Goal: Task Accomplishment & Management: Complete application form

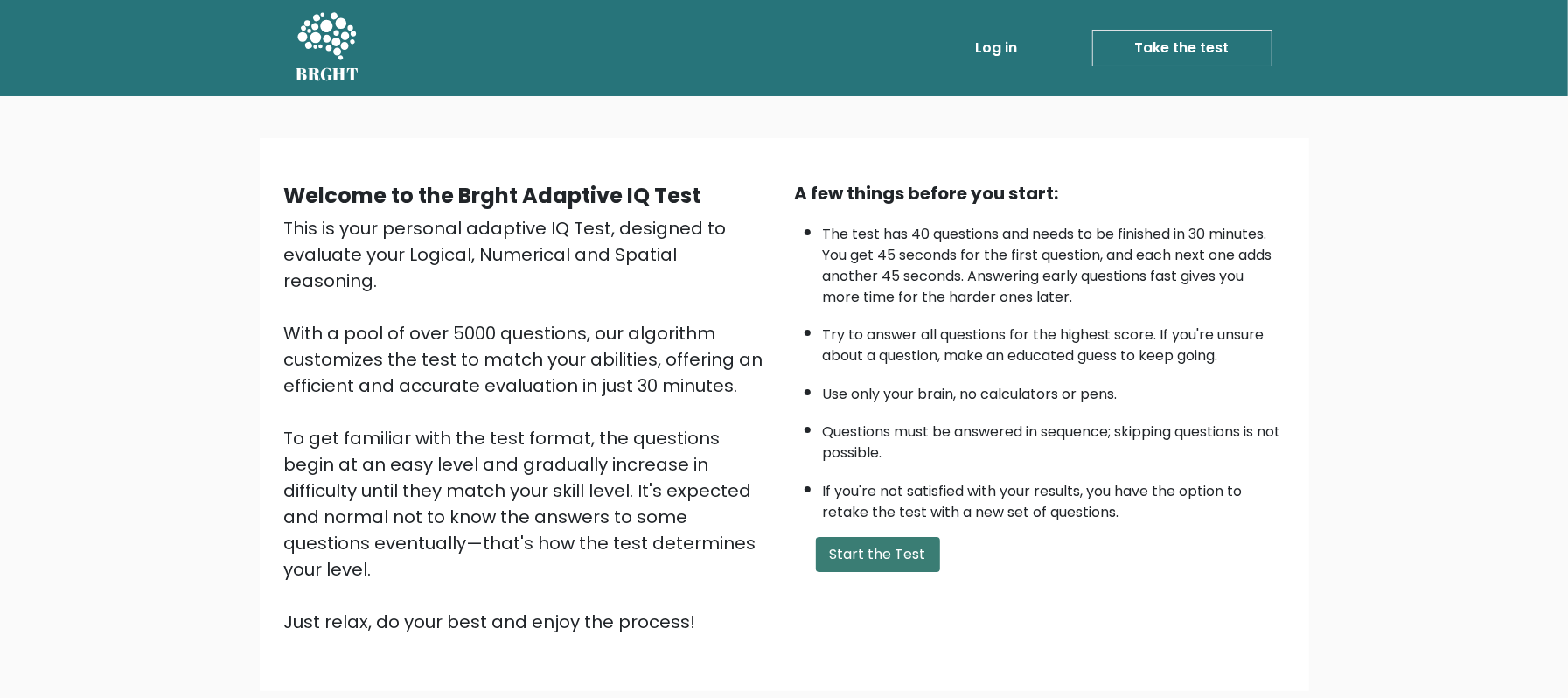
click at [882, 546] on button "Start the Test" at bounding box center [877, 553] width 124 height 35
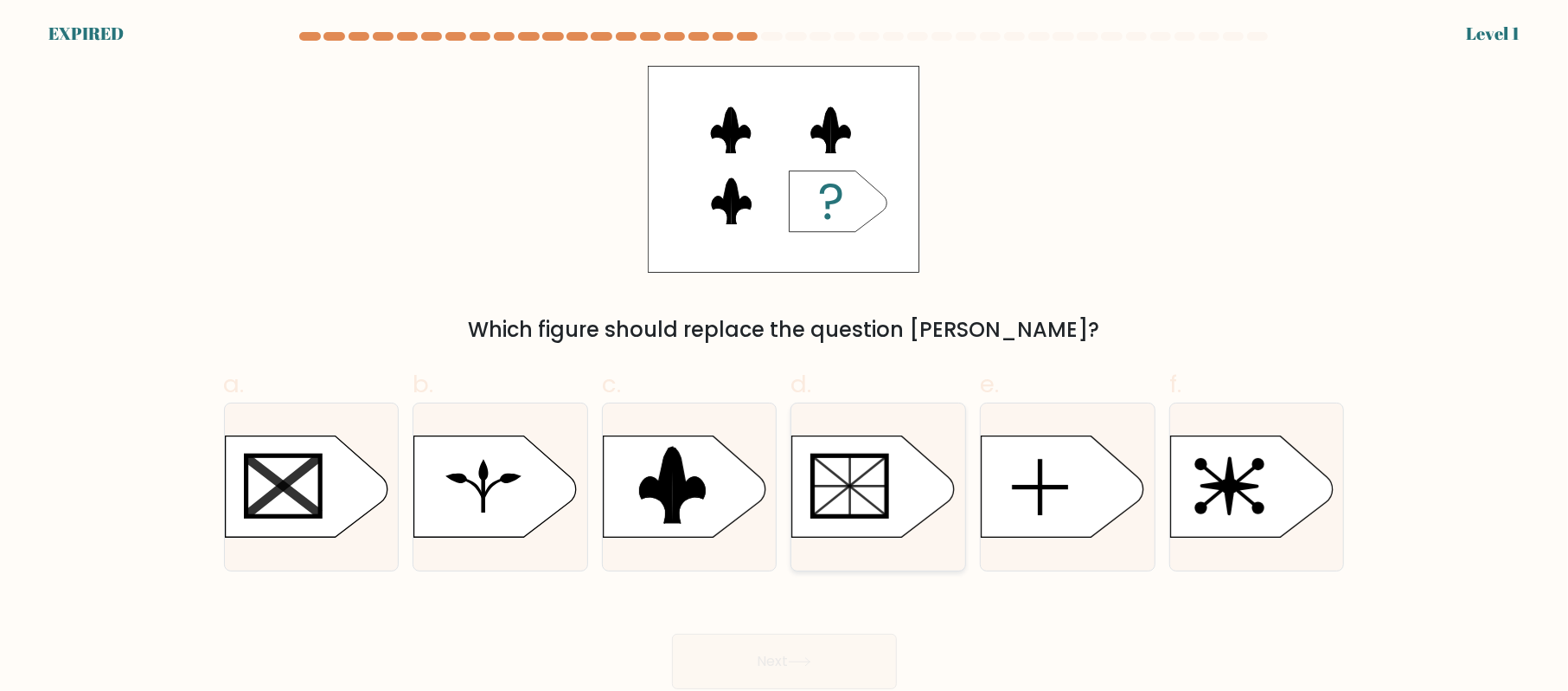
click at [837, 500] on rect at bounding box center [850, 485] width 74 height 60
click at [785, 356] on input "d." at bounding box center [784, 351] width 1 height 11
radio input "true"
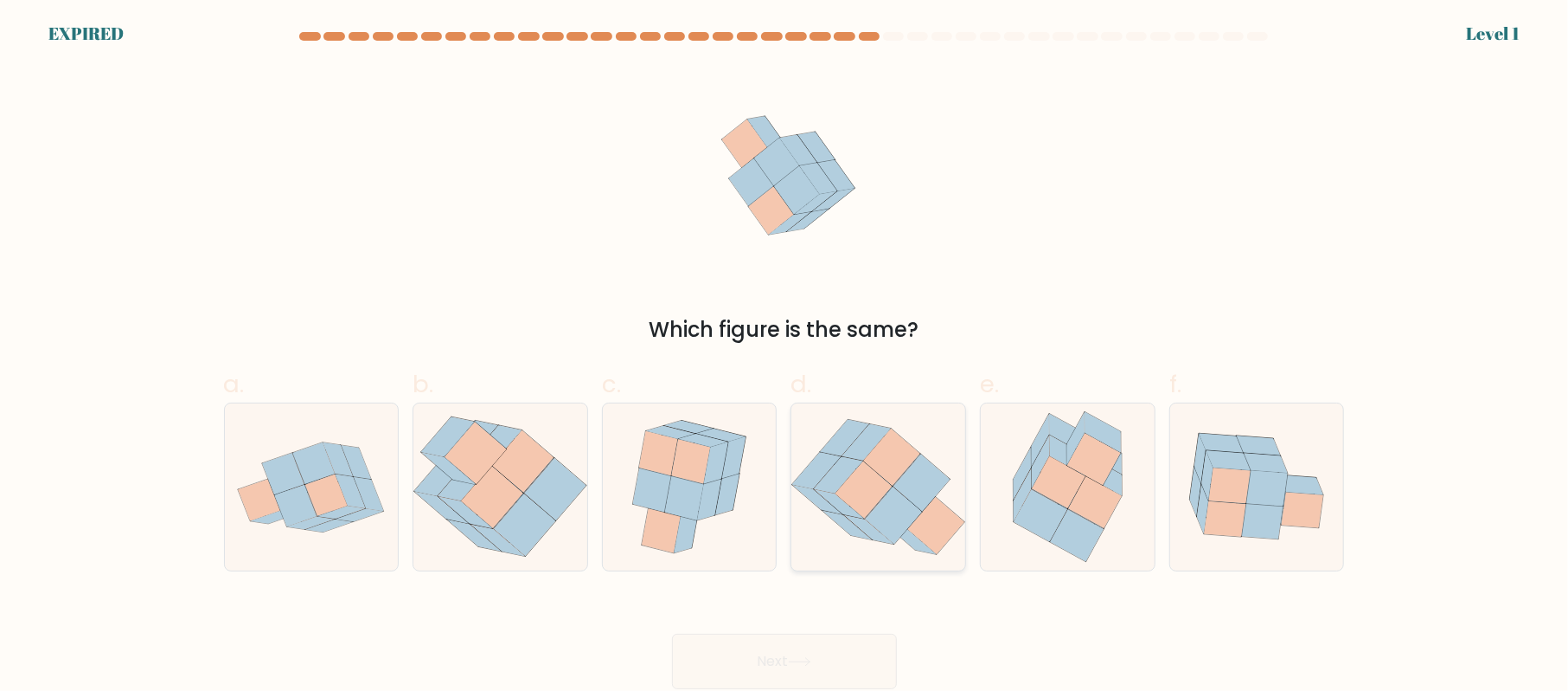
click at [863, 511] on icon at bounding box center [863, 489] width 56 height 57
click at [785, 356] on input "d." at bounding box center [784, 351] width 1 height 11
radio input "true"
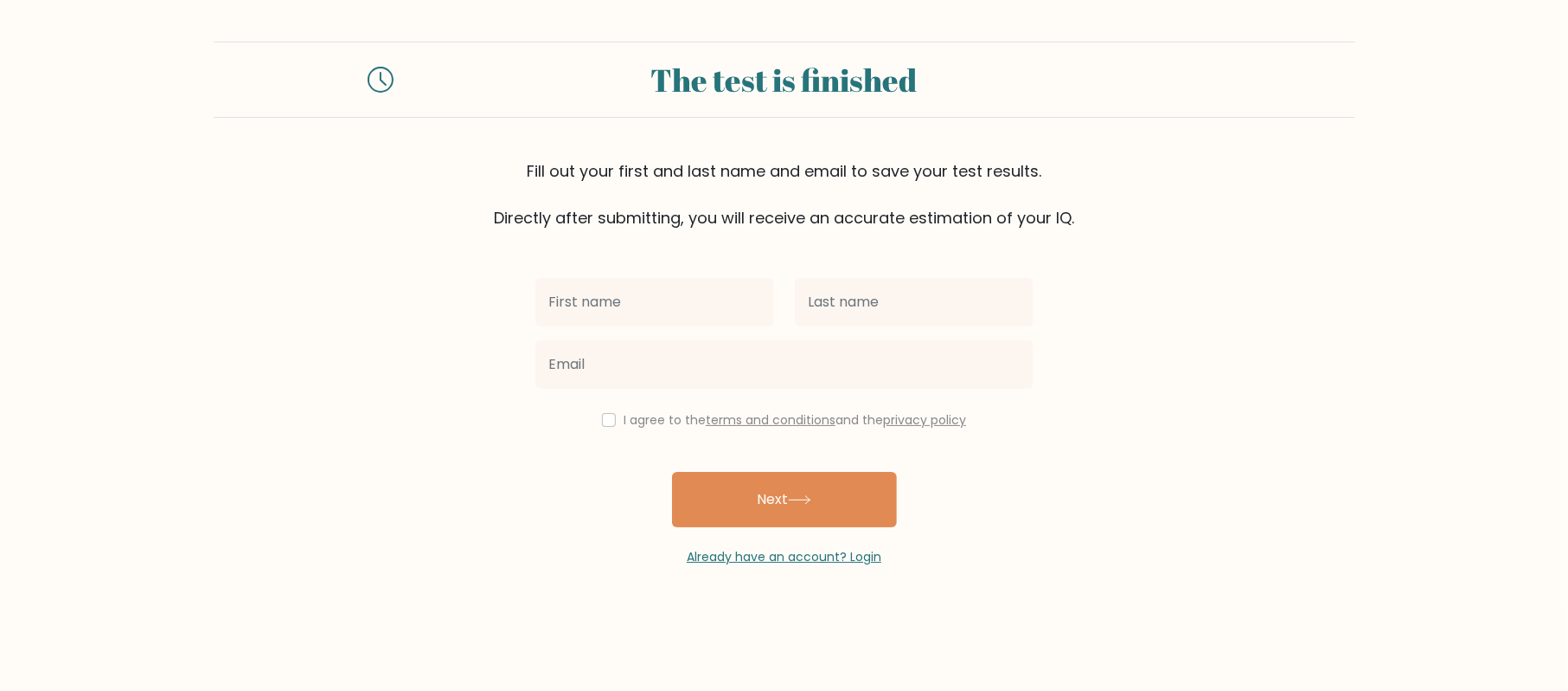
type input "a"
click at [575, 296] on input "As" at bounding box center [654, 302] width 239 height 48
type input "A"
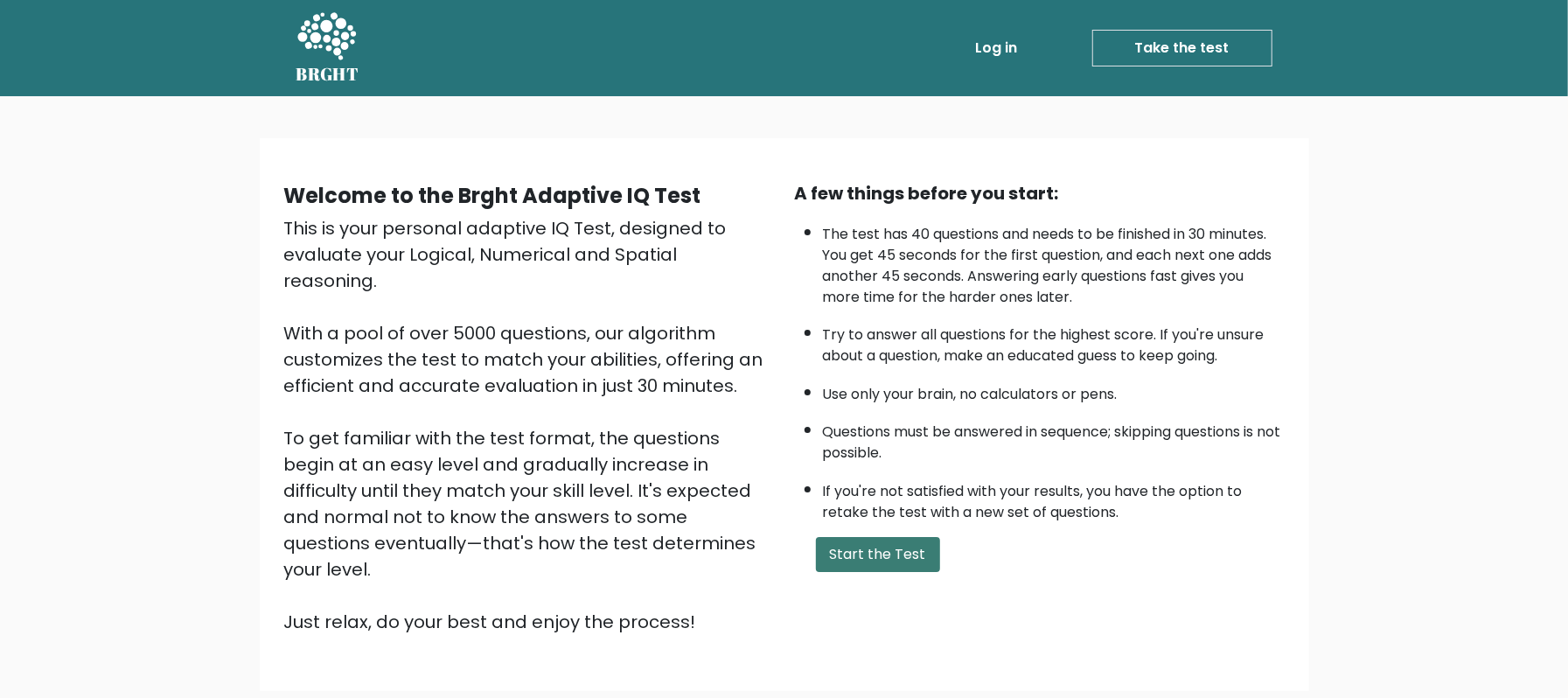
click at [850, 553] on button "Start the Test" at bounding box center [877, 553] width 124 height 35
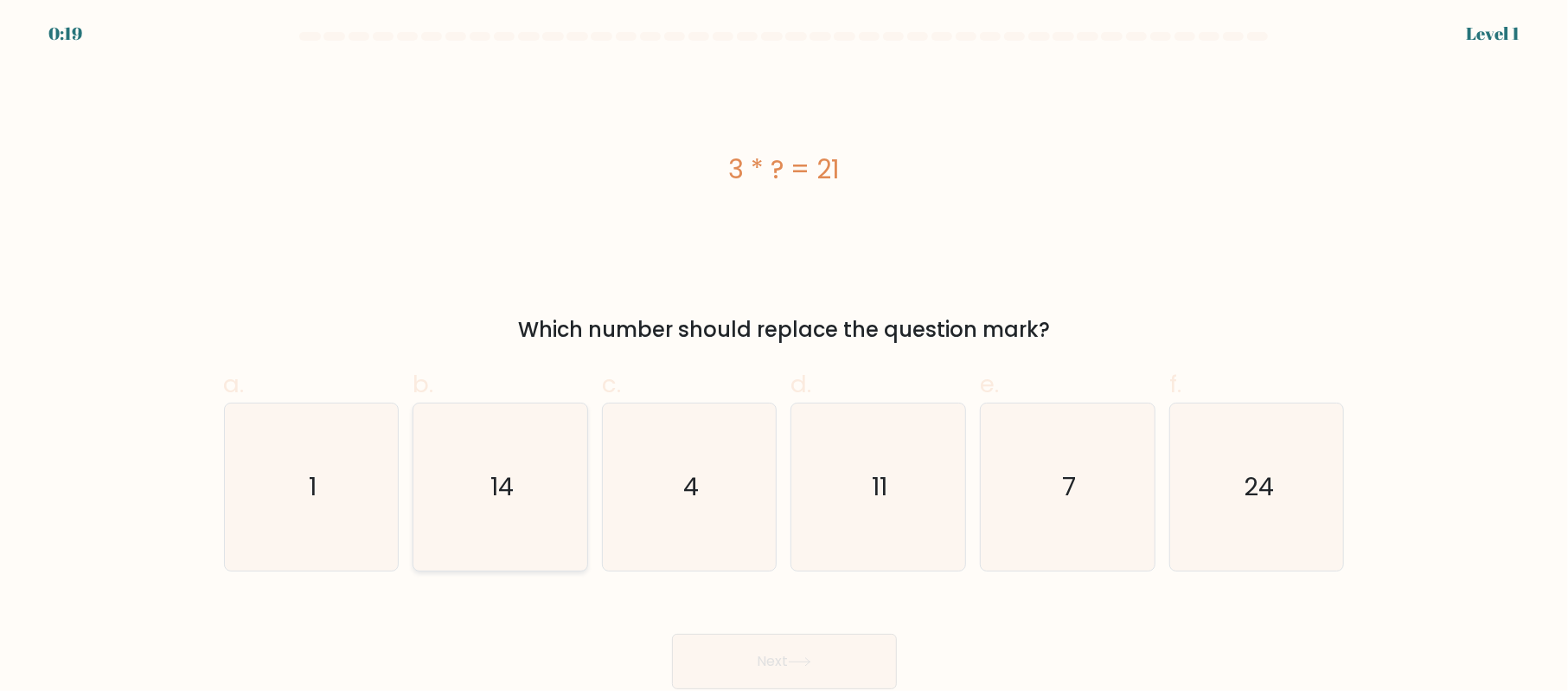
click at [482, 488] on icon "14" at bounding box center [501, 487] width 167 height 167
click at [784, 356] on input "b. 14" at bounding box center [784, 351] width 1 height 11
radio input "true"
click at [766, 665] on button "Next" at bounding box center [784, 661] width 225 height 56
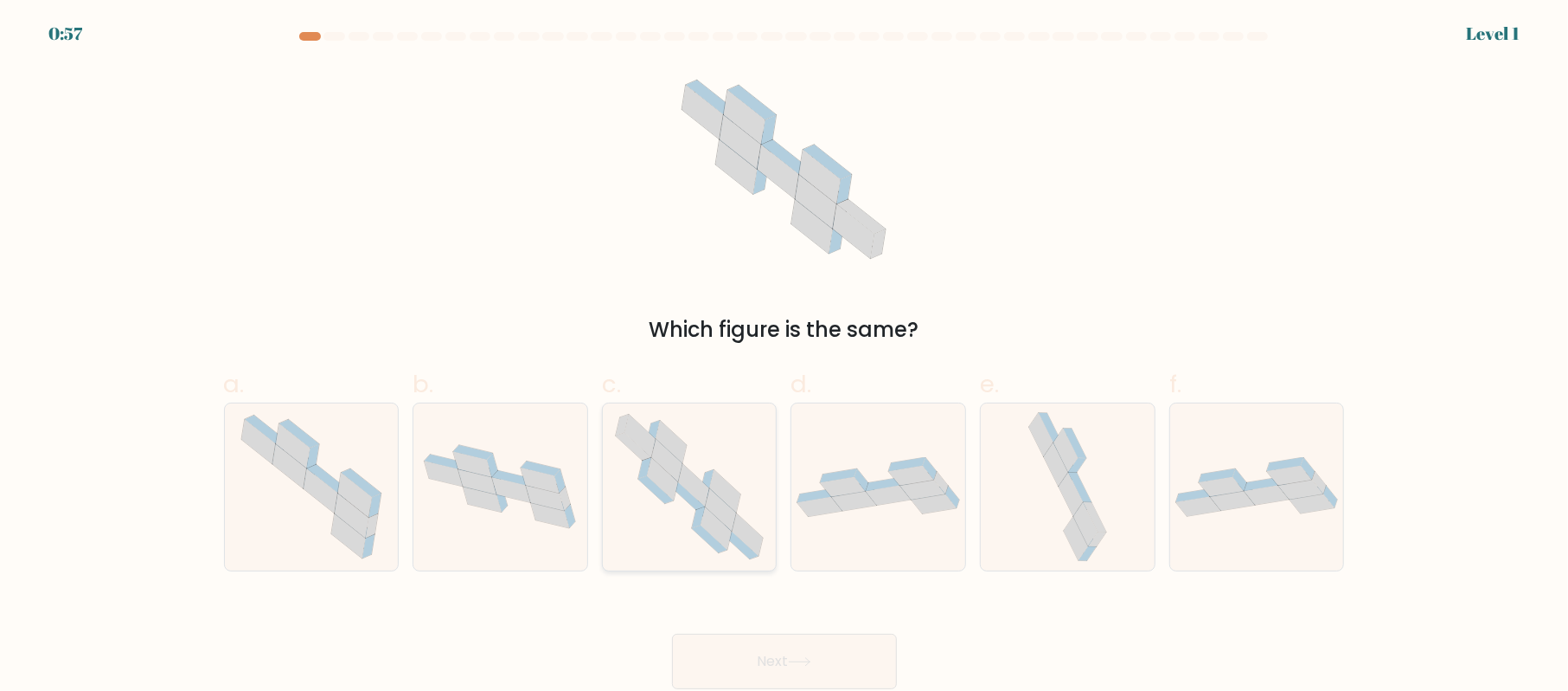
click at [713, 495] on icon at bounding box center [721, 510] width 32 height 43
click at [784, 356] on input "c." at bounding box center [784, 351] width 1 height 11
radio input "true"
click at [808, 643] on button "Next" at bounding box center [784, 661] width 225 height 56
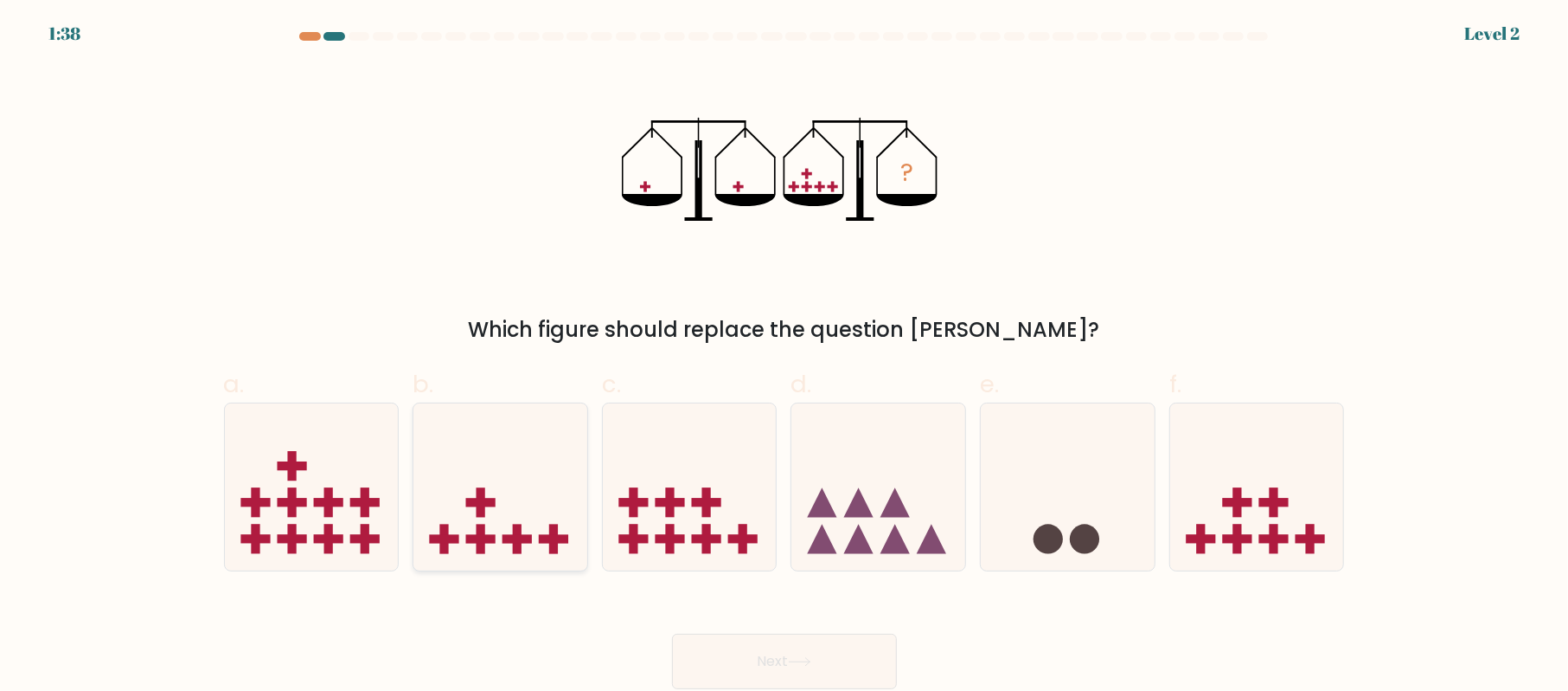
click at [466, 506] on icon at bounding box center [500, 486] width 174 height 143
click at [784, 356] on input "b." at bounding box center [784, 351] width 1 height 11
radio input "true"
click at [744, 655] on button "Next" at bounding box center [784, 661] width 225 height 56
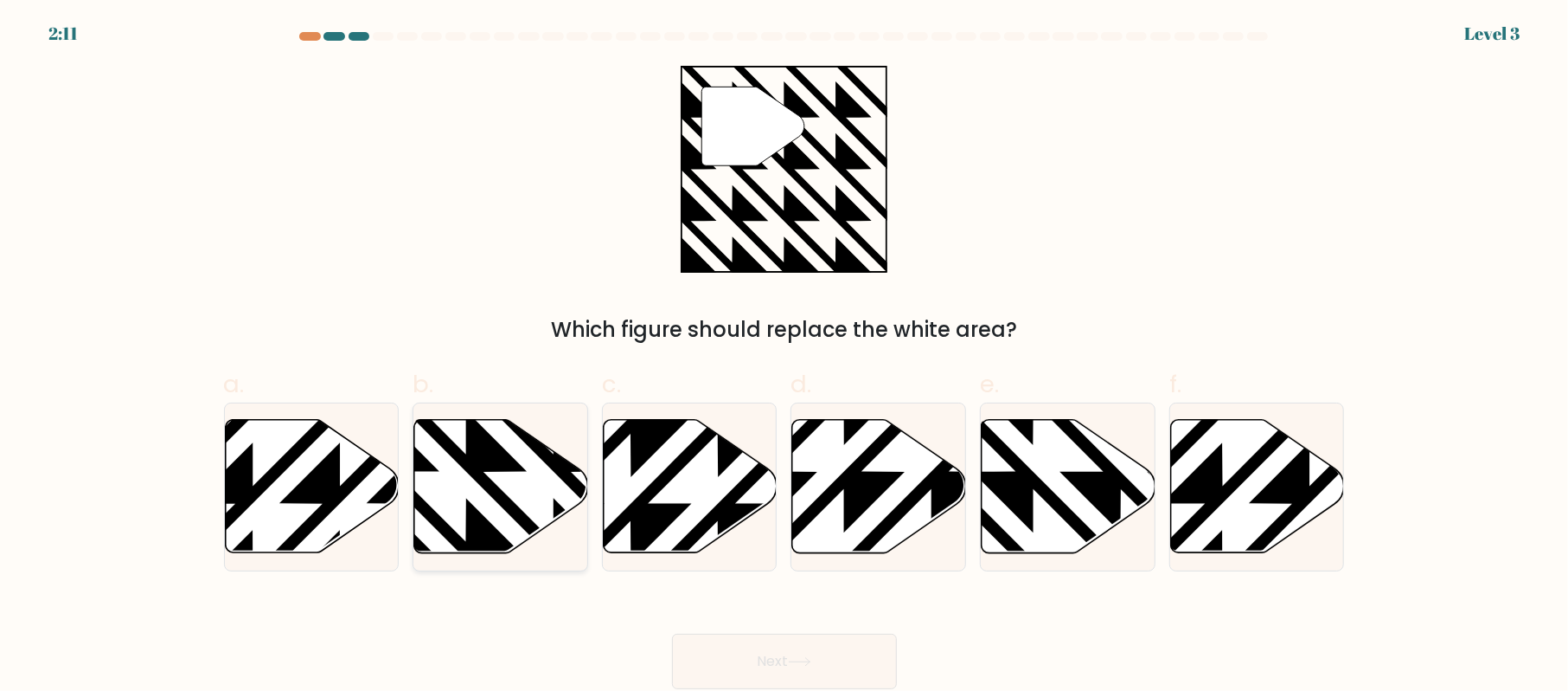
click at [536, 496] on icon at bounding box center [501, 485] width 174 height 133
click at [784, 356] on input "b." at bounding box center [784, 351] width 1 height 11
radio input "true"
click at [796, 644] on button "Next" at bounding box center [784, 661] width 225 height 56
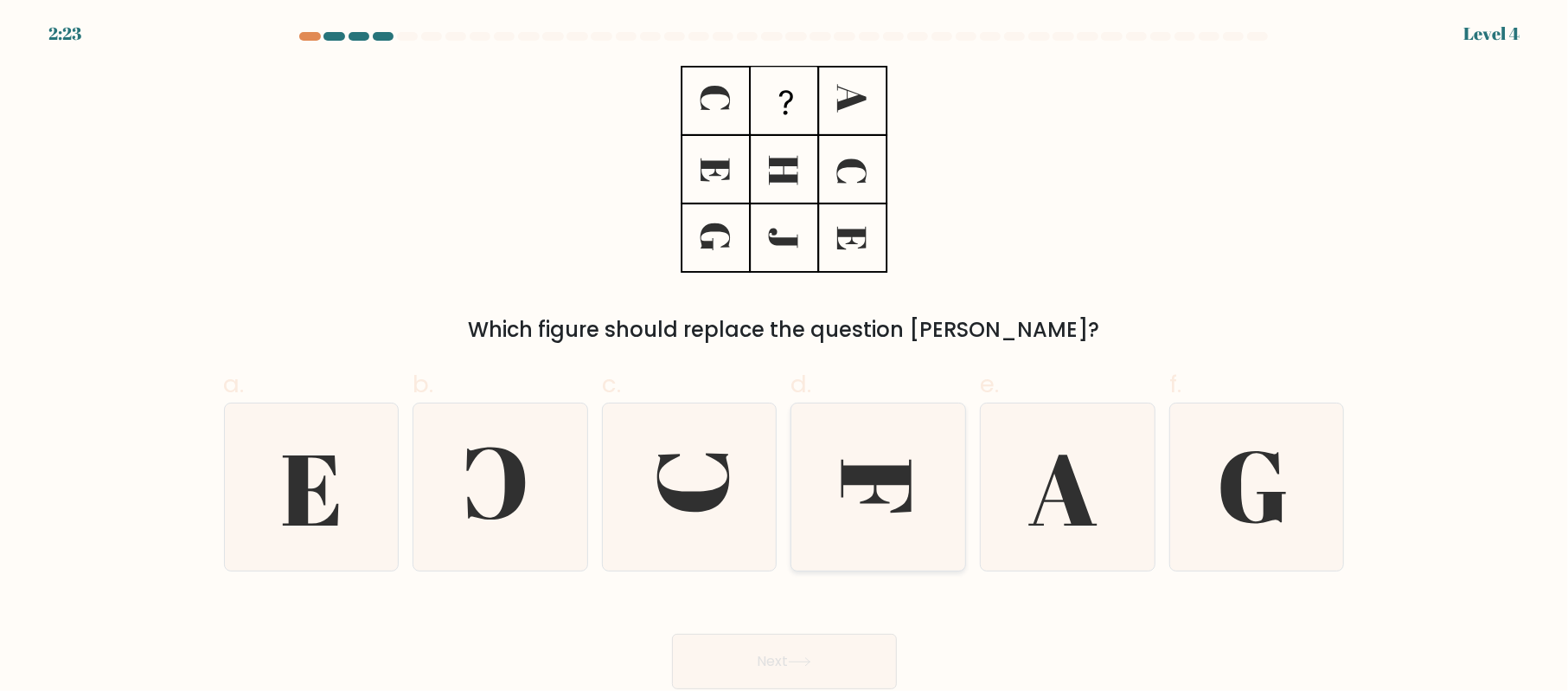
click at [901, 457] on icon at bounding box center [878, 487] width 167 height 167
click at [785, 356] on input "d." at bounding box center [784, 351] width 1 height 11
radio input "true"
click at [827, 651] on button "Next" at bounding box center [784, 661] width 225 height 56
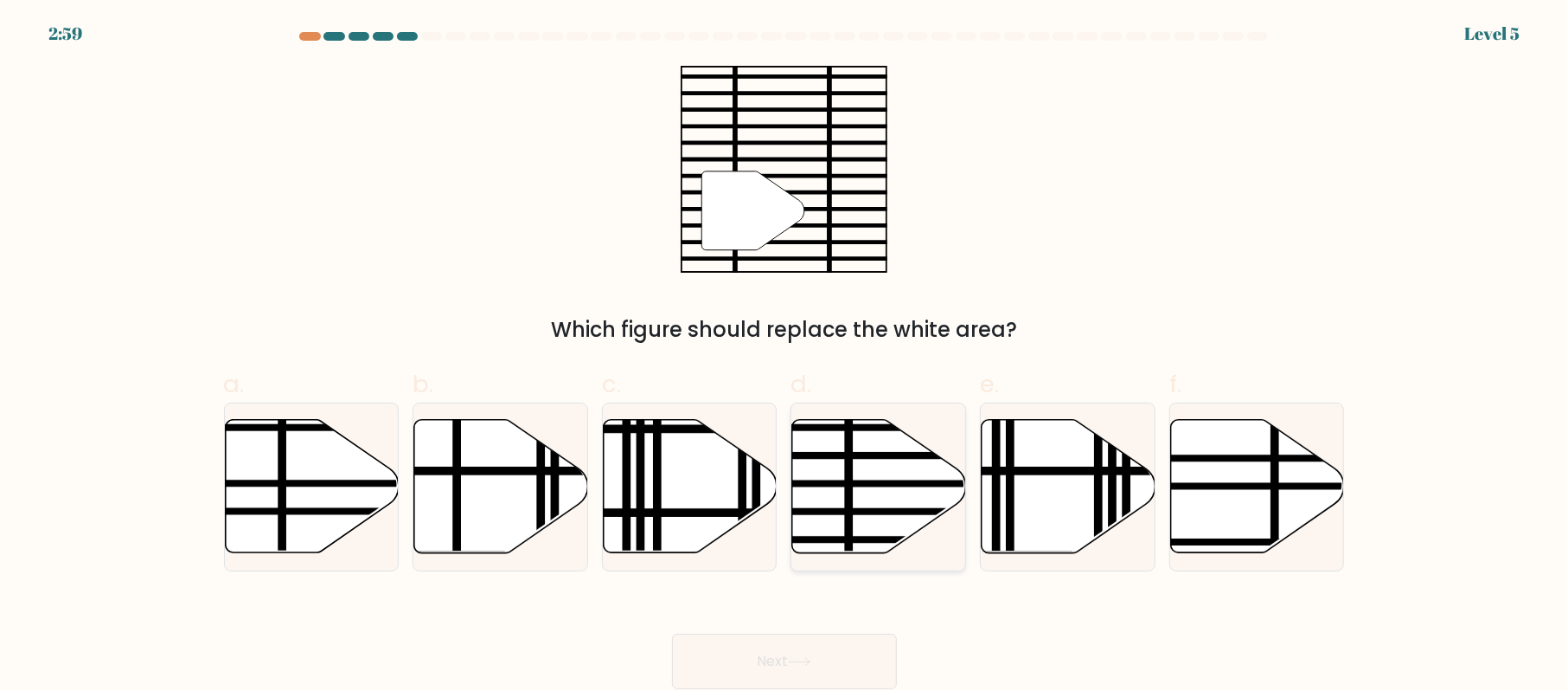
click at [865, 500] on icon at bounding box center [879, 485] width 174 height 133
click at [785, 356] on input "d." at bounding box center [784, 351] width 1 height 11
radio input "true"
click at [817, 653] on button "Next" at bounding box center [784, 661] width 225 height 56
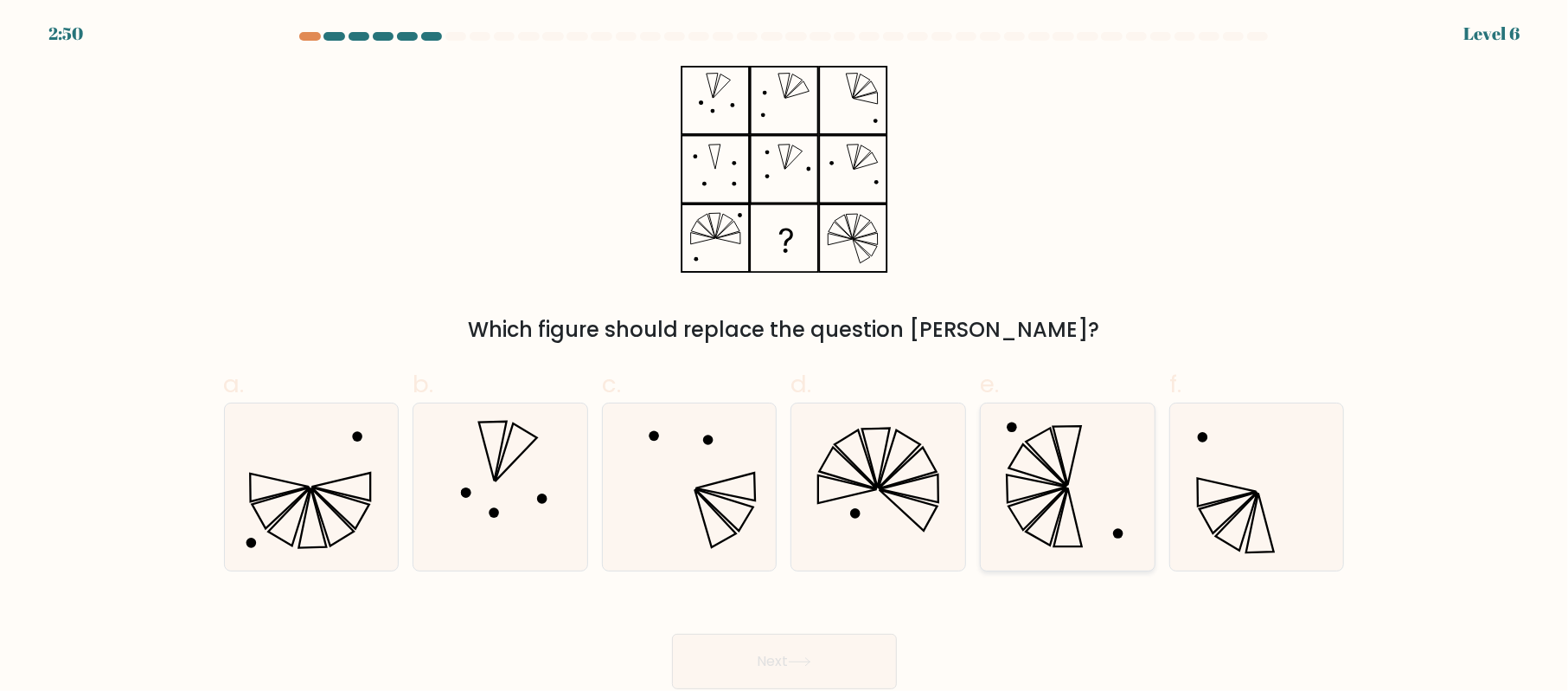
click at [1059, 506] on icon at bounding box center [1068, 487] width 167 height 167
click at [785, 356] on input "e." at bounding box center [784, 351] width 1 height 11
radio input "true"
click at [820, 641] on button "Next" at bounding box center [784, 661] width 225 height 56
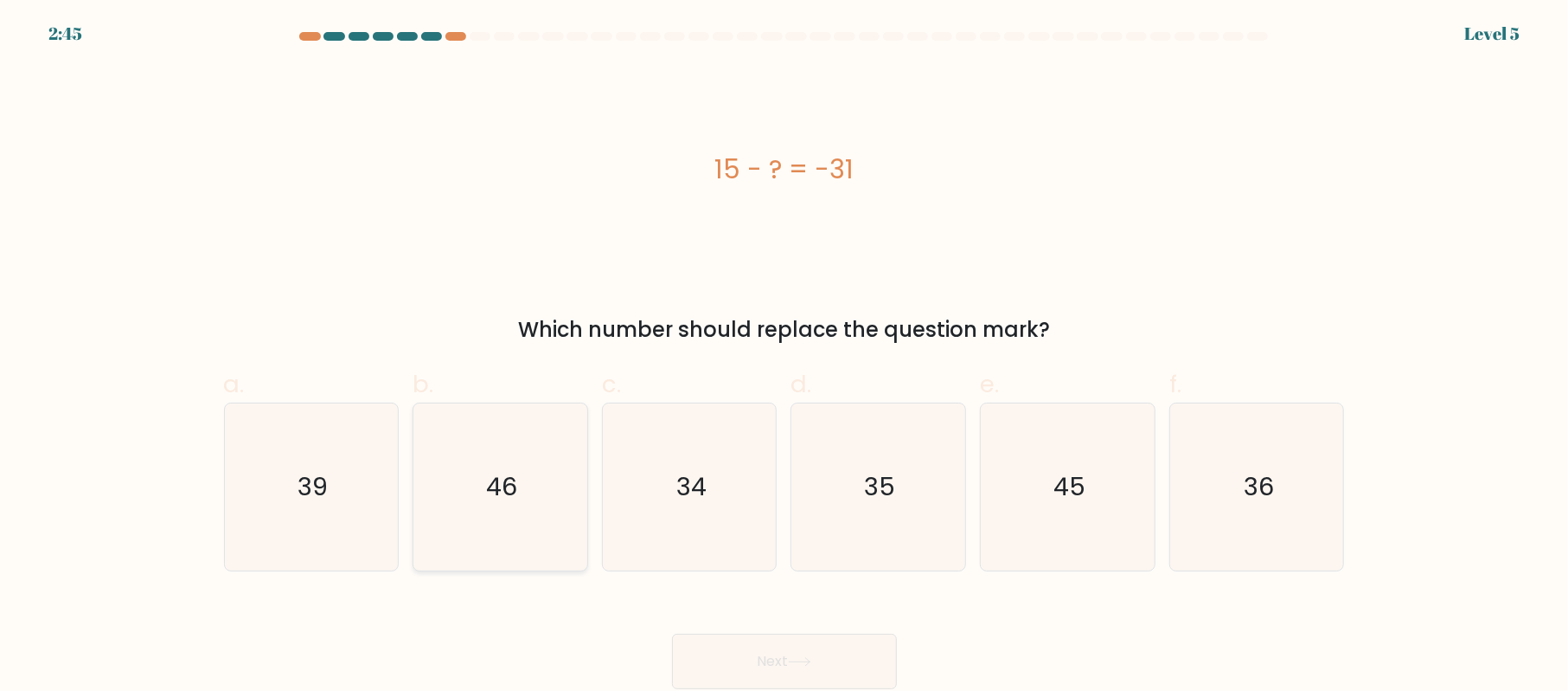
click at [554, 507] on icon "46" at bounding box center [501, 487] width 167 height 167
click at [784, 356] on input "b. 46" at bounding box center [784, 351] width 1 height 11
radio input "true"
click at [813, 637] on button "Next" at bounding box center [784, 661] width 225 height 56
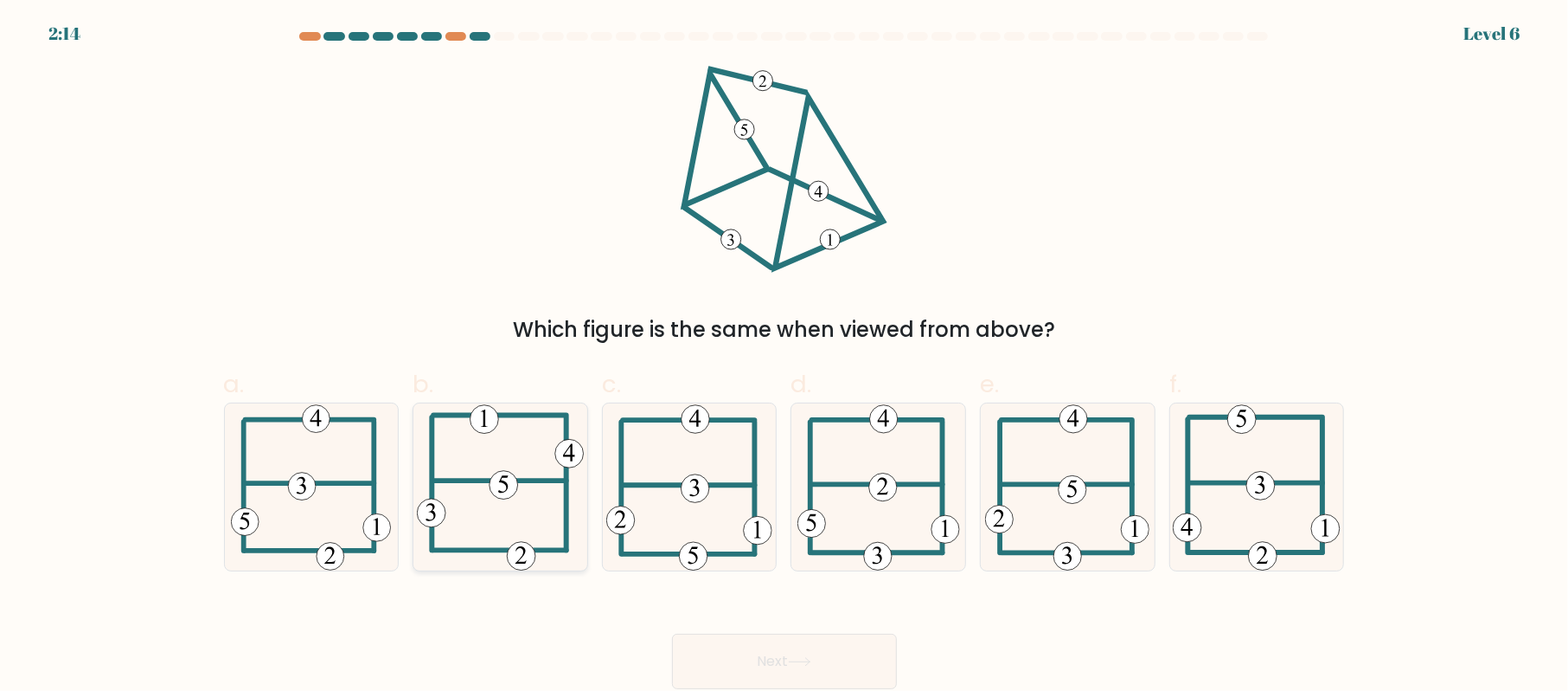
click at [507, 498] on 714 at bounding box center [504, 485] width 29 height 29
click at [784, 356] on input "b." at bounding box center [784, 351] width 1 height 11
radio input "true"
click at [859, 652] on button "Next" at bounding box center [784, 661] width 225 height 56
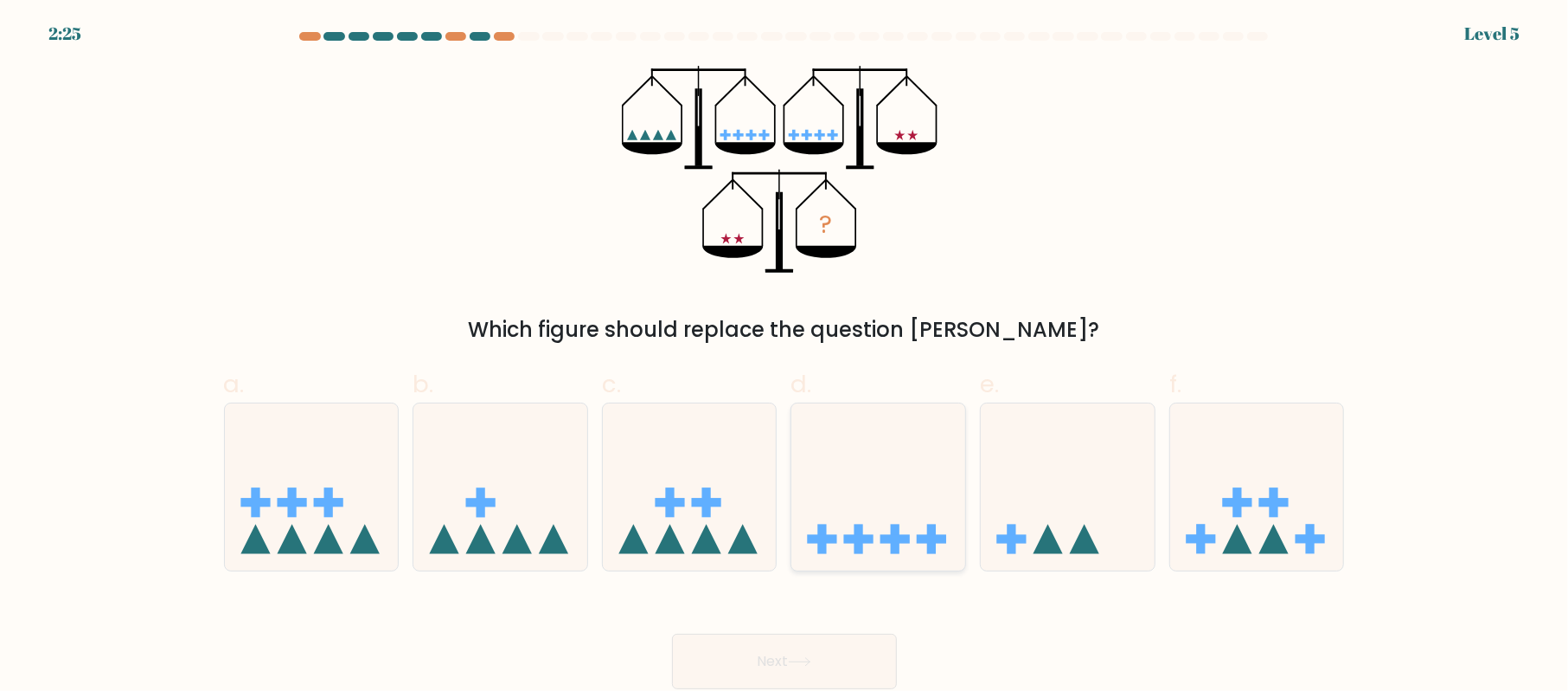
click at [842, 488] on icon at bounding box center [878, 486] width 174 height 143
click at [785, 356] on input "d." at bounding box center [784, 351] width 1 height 11
radio input "true"
click at [804, 642] on button "Next" at bounding box center [784, 661] width 225 height 56
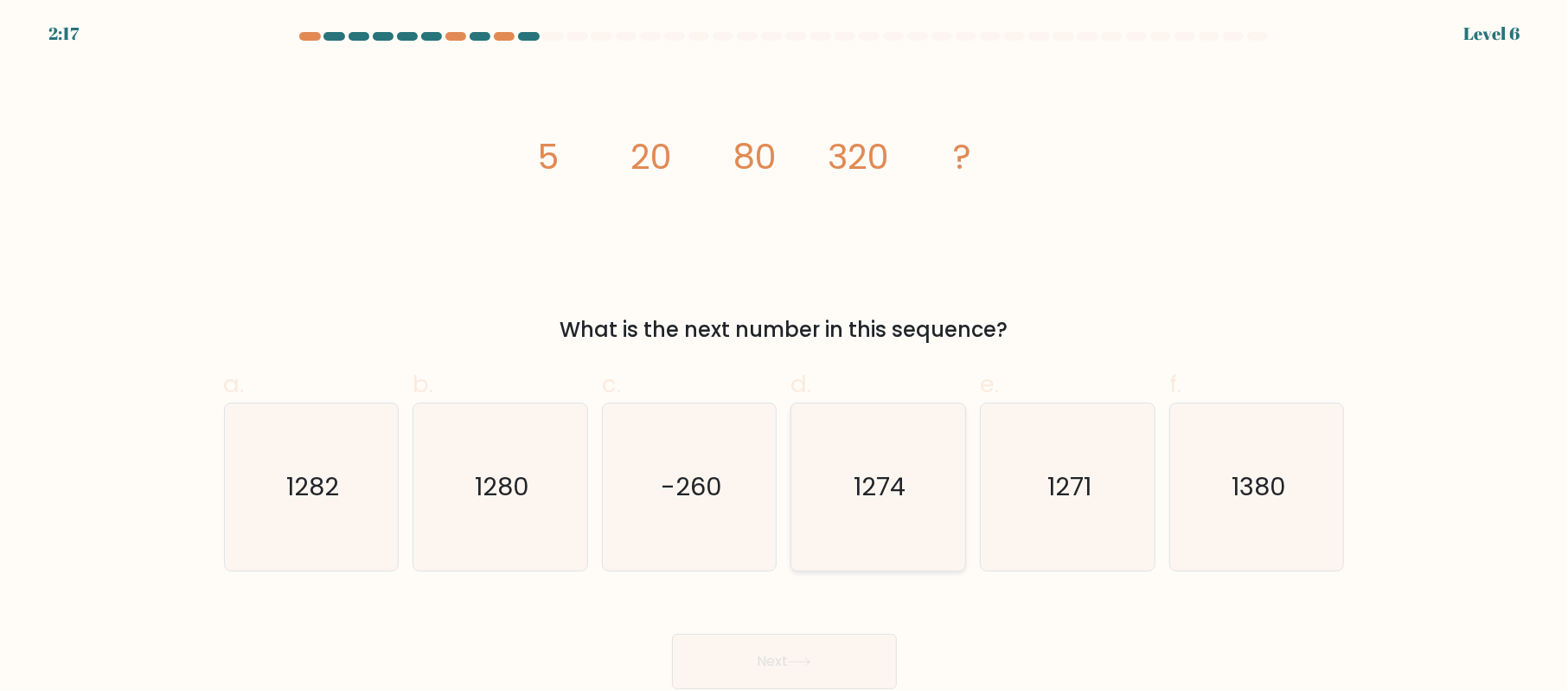
click at [868, 494] on text "1274" at bounding box center [881, 485] width 52 height 34
click at [785, 356] on input "d. 1274" at bounding box center [784, 351] width 1 height 11
radio input "true"
click at [848, 649] on button "Next" at bounding box center [784, 661] width 225 height 56
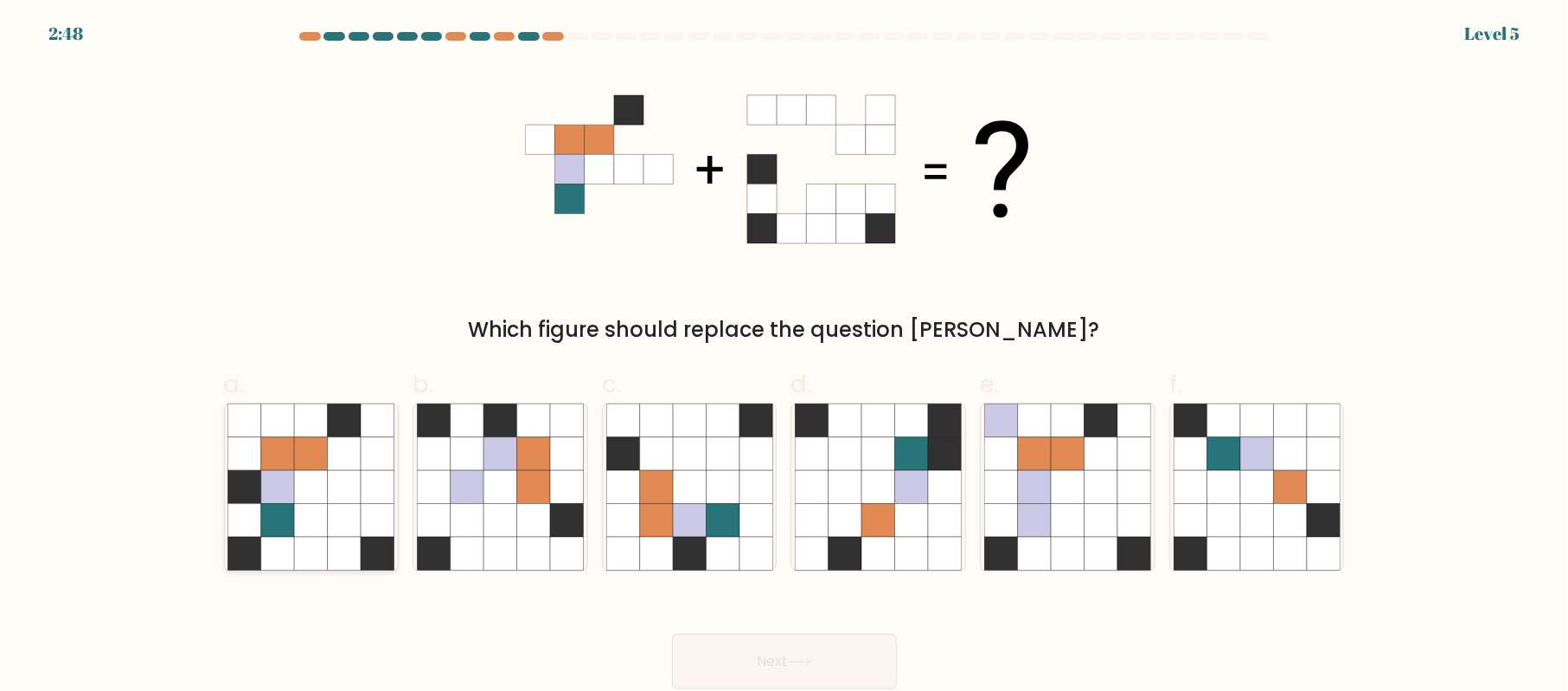
click at [309, 496] on icon at bounding box center [310, 485] width 33 height 33
click at [784, 356] on input "a." at bounding box center [784, 351] width 1 height 11
radio input "true"
click at [738, 659] on button "Next" at bounding box center [784, 661] width 225 height 56
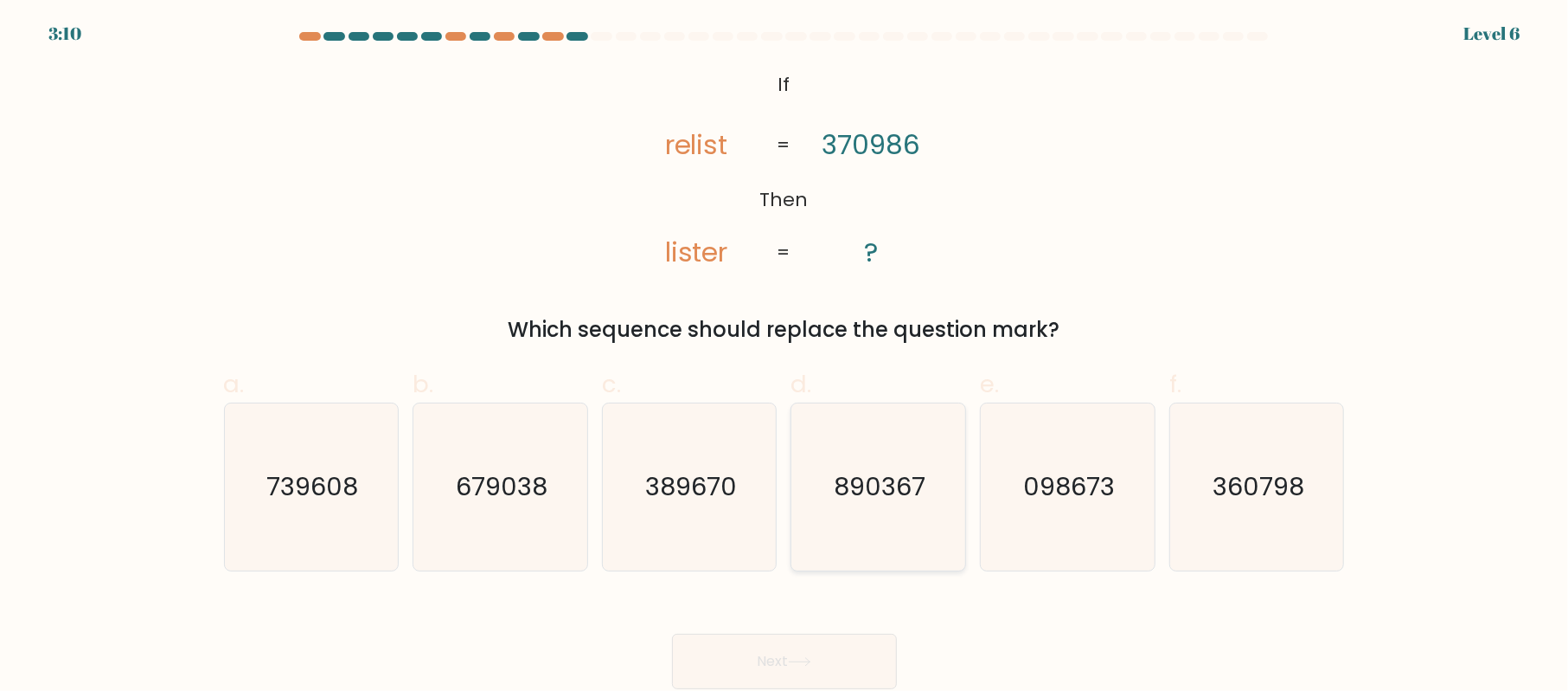
click at [845, 510] on icon "890367" at bounding box center [878, 487] width 167 height 167
click at [785, 356] on input "d. 890367" at bounding box center [784, 351] width 1 height 11
radio input "true"
click at [863, 639] on button "Next" at bounding box center [784, 661] width 225 height 56
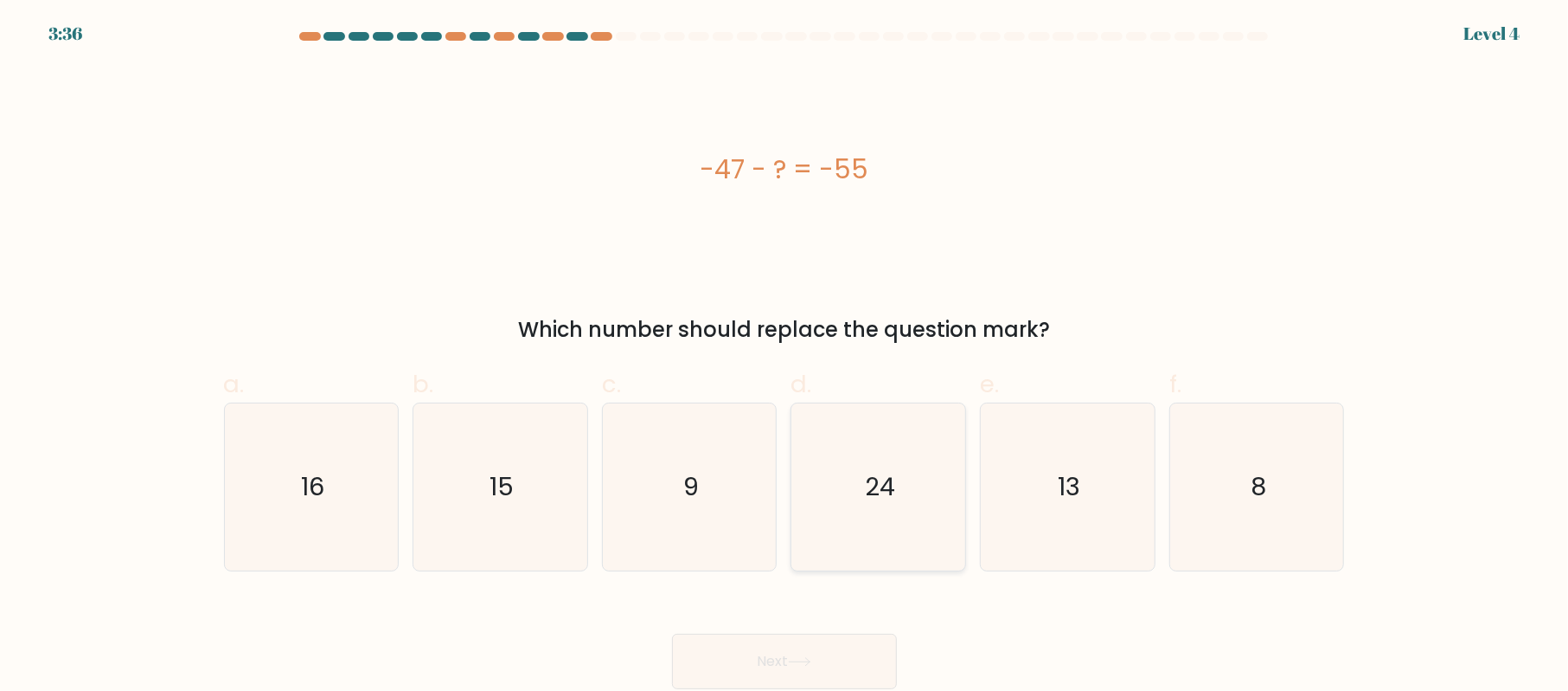
click at [920, 506] on icon "24" at bounding box center [878, 487] width 167 height 167
click at [785, 356] on input "d. 24" at bounding box center [784, 351] width 1 height 11
radio input "true"
click at [709, 486] on icon "9" at bounding box center [690, 487] width 167 height 167
click at [784, 356] on input "c. 9" at bounding box center [784, 351] width 1 height 11
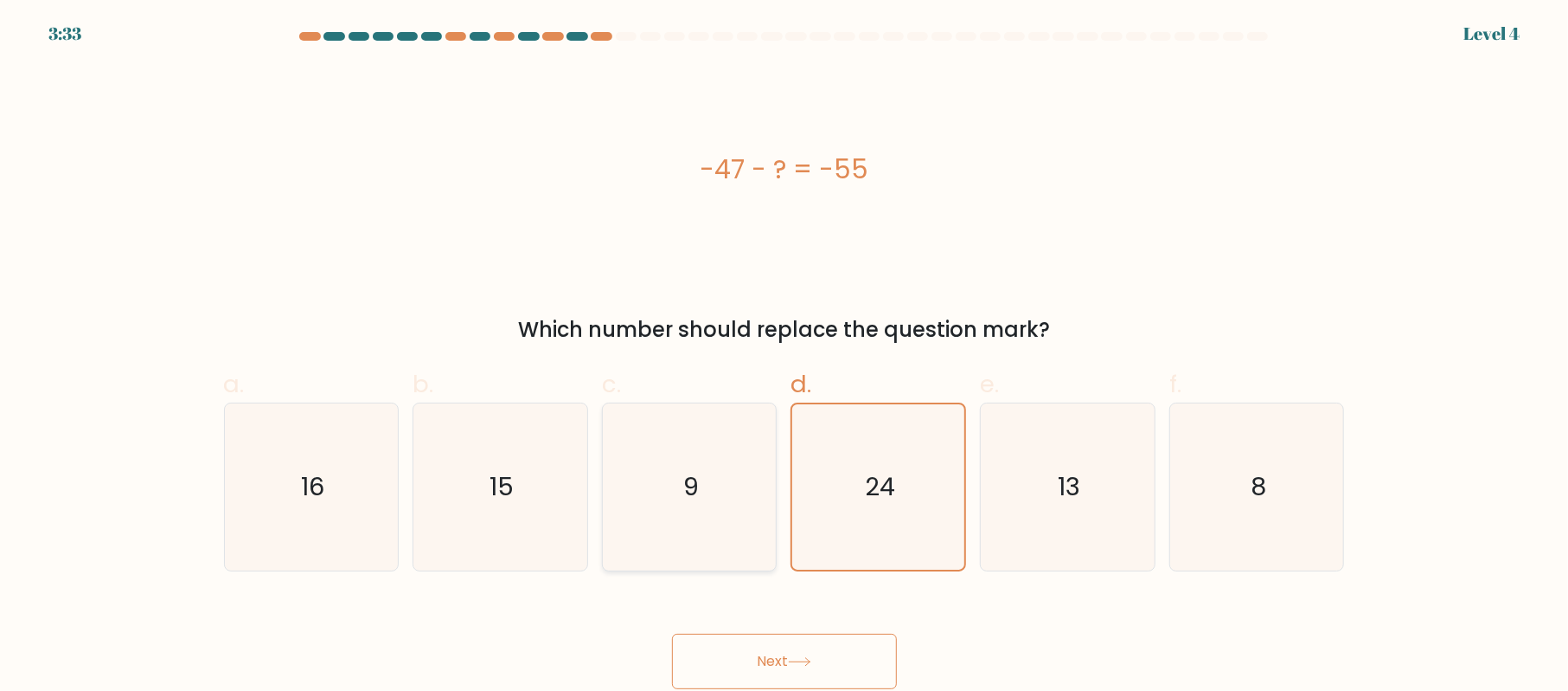
radio input "true"
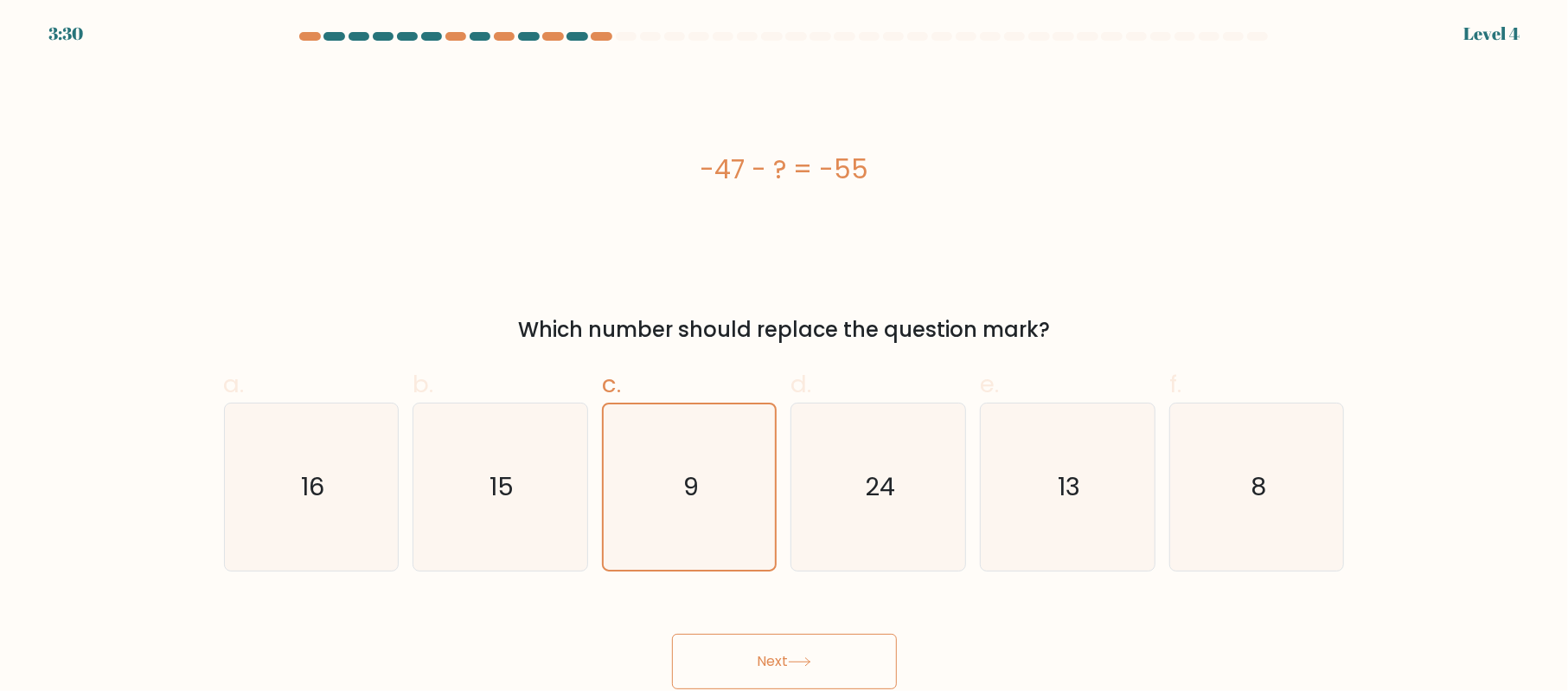
click at [806, 648] on button "Next" at bounding box center [784, 661] width 225 height 56
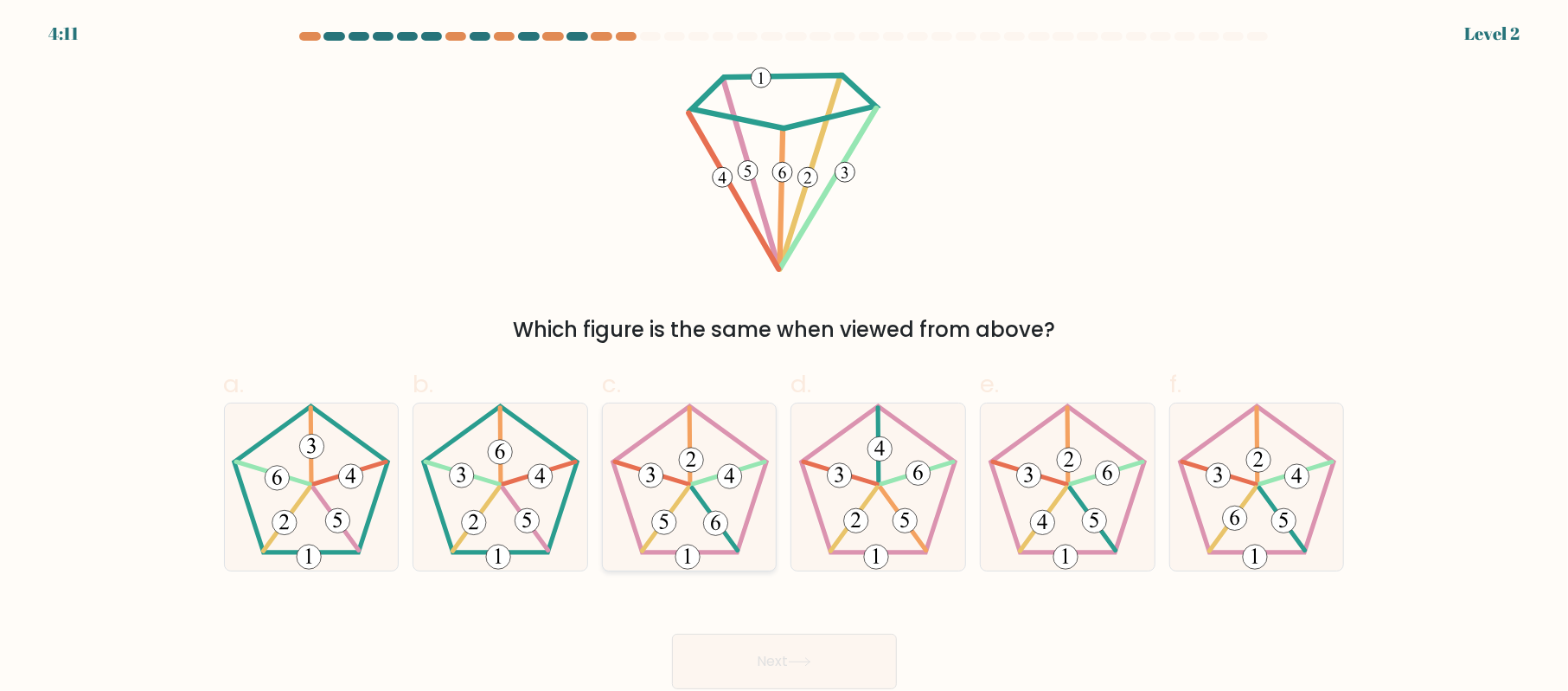
click at [697, 476] on icon at bounding box center [690, 487] width 167 height 167
click at [784, 356] on input "c." at bounding box center [784, 351] width 1 height 11
radio input "true"
click at [761, 656] on button "Next" at bounding box center [784, 661] width 225 height 56
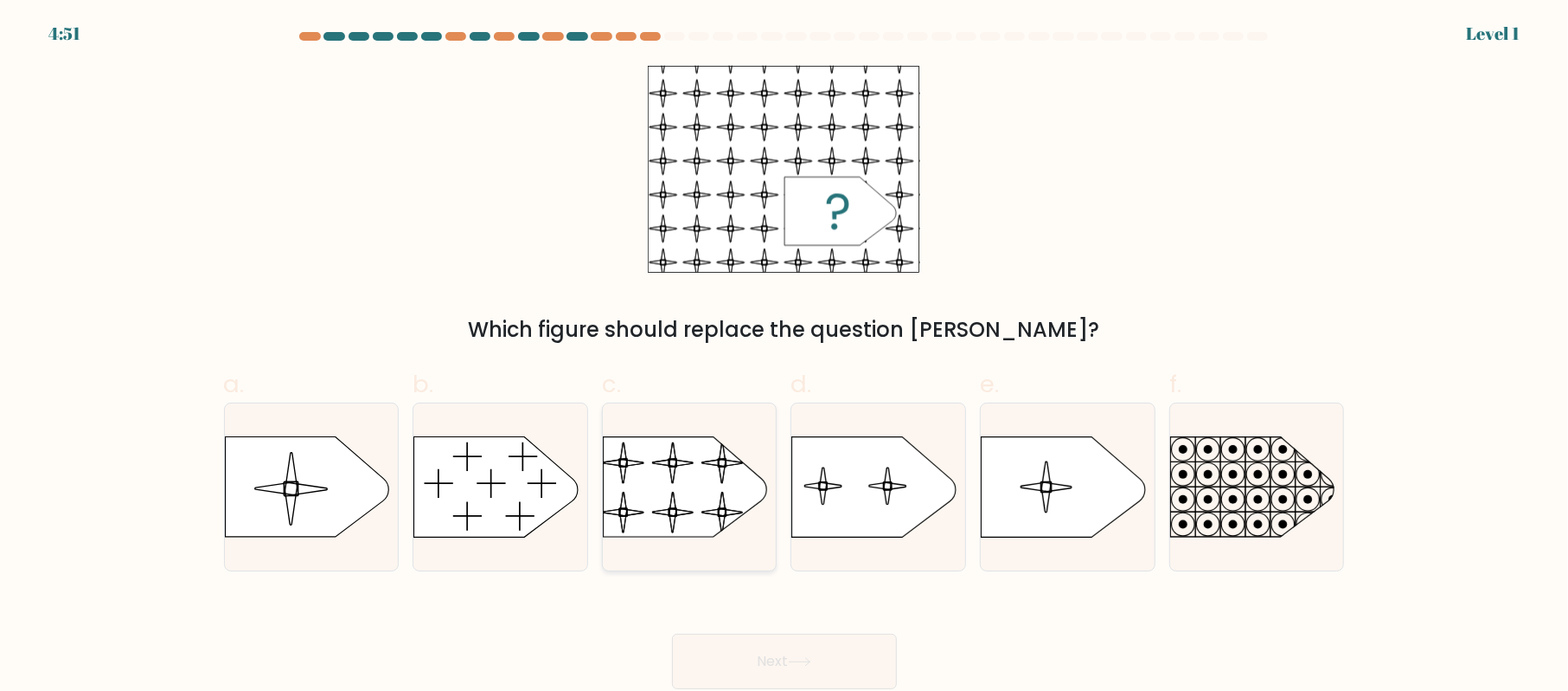
click at [706, 500] on rect at bounding box center [602, 425] width 398 height 303
click at [784, 356] on input "c." at bounding box center [784, 351] width 1 height 11
radio input "true"
click at [780, 653] on button "Next" at bounding box center [784, 661] width 225 height 56
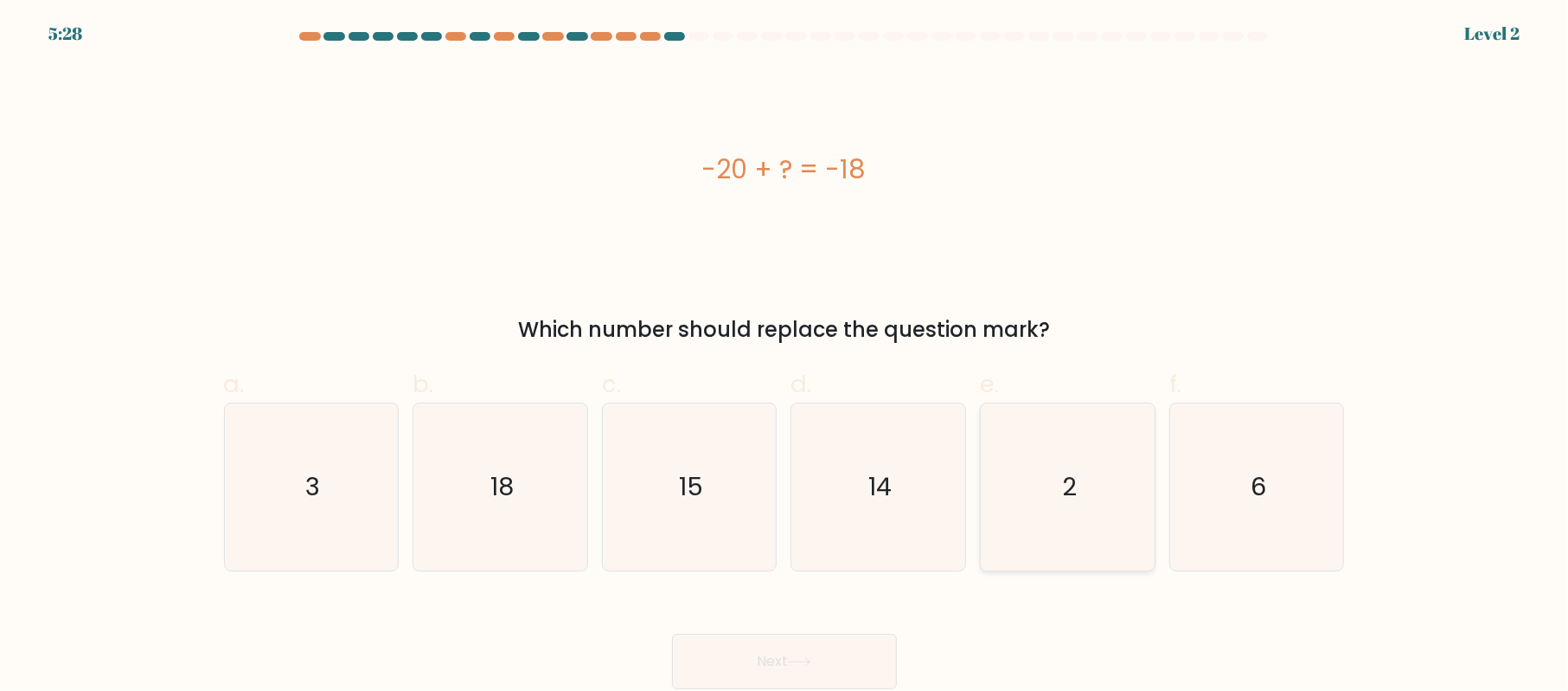
click at [1018, 494] on icon "2" at bounding box center [1068, 487] width 167 height 167
click at [785, 356] on input "e. 2" at bounding box center [784, 351] width 1 height 11
radio input "true"
click at [894, 629] on div "Next" at bounding box center [784, 641] width 1142 height 97
click at [863, 643] on button "Next" at bounding box center [784, 661] width 225 height 56
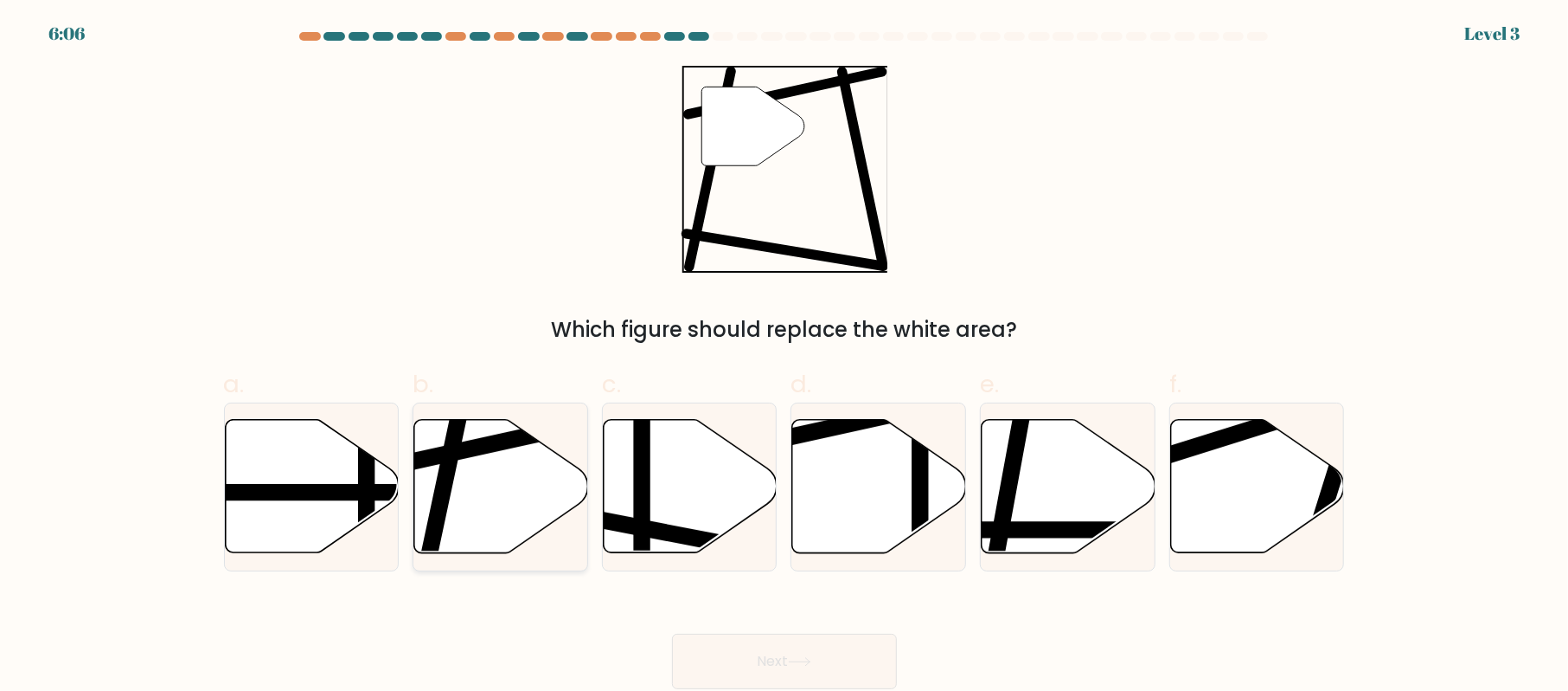
click at [506, 492] on icon at bounding box center [501, 485] width 174 height 133
click at [784, 356] on input "b." at bounding box center [784, 351] width 1 height 11
radio input "true"
click at [755, 669] on button "Next" at bounding box center [784, 661] width 225 height 56
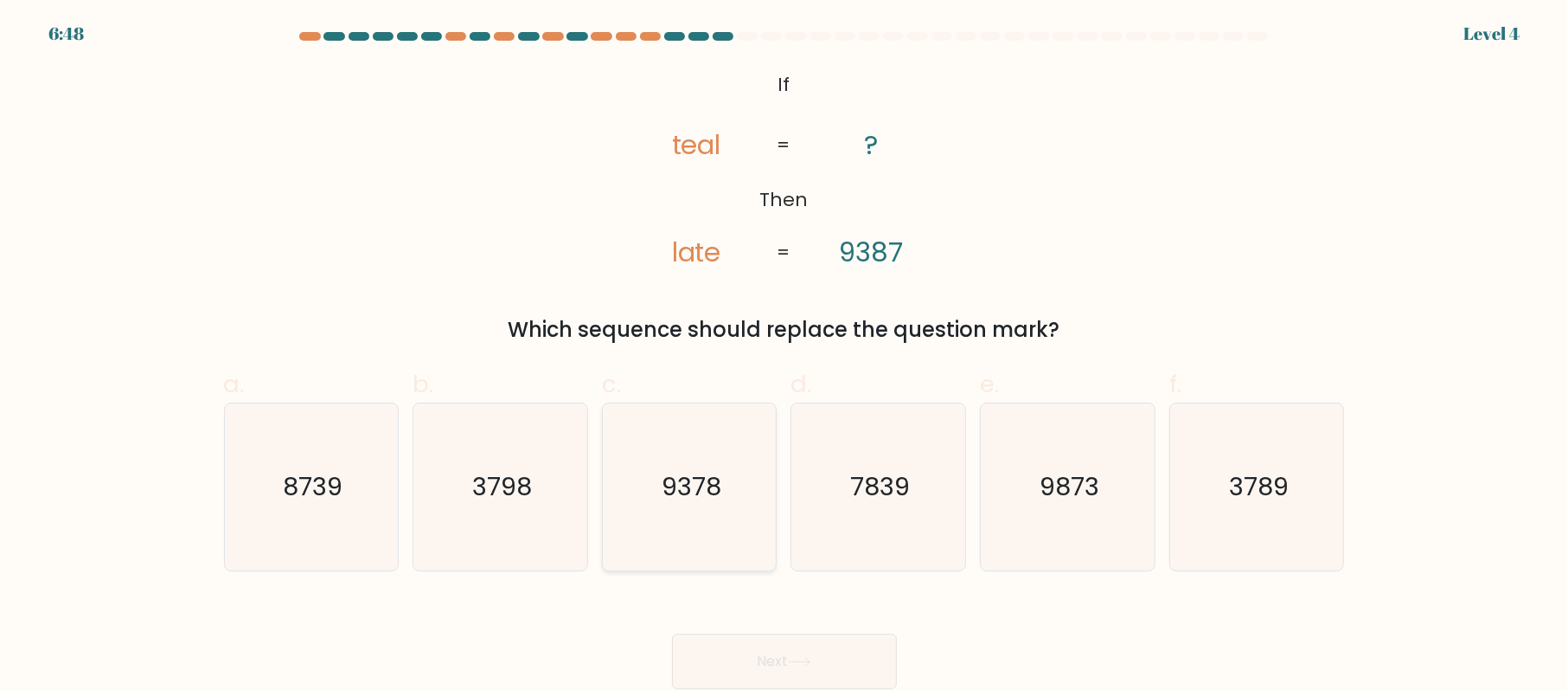
click at [723, 485] on icon "9378" at bounding box center [690, 487] width 167 height 167
click at [784, 356] on input "c. 9378" at bounding box center [784, 351] width 1 height 11
radio input "true"
click at [793, 645] on button "Next" at bounding box center [784, 661] width 225 height 56
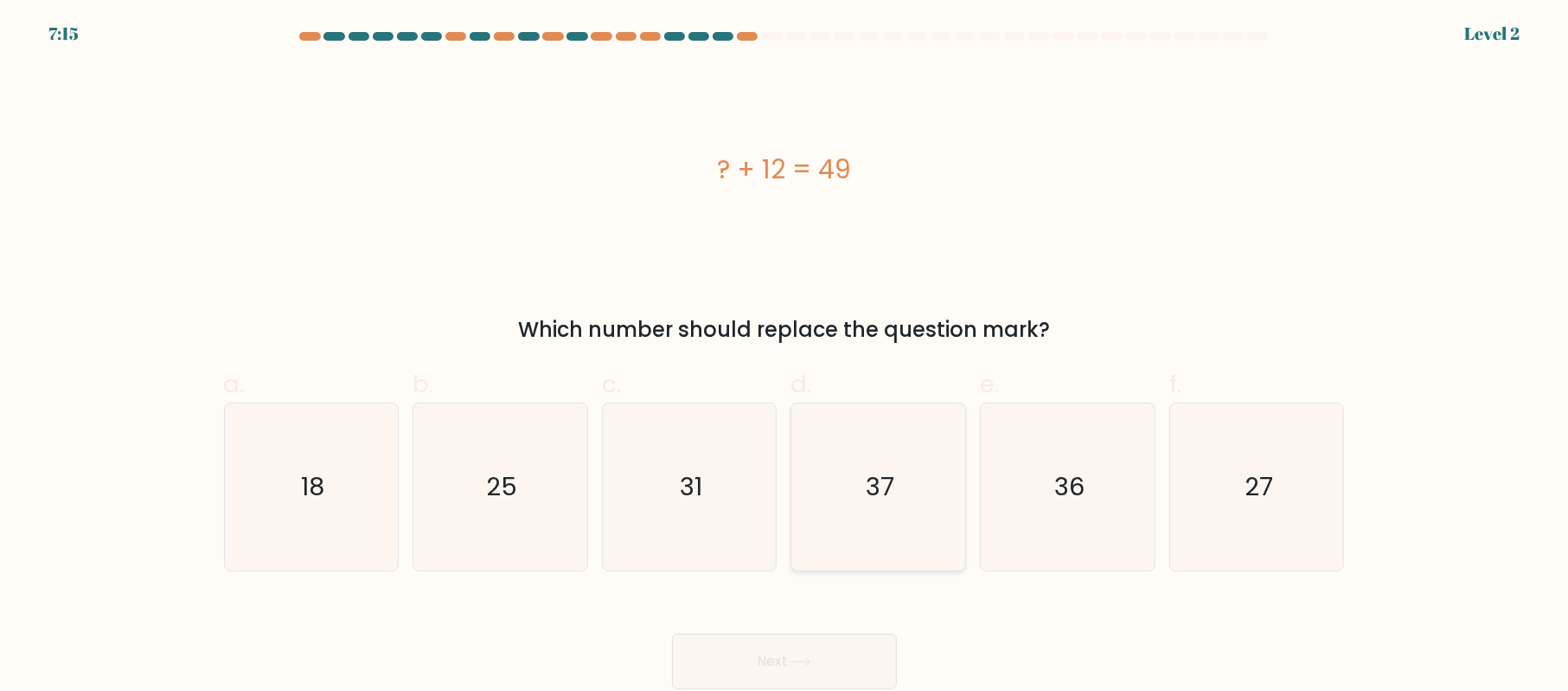
click at [845, 520] on icon "37" at bounding box center [878, 487] width 167 height 167
click at [785, 356] on input "d. 37" at bounding box center [784, 351] width 1 height 11
radio input "true"
click at [817, 649] on button "Next" at bounding box center [784, 661] width 225 height 56
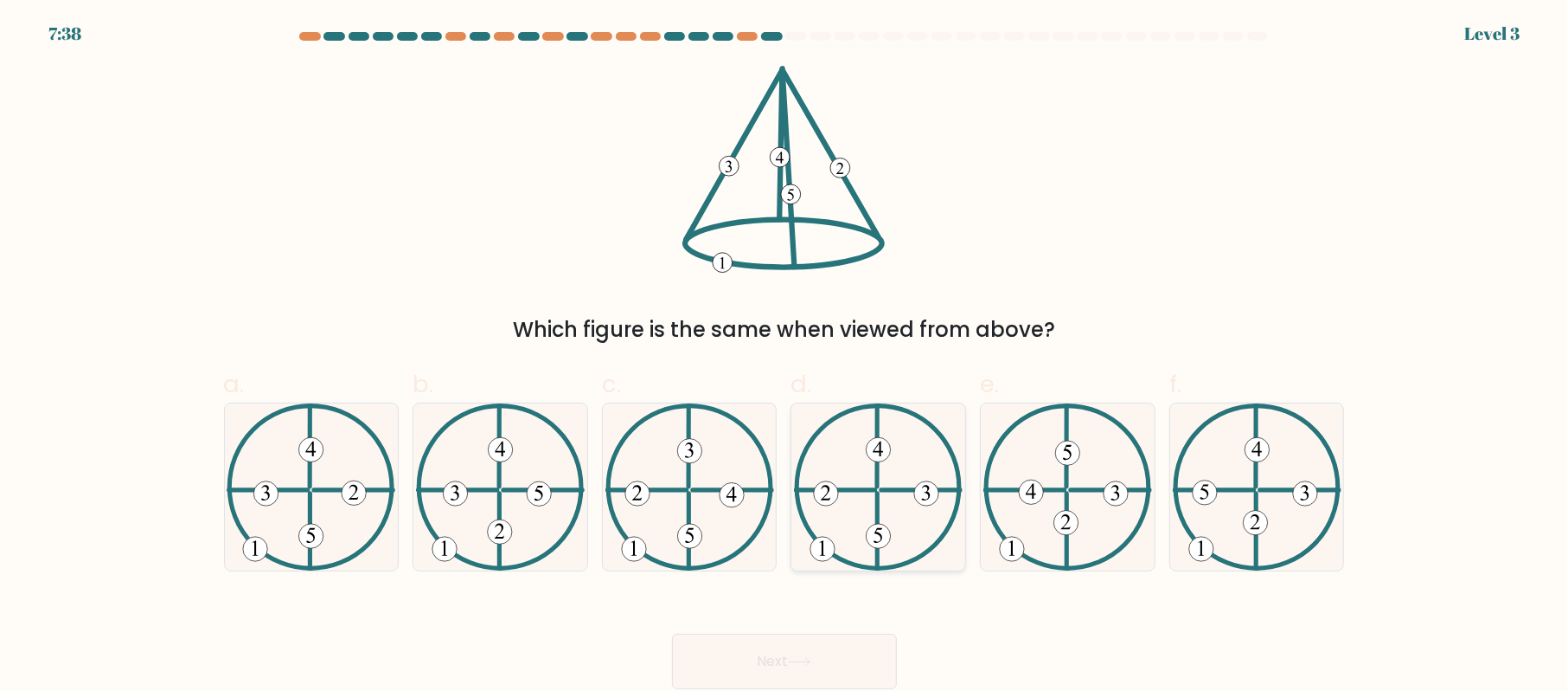
click at [846, 472] on icon at bounding box center [877, 487] width 168 height 167
click at [785, 356] on input "d." at bounding box center [784, 351] width 1 height 11
radio input "true"
click at [839, 642] on button "Next" at bounding box center [784, 661] width 225 height 56
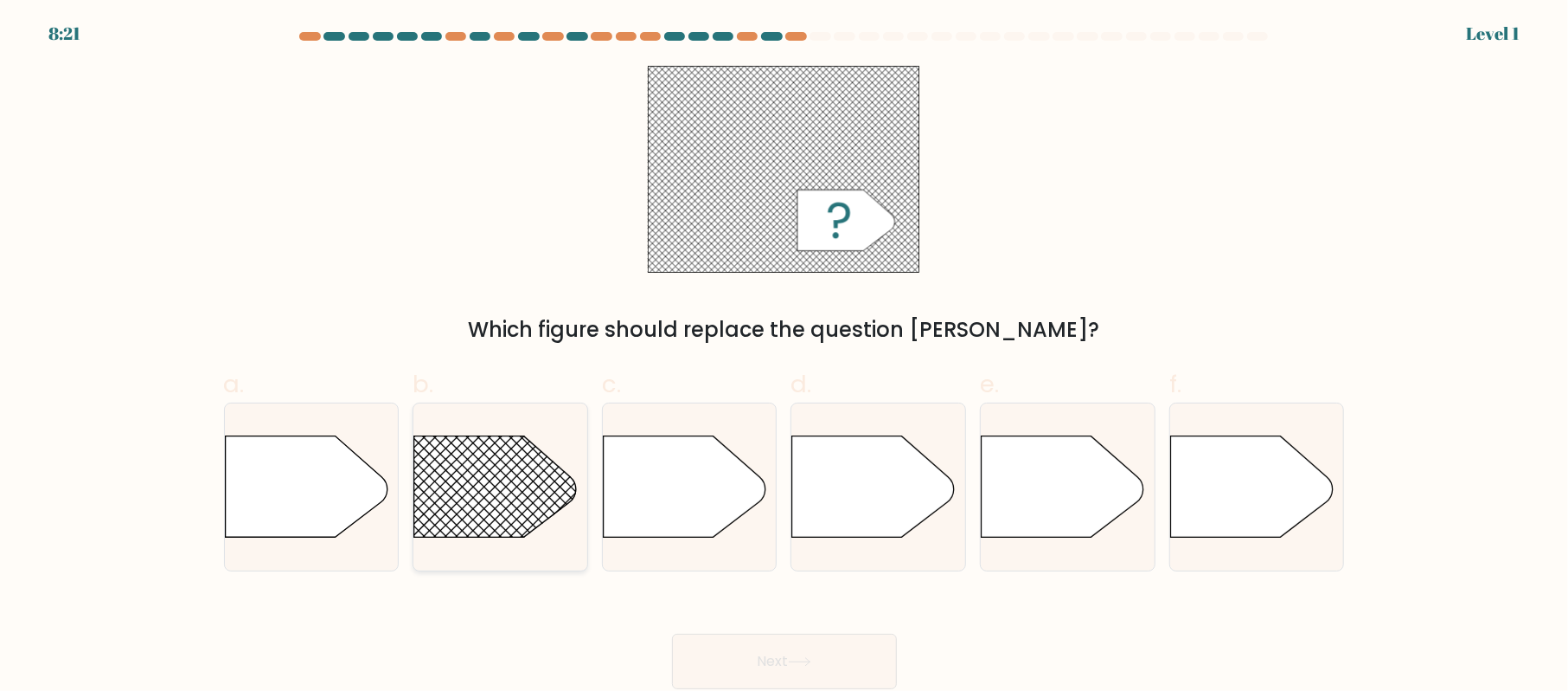
click at [531, 482] on rect at bounding box center [391, 401] width 452 height 343
click at [784, 356] on input "b." at bounding box center [784, 351] width 1 height 11
radio input "true"
click at [779, 658] on button "Next" at bounding box center [784, 661] width 225 height 56
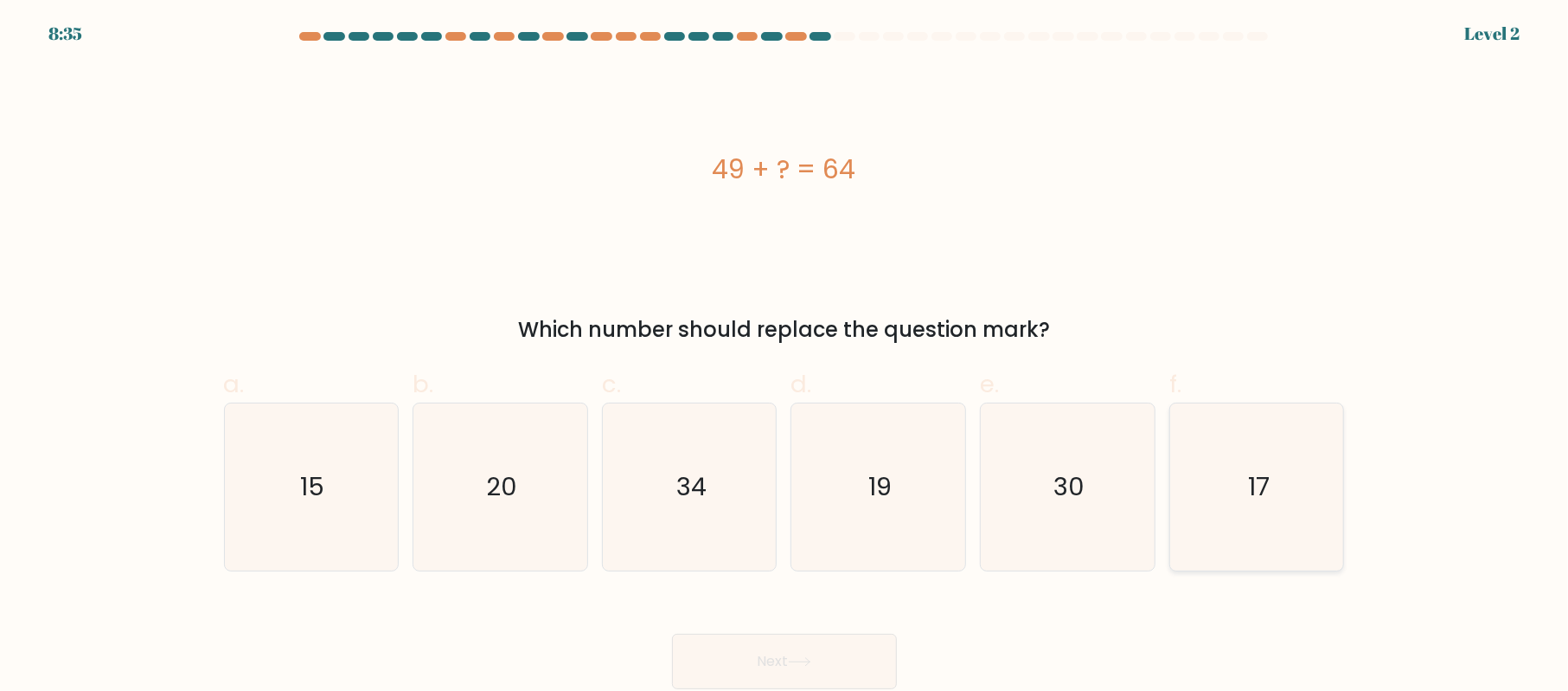
click at [1189, 452] on icon "17" at bounding box center [1258, 487] width 167 height 167
click at [785, 356] on input "f. 17" at bounding box center [784, 351] width 1 height 11
radio input "true"
click at [348, 503] on icon "15" at bounding box center [311, 487] width 167 height 167
click at [784, 356] on input "a. 15" at bounding box center [784, 351] width 1 height 11
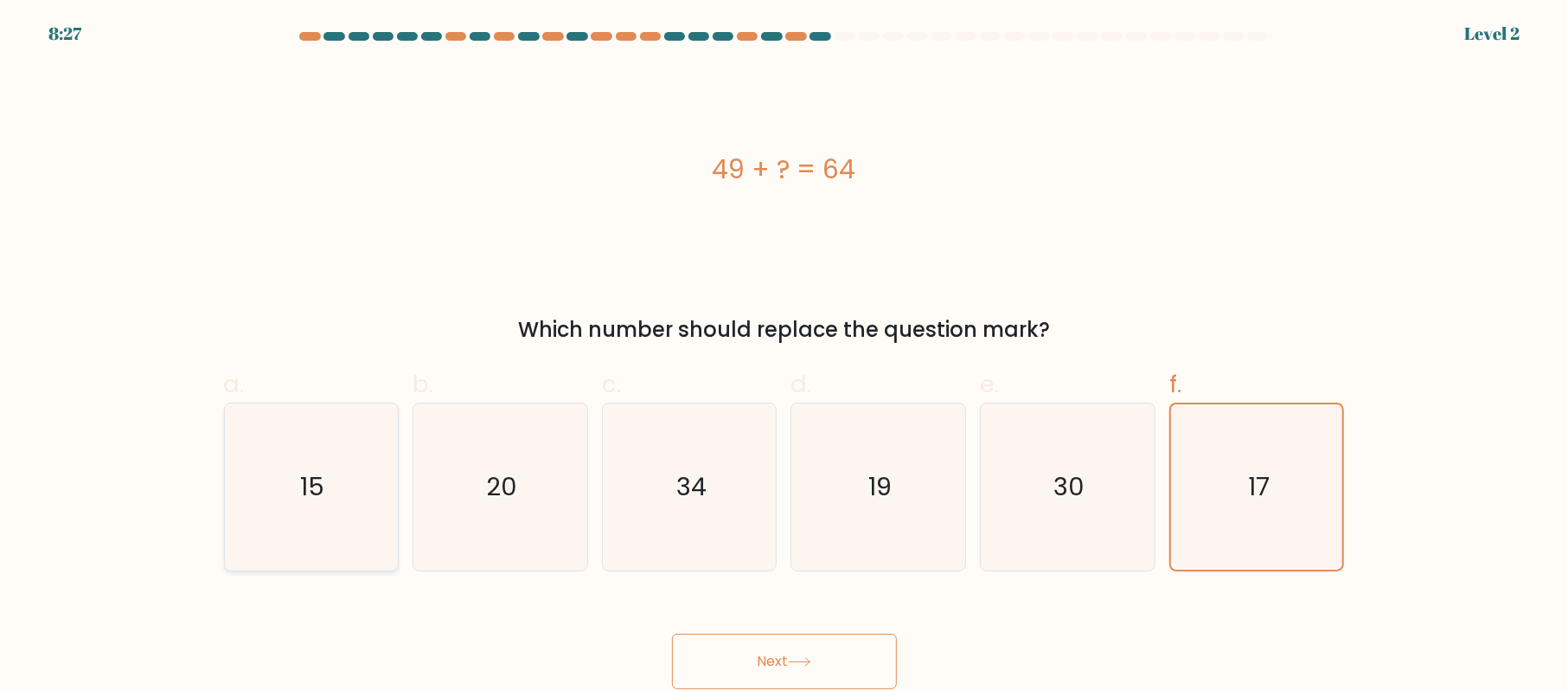
radio input "true"
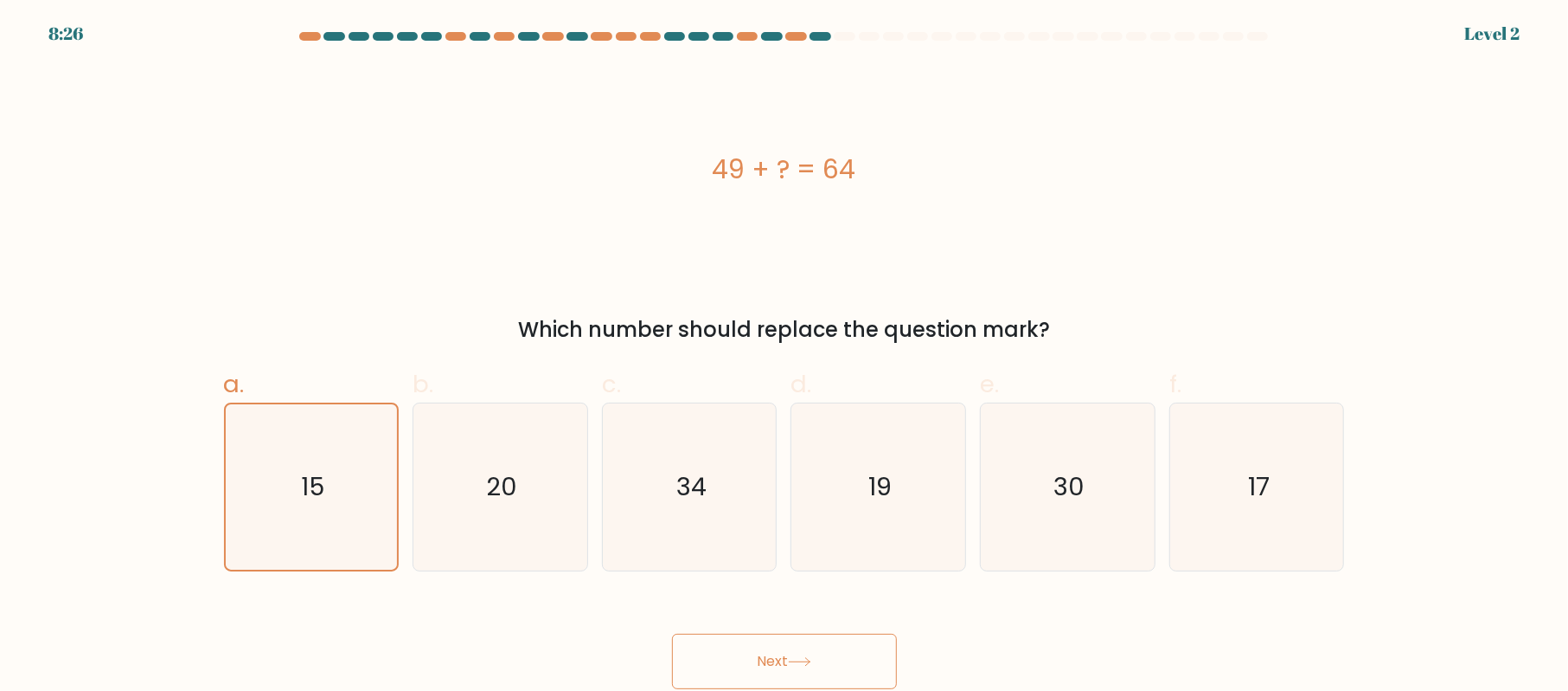
click at [733, 656] on button "Next" at bounding box center [784, 661] width 225 height 56
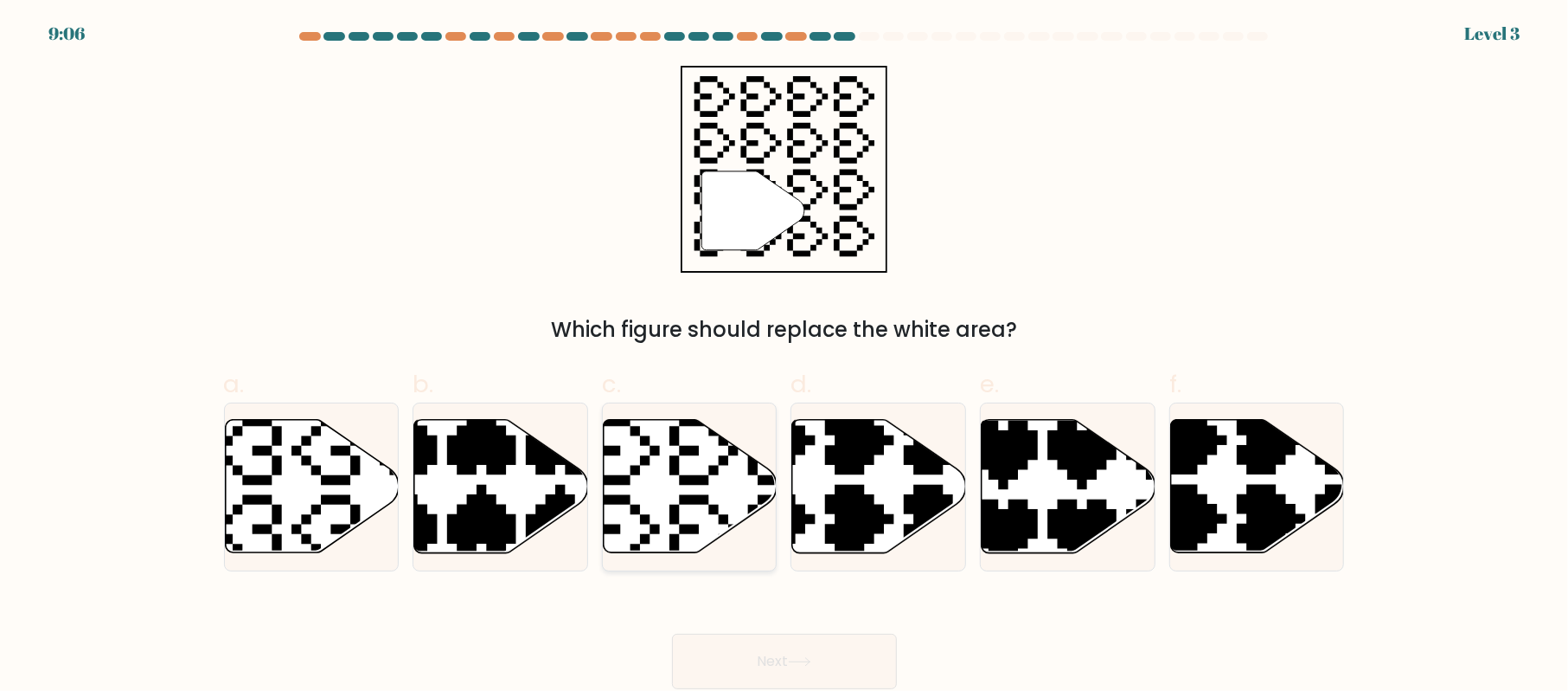
click at [655, 490] on icon at bounding box center [691, 485] width 174 height 133
click at [784, 356] on input "c." at bounding box center [784, 351] width 1 height 11
radio input "true"
click at [767, 638] on button "Next" at bounding box center [784, 661] width 225 height 56
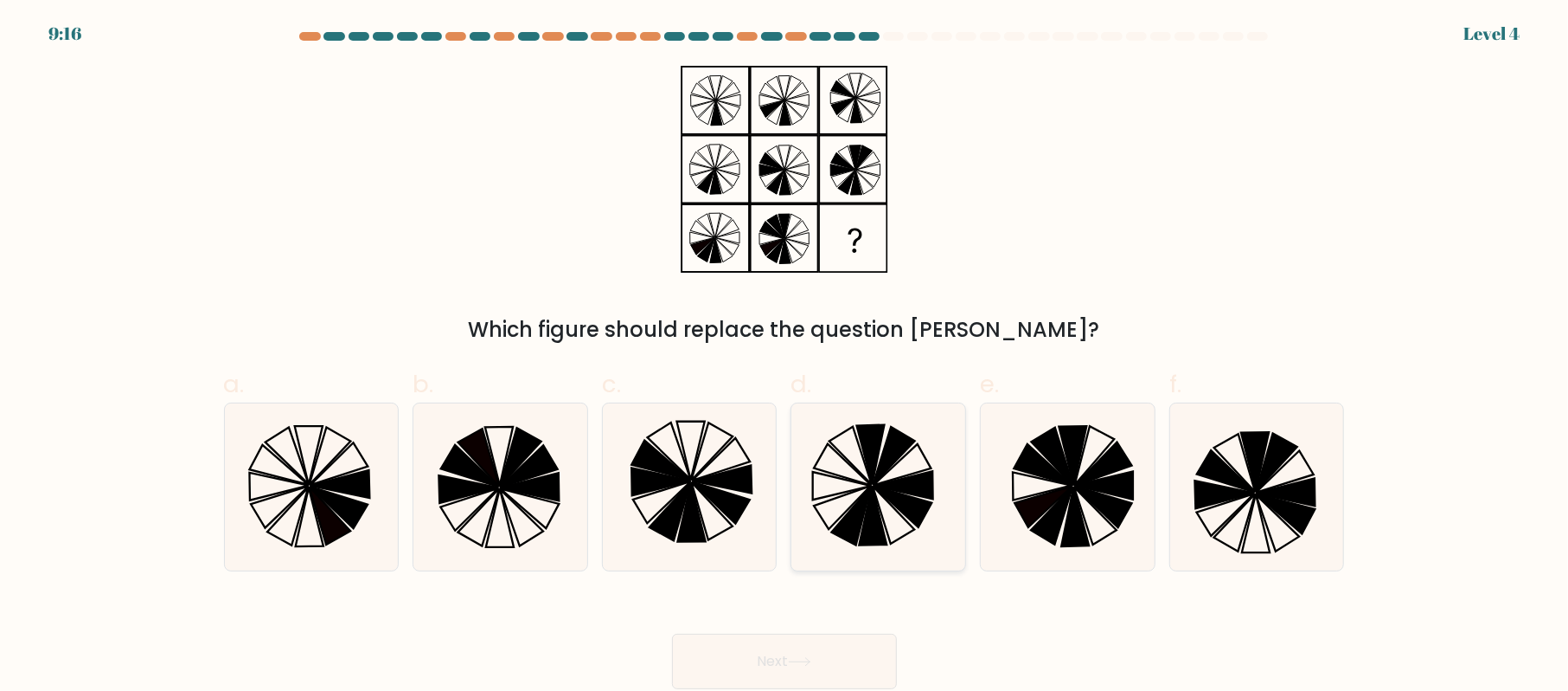
click at [855, 495] on icon at bounding box center [878, 487] width 167 height 167
click at [785, 356] on input "d." at bounding box center [784, 351] width 1 height 11
radio input "true"
click at [846, 645] on button "Next" at bounding box center [784, 661] width 225 height 56
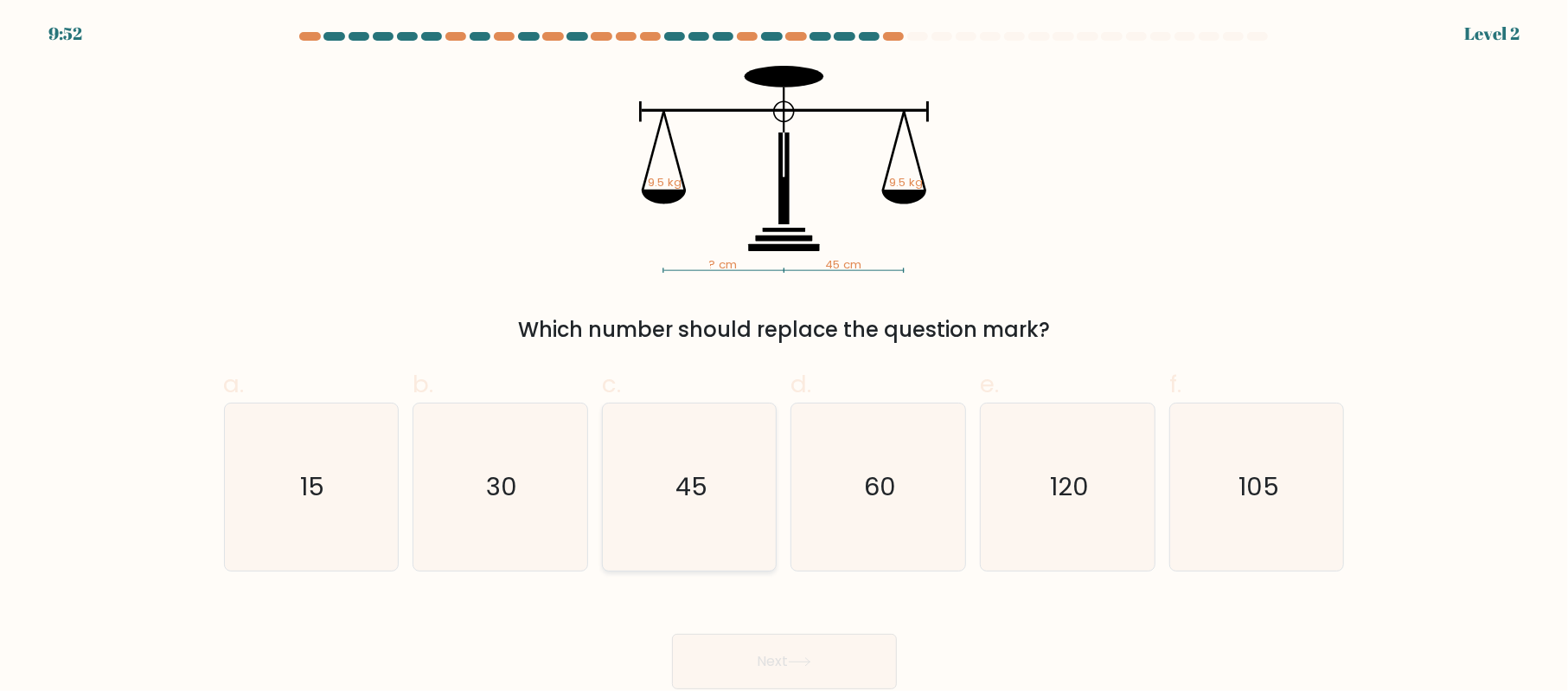
click at [728, 489] on icon "45" at bounding box center [690, 487] width 167 height 167
click at [784, 356] on input "c. 45" at bounding box center [784, 351] width 1 height 11
radio input "true"
click at [800, 677] on button "Next" at bounding box center [784, 661] width 225 height 56
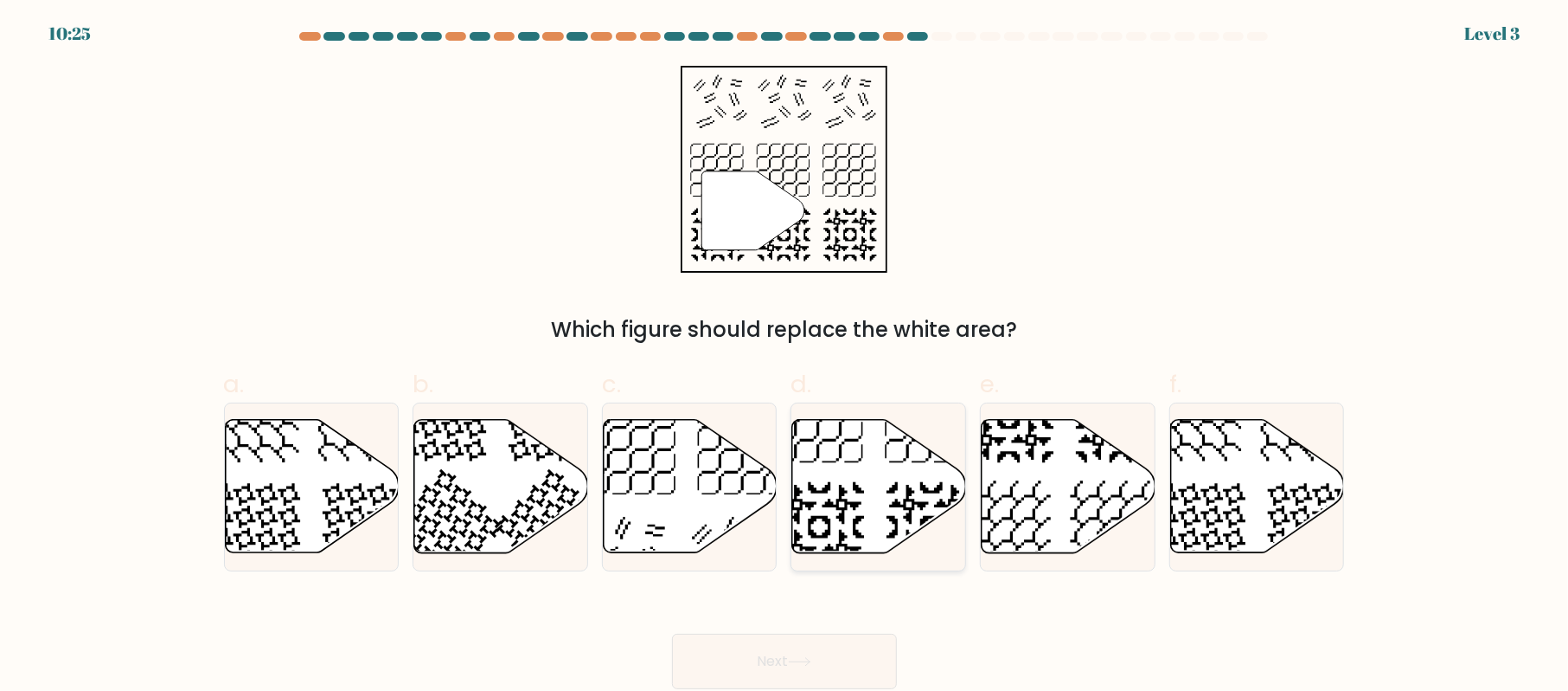
click at [879, 510] on icon at bounding box center [879, 485] width 174 height 133
click at [785, 356] on input "d." at bounding box center [784, 351] width 1 height 11
radio input "true"
click at [790, 667] on button "Next" at bounding box center [784, 661] width 225 height 56
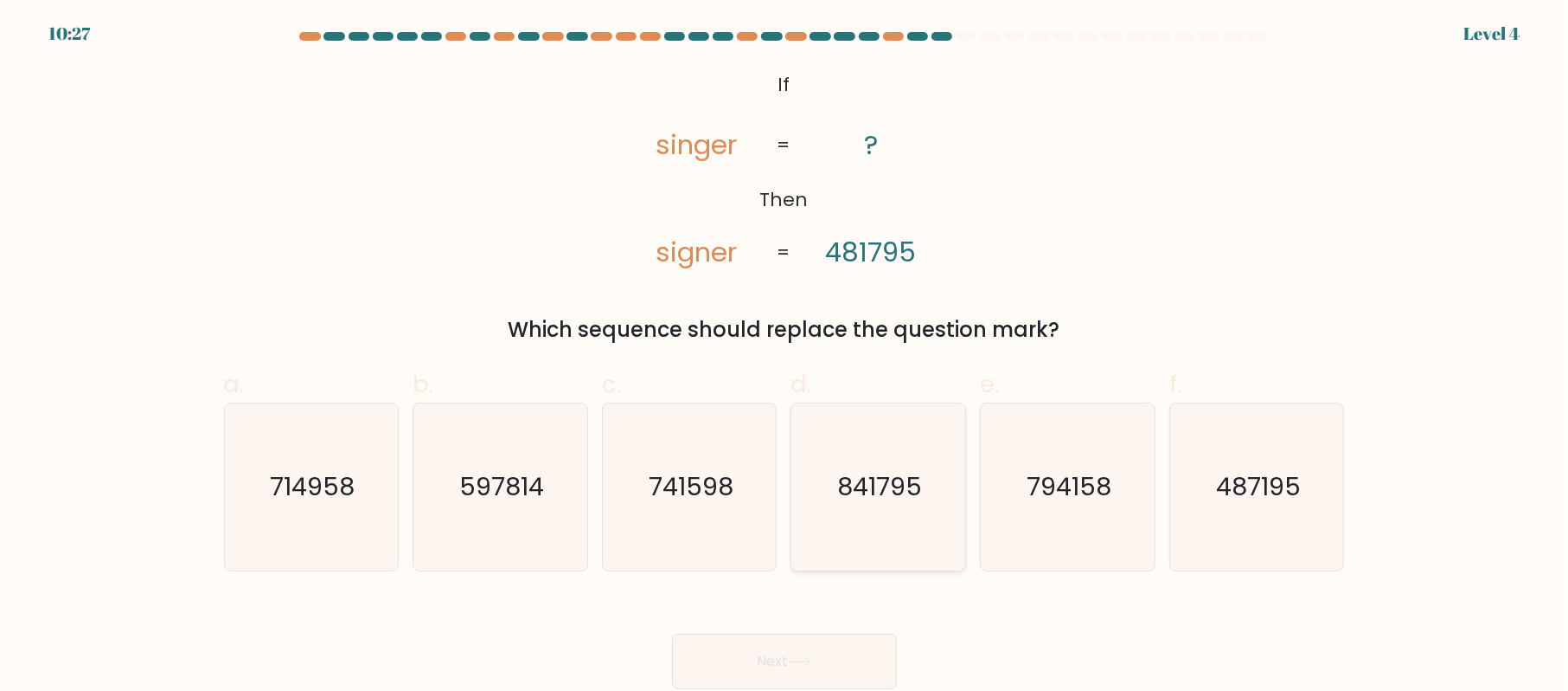
click at [835, 538] on icon "841795" at bounding box center [878, 487] width 167 height 167
click at [785, 356] on input "d. 841795" at bounding box center [784, 351] width 1 height 11
radio input "true"
click at [797, 657] on icon at bounding box center [799, 661] width 23 height 9
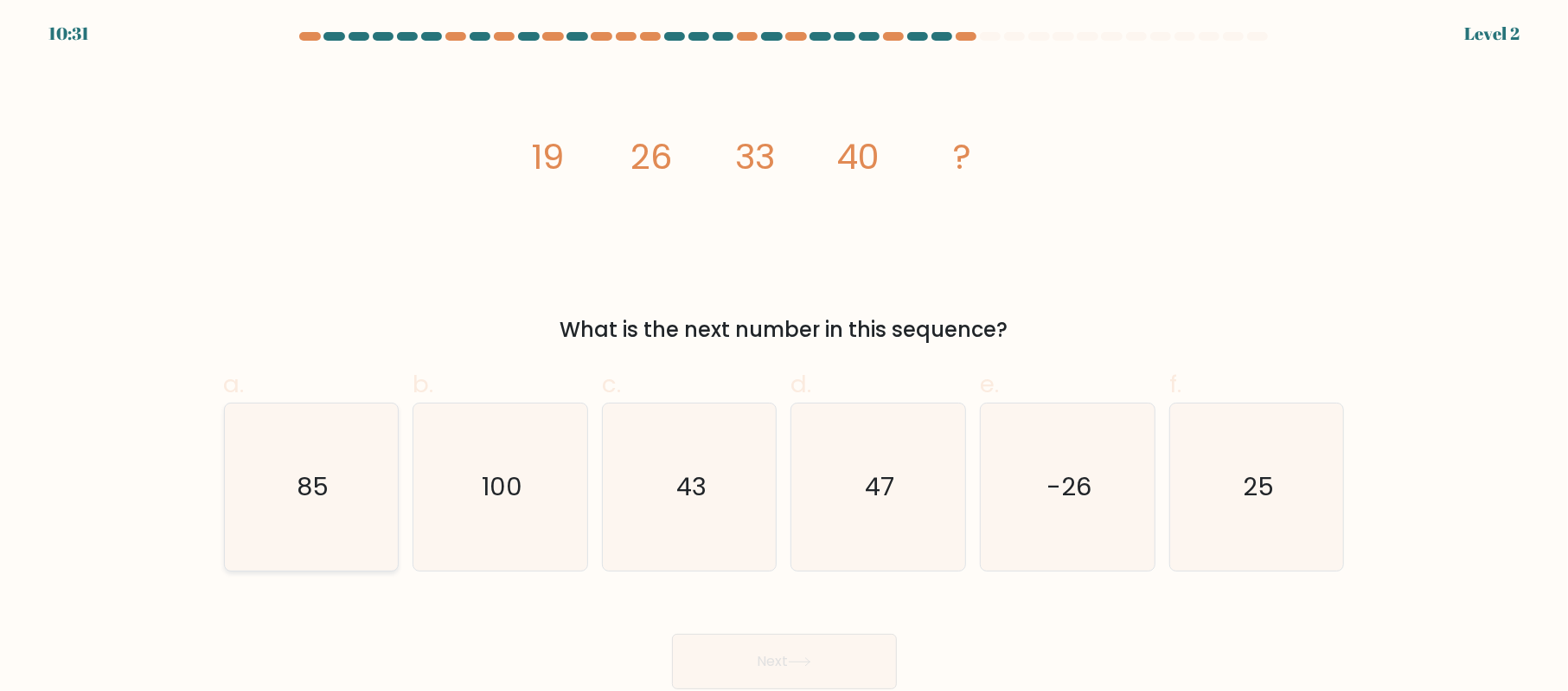
click at [368, 548] on icon "85" at bounding box center [311, 487] width 167 height 167
click at [784, 356] on input "a. 85" at bounding box center [784, 351] width 1 height 11
radio input "true"
click at [797, 658] on icon at bounding box center [799, 661] width 23 height 9
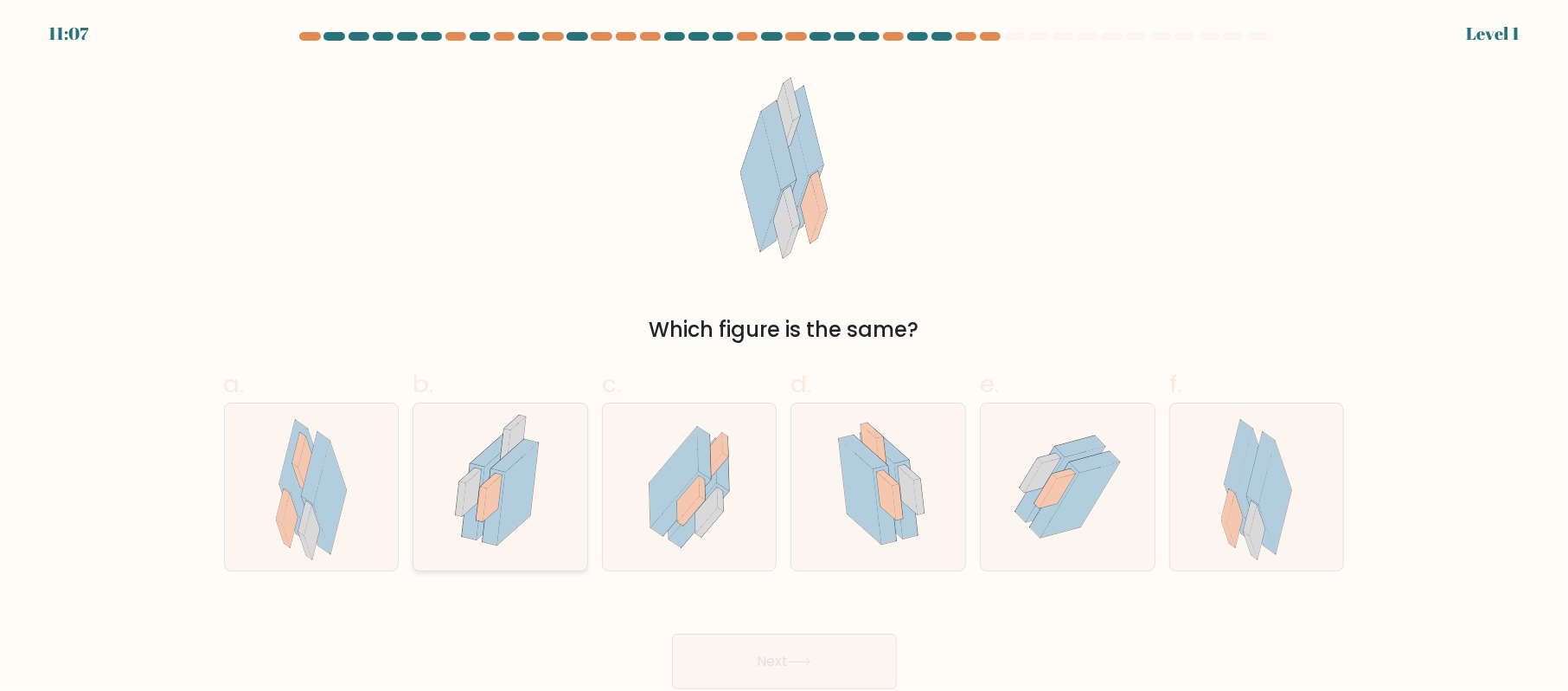
click at [543, 519] on icon at bounding box center [501, 487] width 115 height 167
click at [784, 356] on input "b." at bounding box center [784, 351] width 1 height 11
radio input "true"
click at [836, 643] on button "Next" at bounding box center [784, 661] width 225 height 56
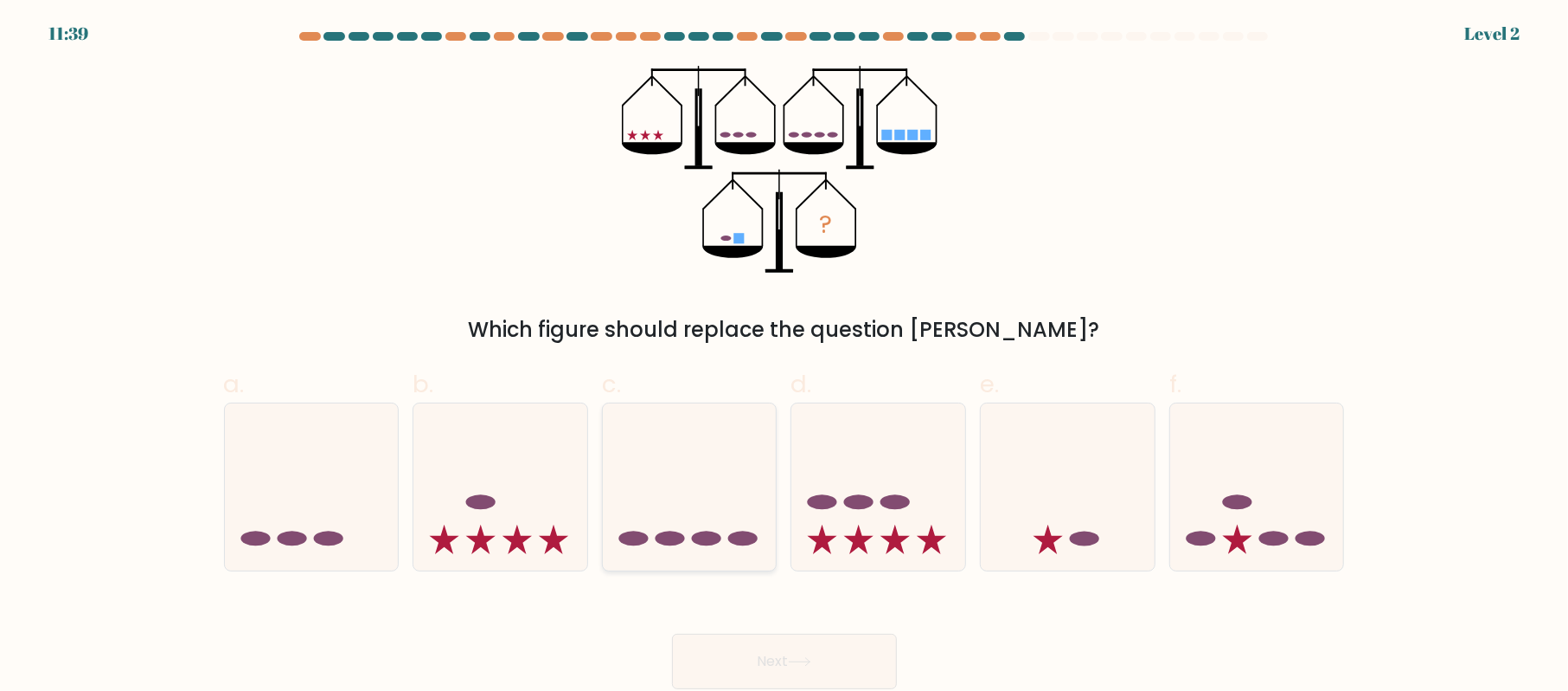
click at [720, 506] on icon at bounding box center [690, 486] width 174 height 143
click at [784, 356] on input "c." at bounding box center [784, 351] width 1 height 11
radio input "true"
click at [877, 506] on icon at bounding box center [878, 486] width 174 height 143
click at [785, 356] on input "d." at bounding box center [784, 351] width 1 height 11
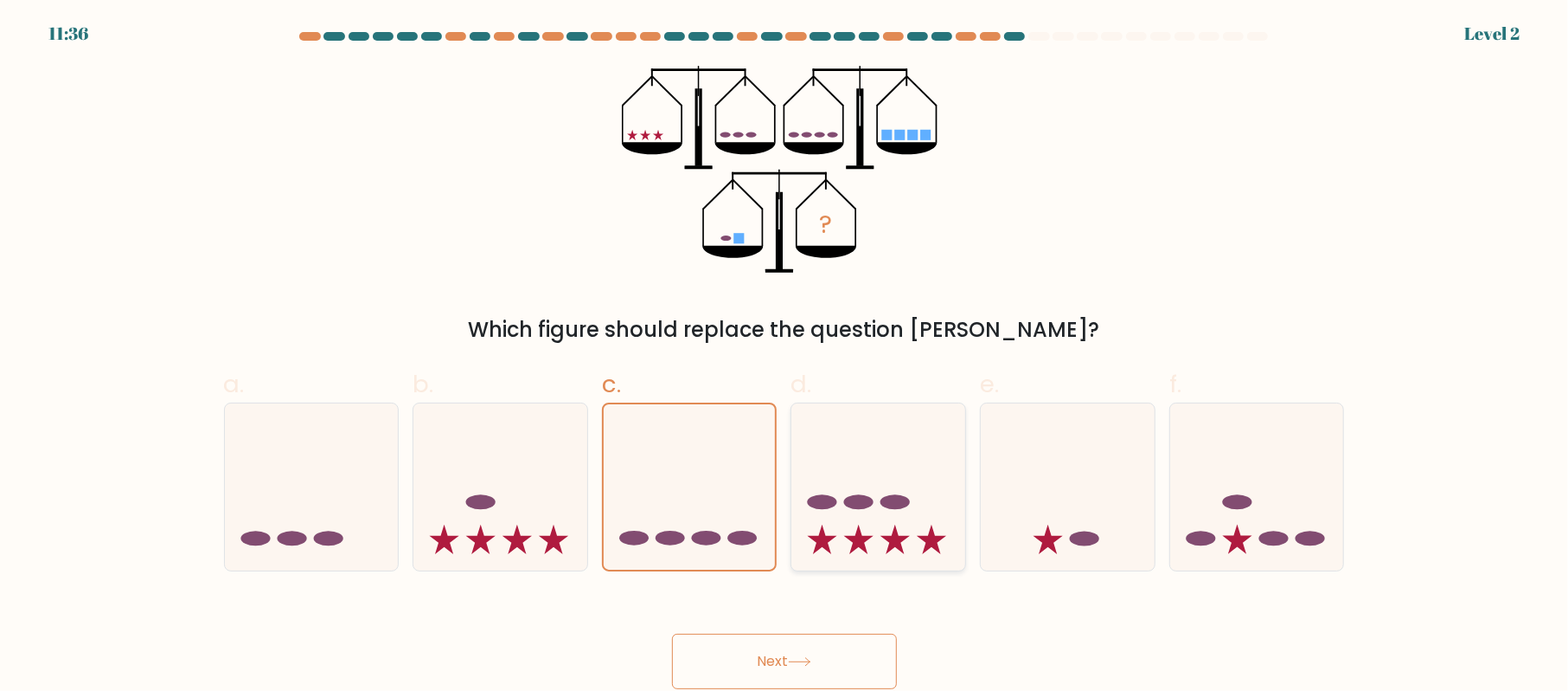
radio input "true"
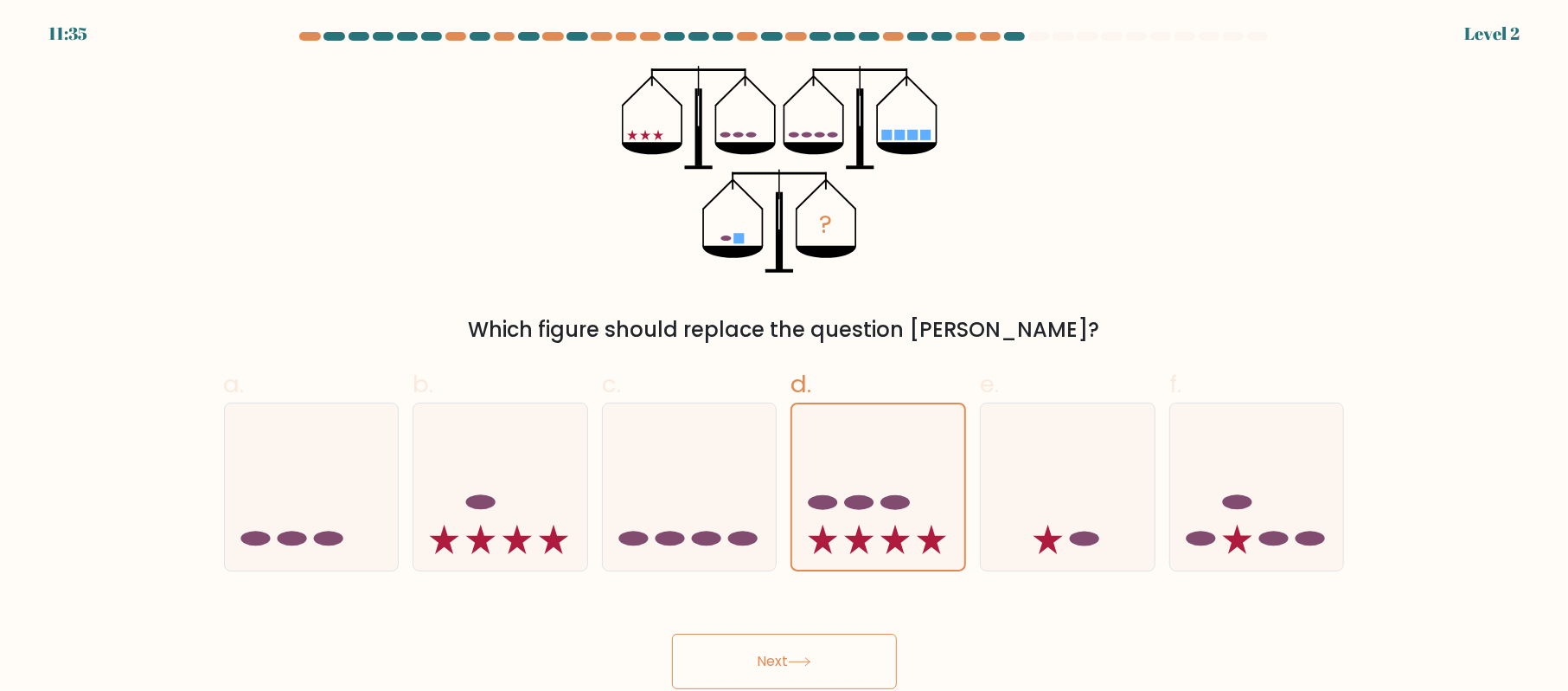
click at [793, 658] on icon at bounding box center [799, 661] width 23 height 9
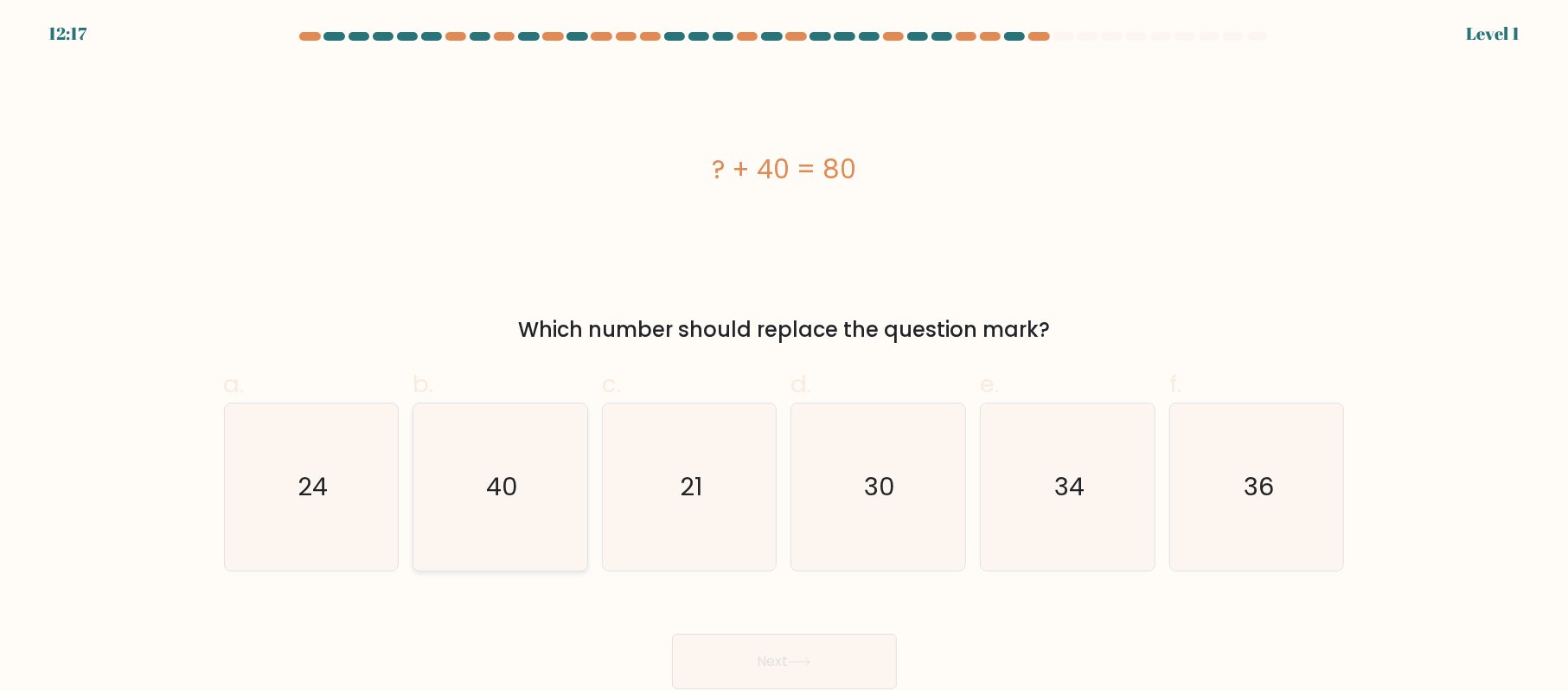
click at [508, 497] on text "40" at bounding box center [502, 485] width 32 height 34
click at [784, 356] on input "b. 40" at bounding box center [784, 351] width 1 height 11
radio input "true"
click at [731, 637] on button "Next" at bounding box center [784, 661] width 225 height 56
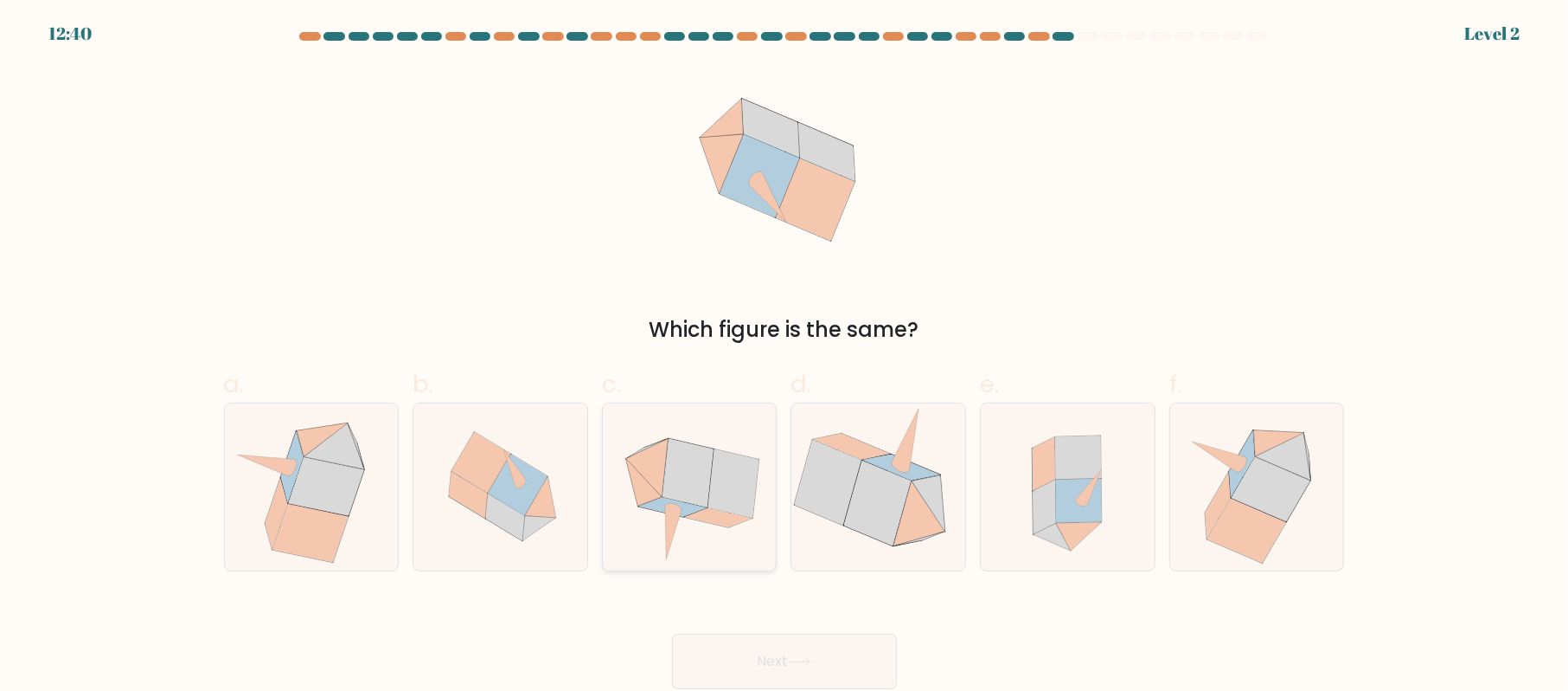
click at [705, 514] on icon at bounding box center [718, 517] width 68 height 19
click at [784, 356] on input "c." at bounding box center [784, 351] width 1 height 11
radio input "true"
click at [772, 662] on button "Next" at bounding box center [784, 661] width 225 height 56
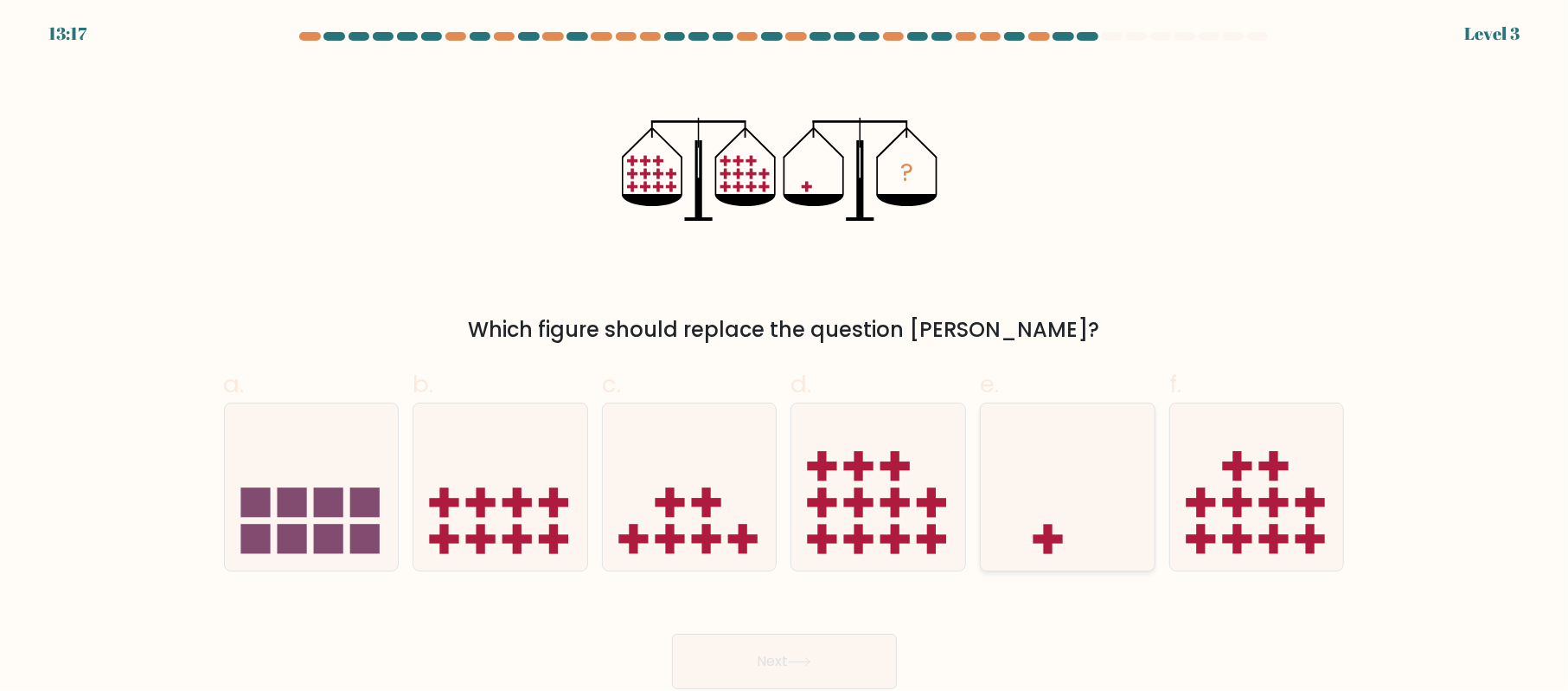
click at [1026, 498] on icon at bounding box center [1067, 486] width 174 height 143
click at [785, 356] on input "e." at bounding box center [784, 351] width 1 height 11
radio input "true"
click at [793, 658] on icon at bounding box center [799, 661] width 23 height 9
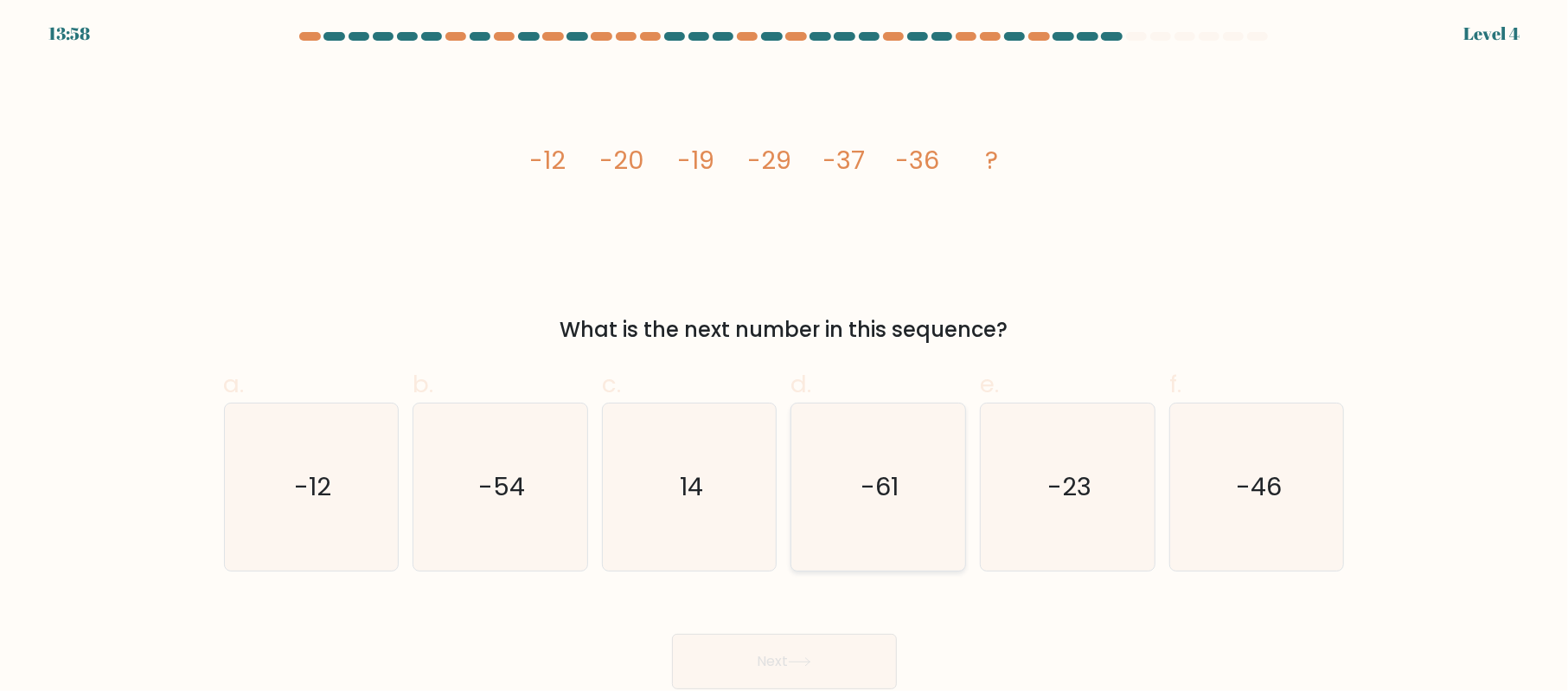
click at [804, 478] on icon "-61" at bounding box center [878, 487] width 167 height 167
click at [785, 356] on input "d. -61" at bounding box center [784, 351] width 1 height 11
radio input "true"
click at [834, 656] on button "Next" at bounding box center [784, 661] width 225 height 56
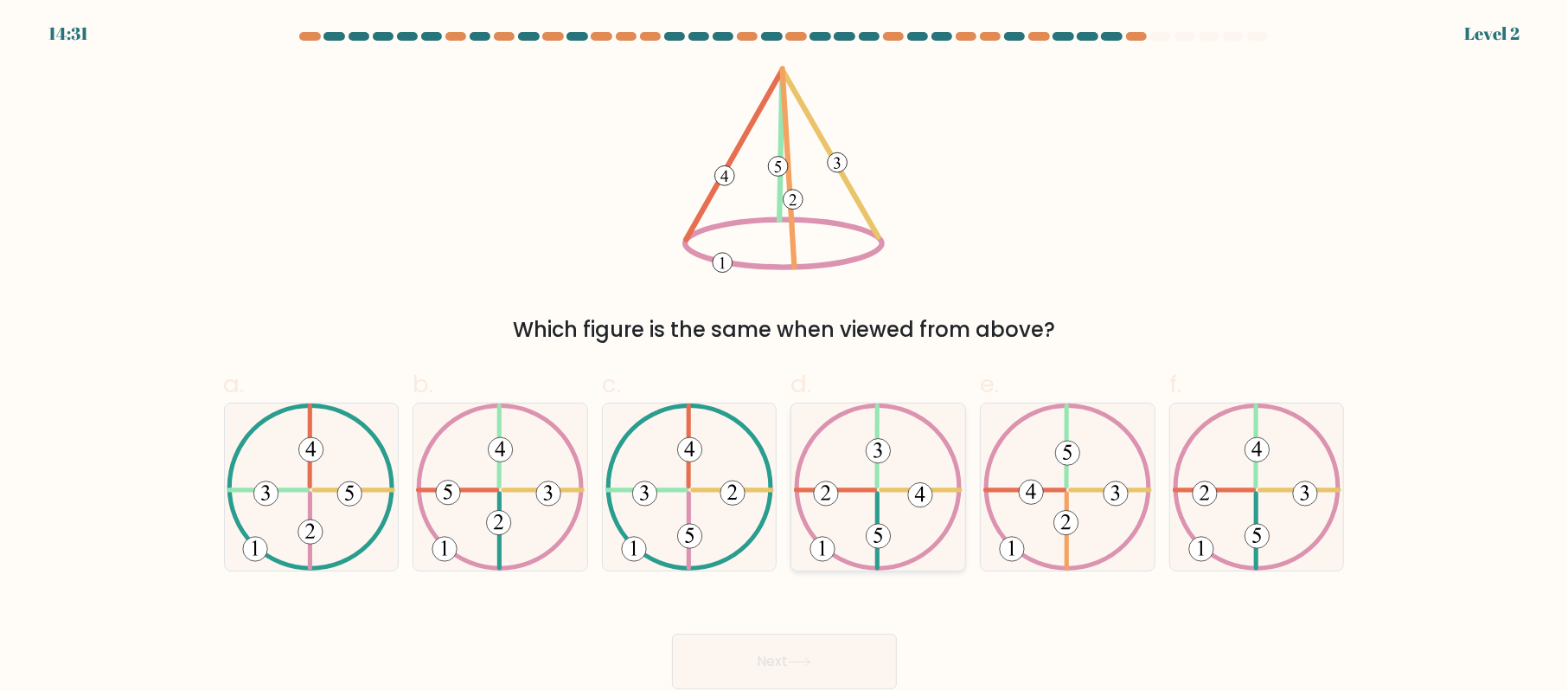
click at [905, 506] on icon at bounding box center [877, 487] width 168 height 167
click at [785, 356] on input "d." at bounding box center [784, 351] width 1 height 11
radio input "true"
click at [852, 634] on button "Next" at bounding box center [784, 661] width 225 height 56
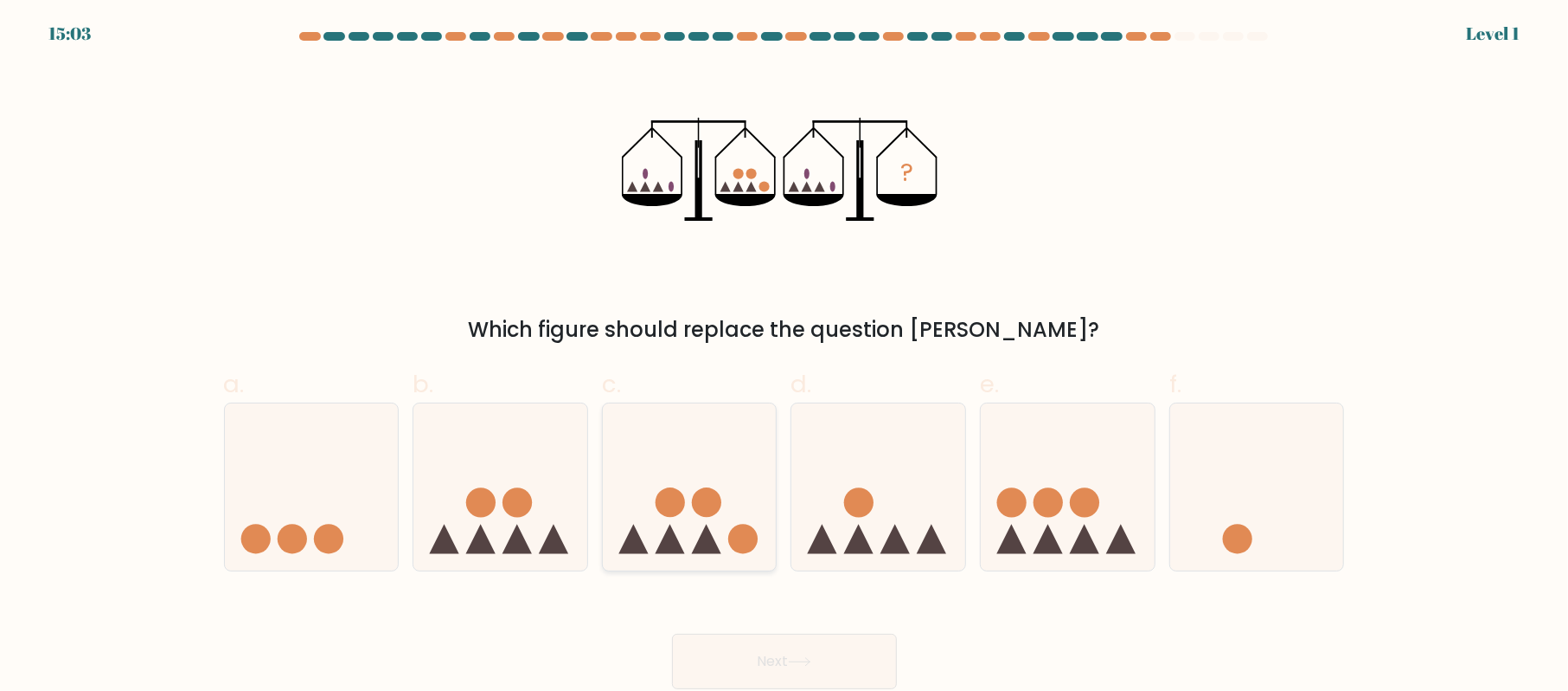
click at [693, 525] on icon at bounding box center [690, 486] width 174 height 143
click at [784, 356] on input "c." at bounding box center [784, 351] width 1 height 11
radio input "true"
click at [762, 652] on button "Next" at bounding box center [784, 661] width 225 height 56
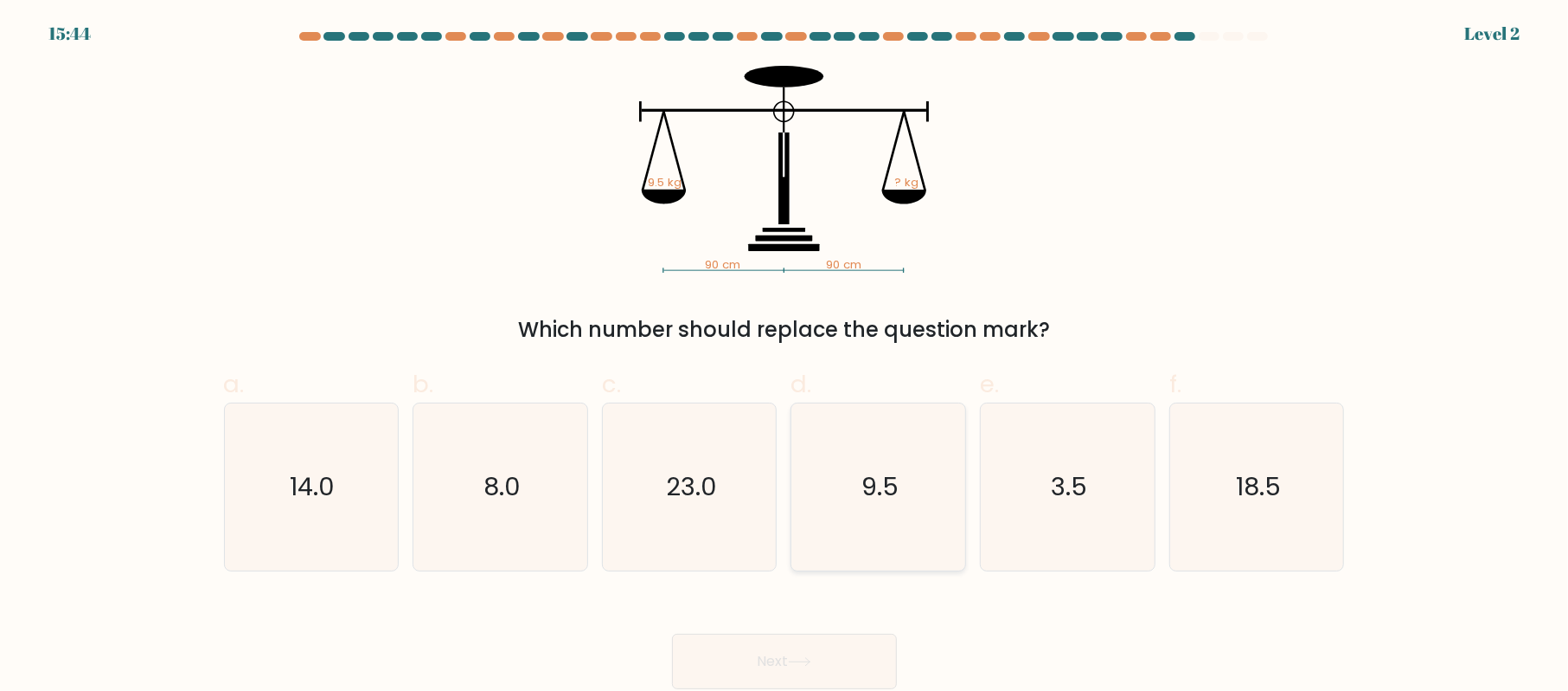
click at [939, 486] on icon "9.5" at bounding box center [878, 487] width 167 height 167
click at [785, 356] on input "d. 9.5" at bounding box center [784, 351] width 1 height 11
radio input "true"
click at [821, 676] on button "Next" at bounding box center [784, 661] width 225 height 56
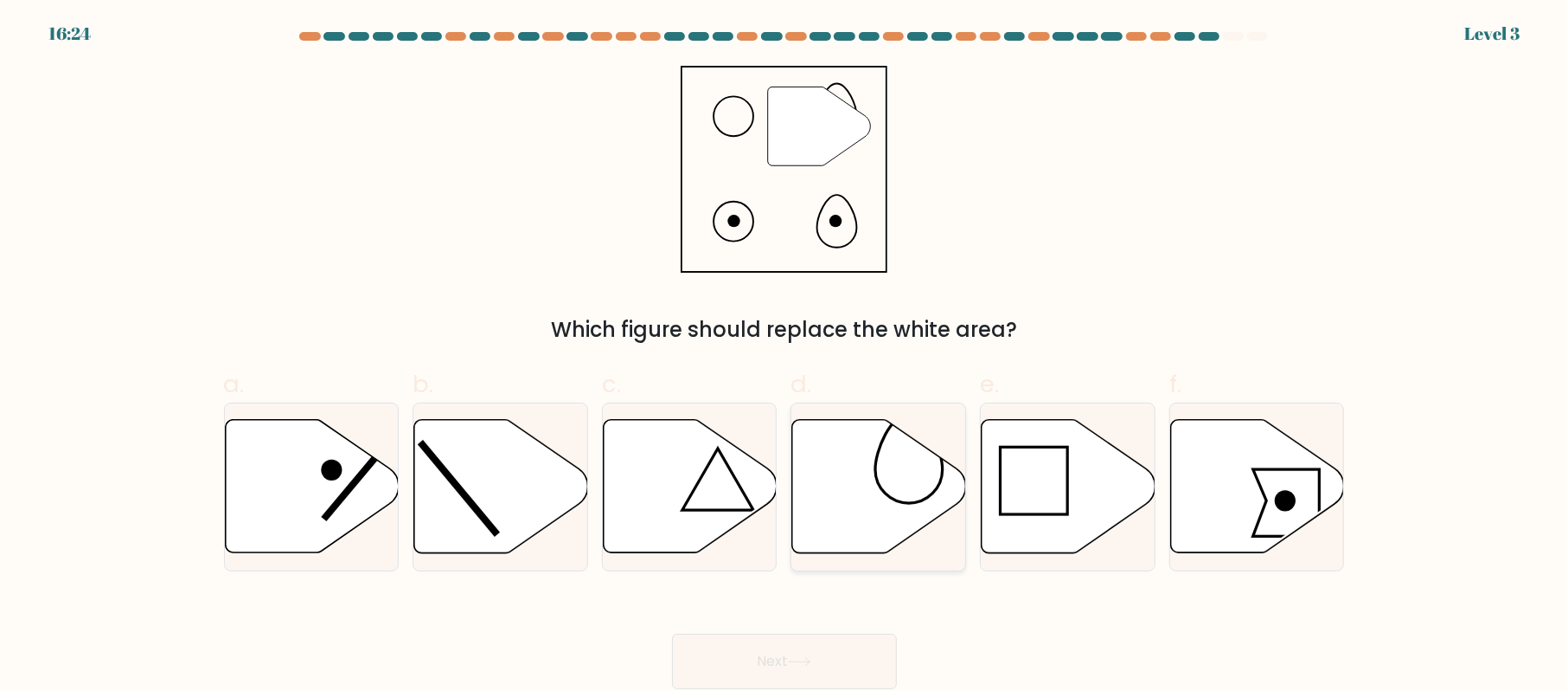
click at [810, 474] on icon at bounding box center [879, 485] width 174 height 133
click at [785, 356] on input "d." at bounding box center [784, 351] width 1 height 11
radio input "true"
click at [813, 653] on button "Next" at bounding box center [784, 661] width 225 height 56
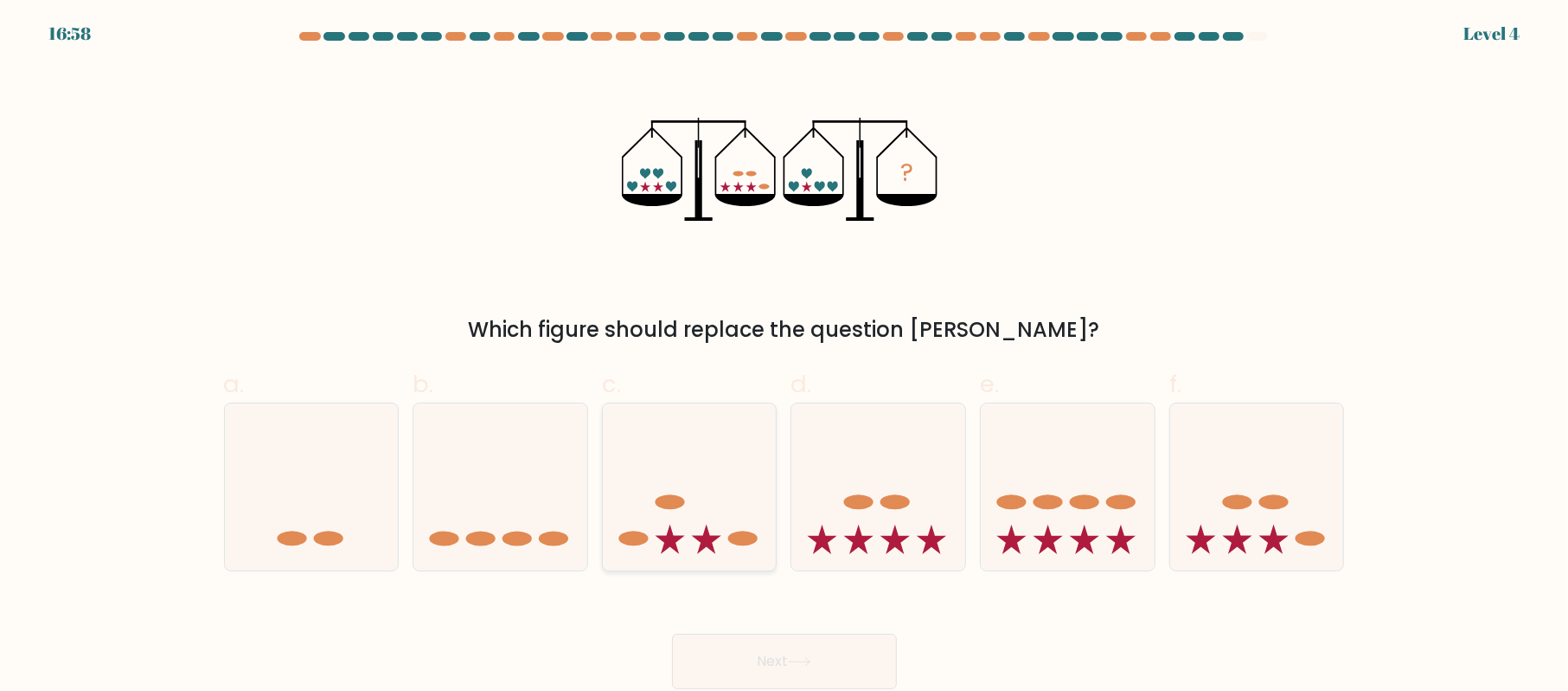
click at [720, 502] on icon at bounding box center [690, 486] width 174 height 143
click at [784, 356] on input "c." at bounding box center [784, 351] width 1 height 11
radio input "true"
click at [763, 631] on div "Next" at bounding box center [784, 641] width 1142 height 97
click at [784, 662] on button "Next" at bounding box center [784, 661] width 225 height 56
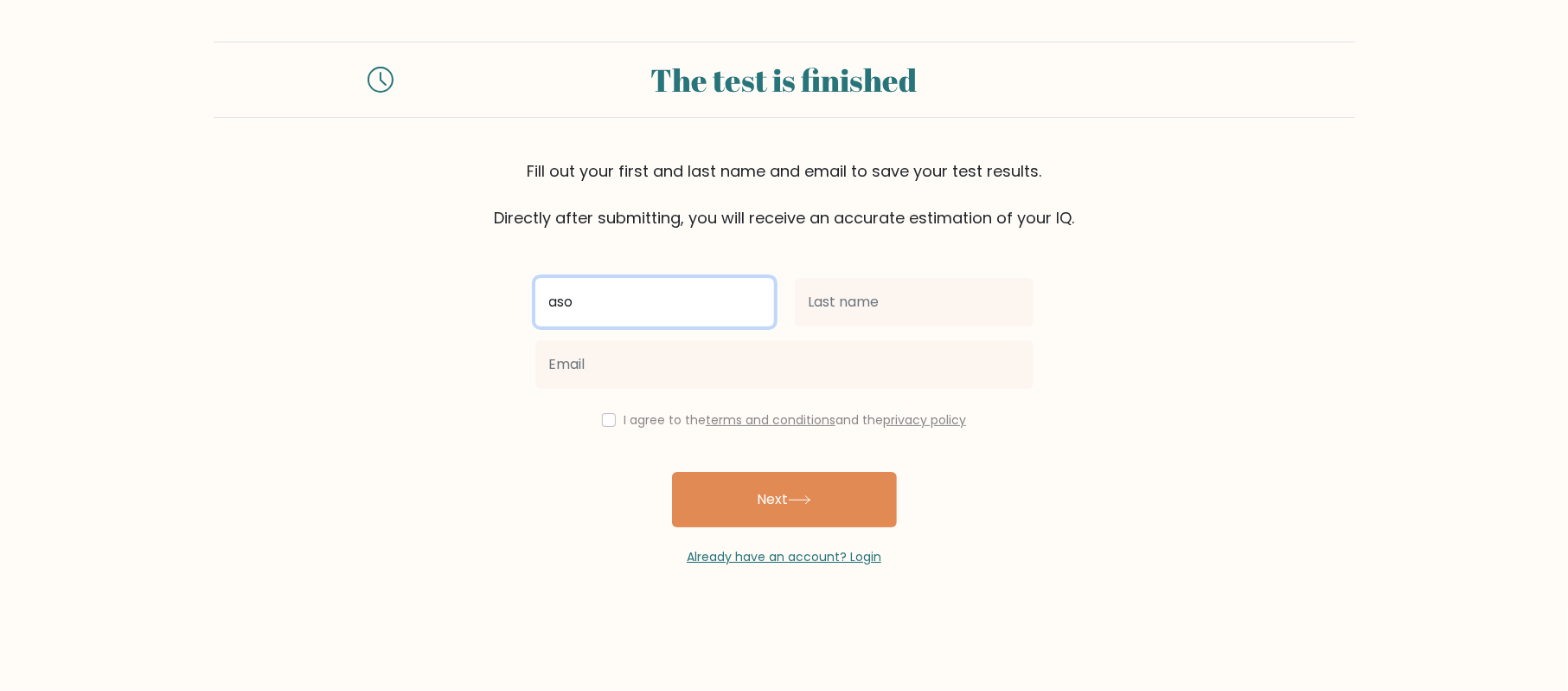
type input "aso"
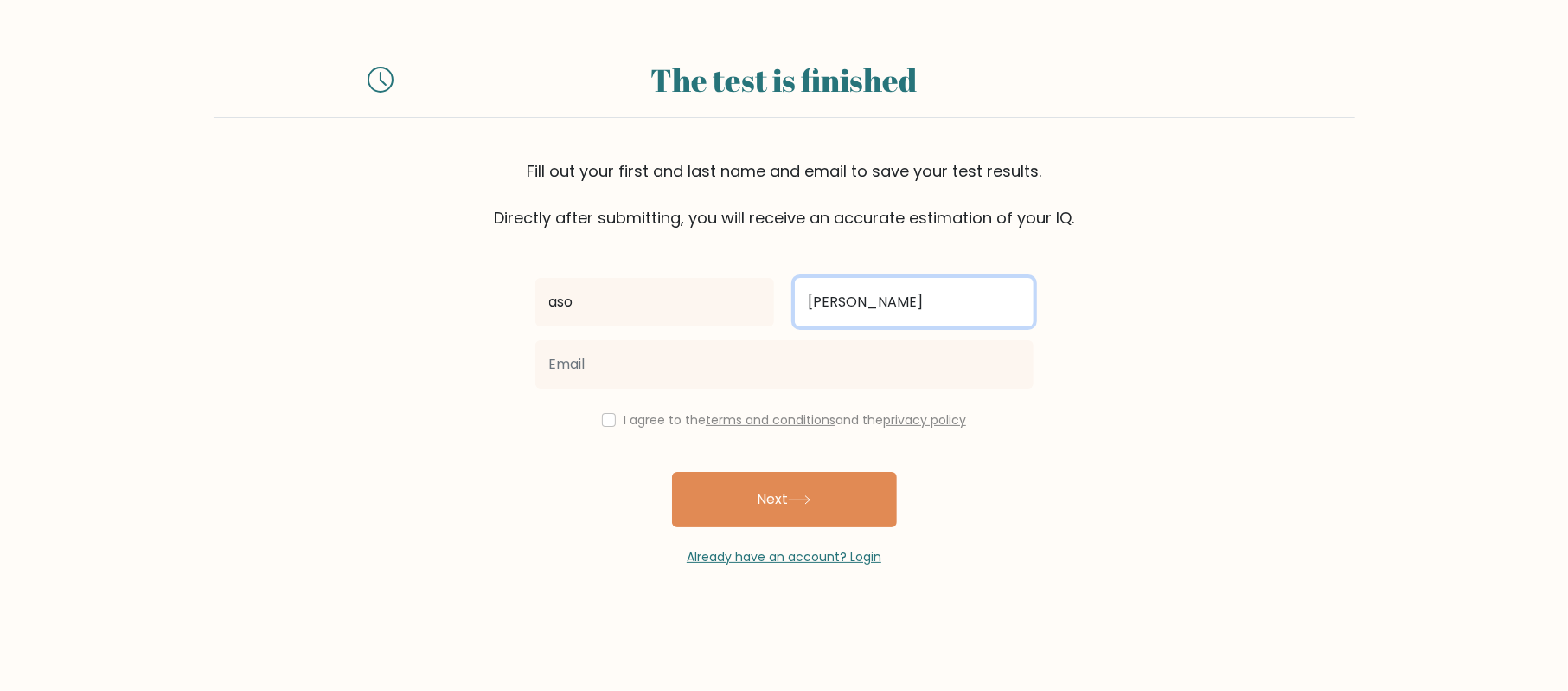
type input "[PERSON_NAME]"
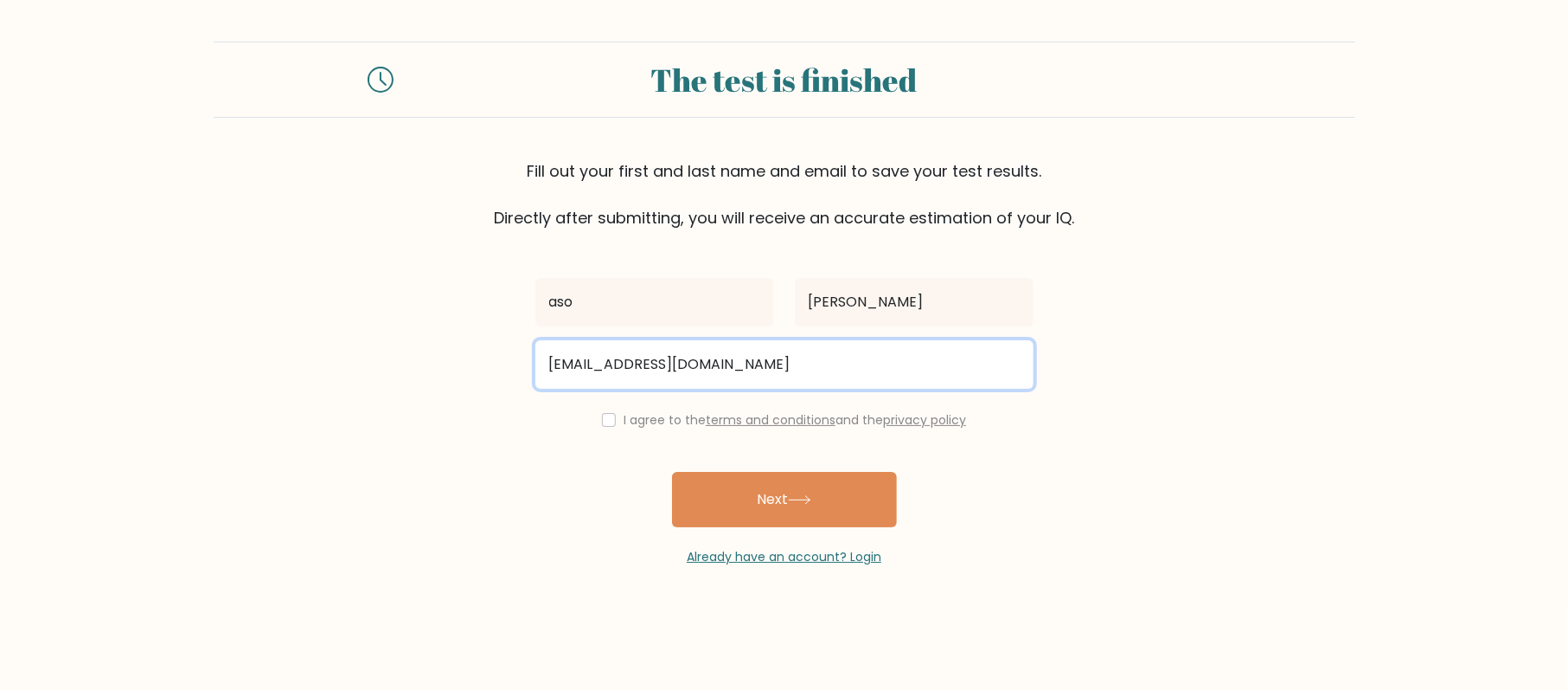
type input "nazmahmood500@gmail.com"
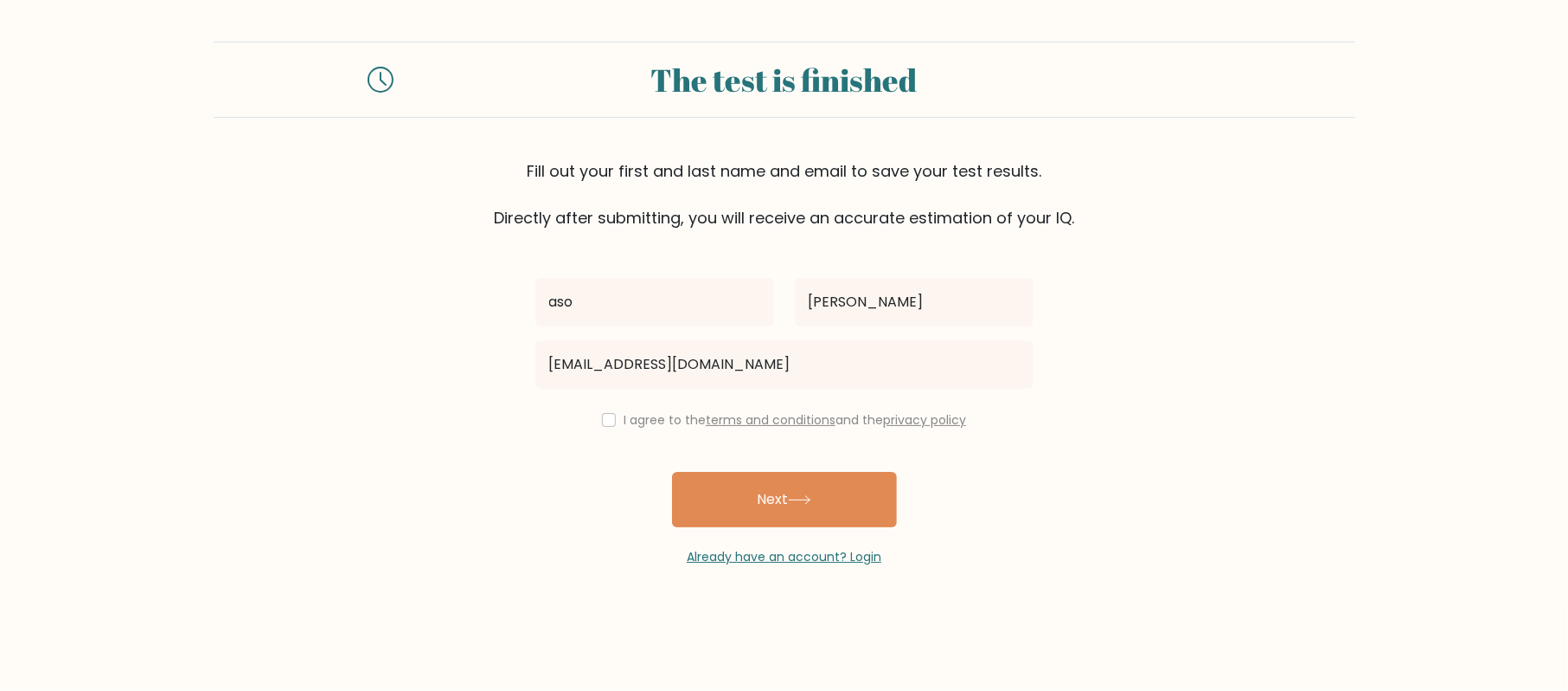
click at [652, 430] on div "I agree to the terms and conditions and the privacy policy" at bounding box center [784, 419] width 519 height 20
click at [652, 423] on label "I agree to the terms and conditions and the privacy policy" at bounding box center [795, 419] width 343 height 18
click at [614, 422] on div "I agree to the terms and conditions and the privacy policy" at bounding box center [784, 419] width 519 height 20
click at [602, 419] on input "checkbox" at bounding box center [609, 419] width 14 height 14
checkbox input "true"
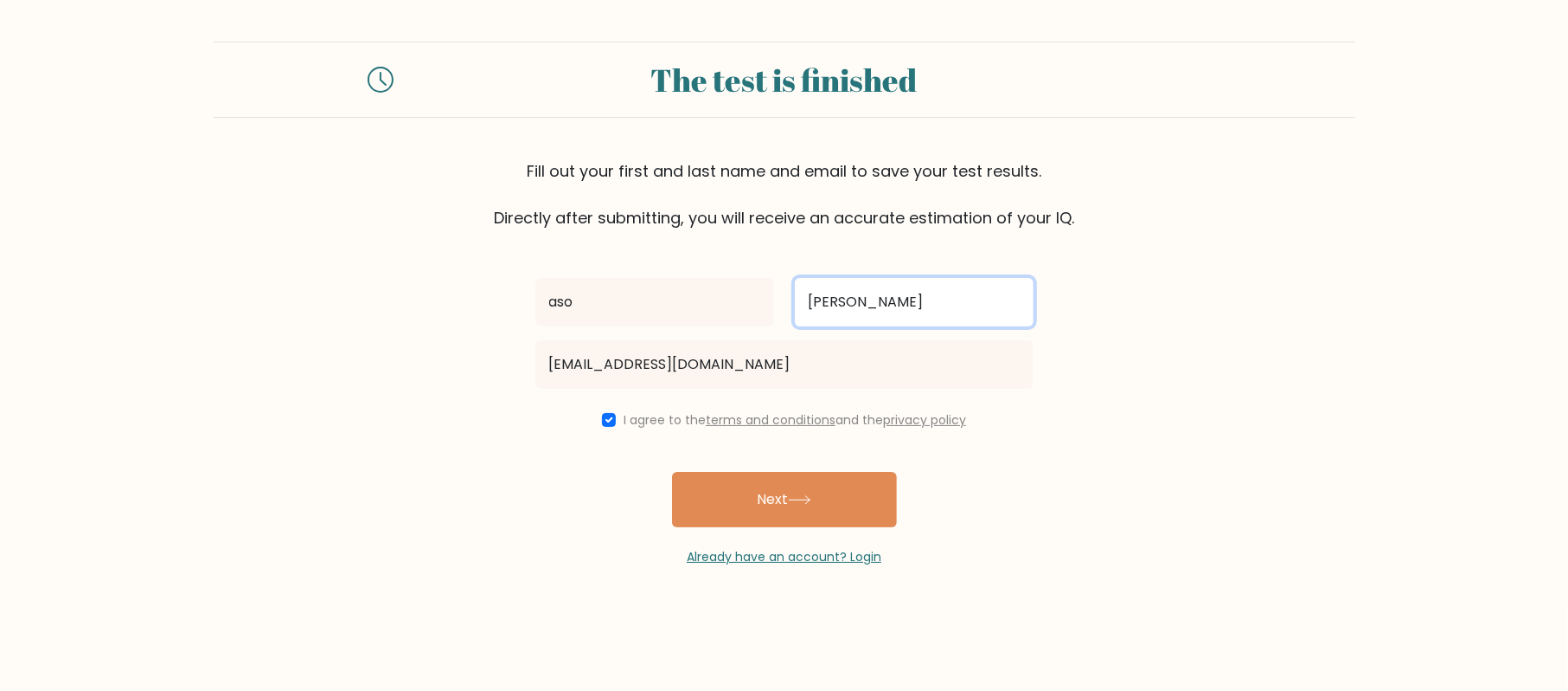
drag, startPoint x: 921, startPoint y: 291, endPoint x: 797, endPoint y: 318, distance: 126.9
click at [797, 318] on input "ibrahim" at bounding box center [914, 302] width 239 height 48
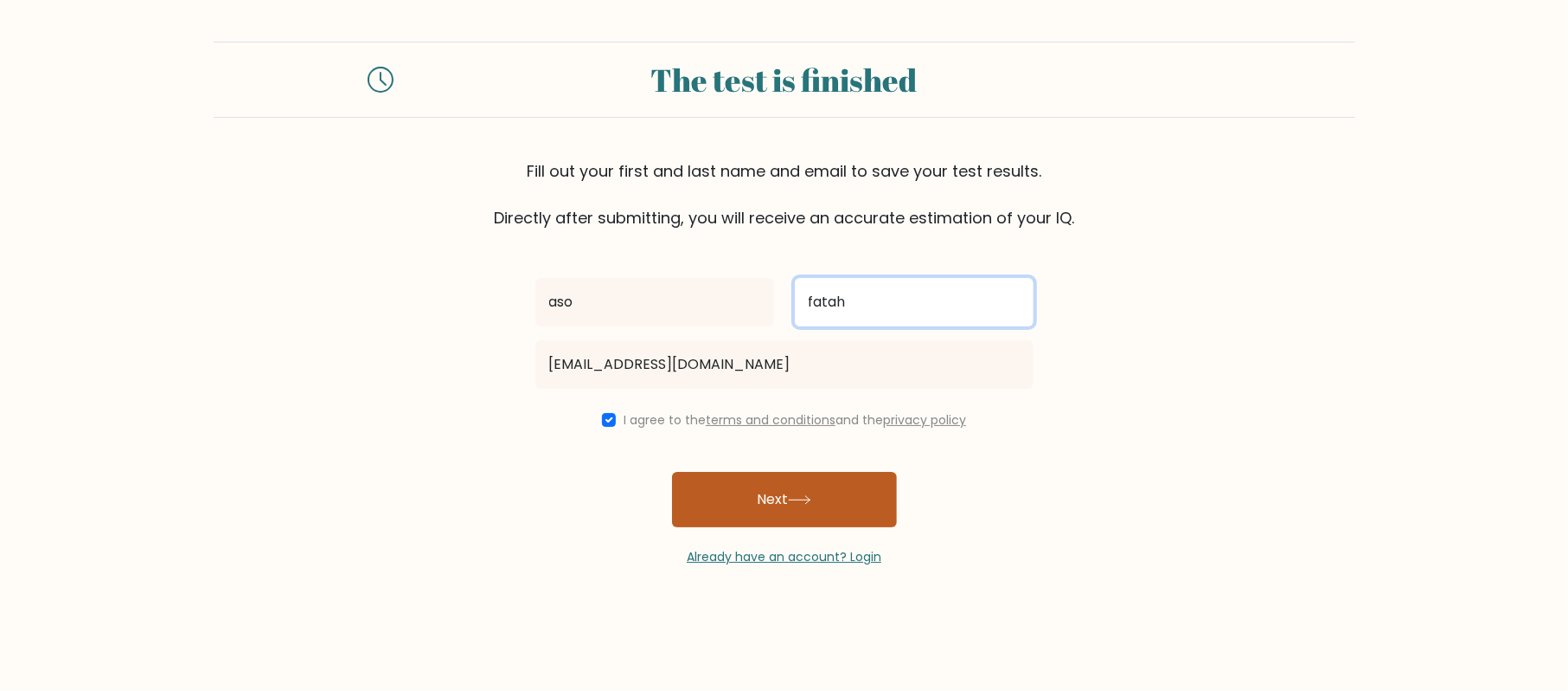
type input "fatah"
click at [818, 495] on button "Next" at bounding box center [784, 499] width 225 height 56
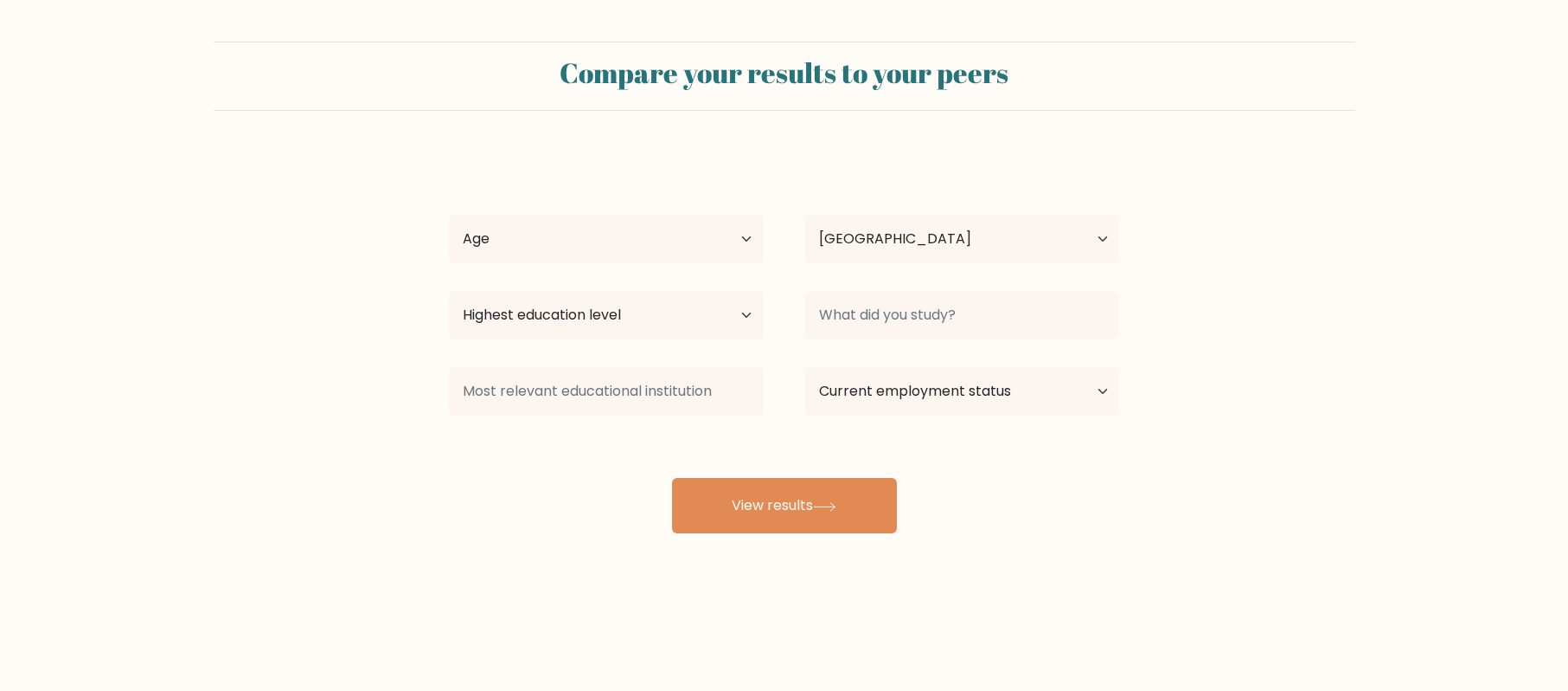
select select "IQ"
click at [625, 316] on select "Highest education level No schooling Primary Lower Secondary Upper Secondary Oc…" at bounding box center [606, 315] width 315 height 48
select select "bachelors_degree"
click at [449, 292] on select "Highest education level No schooling Primary Lower Secondary Upper Secondary Oc…" at bounding box center [606, 315] width 315 height 48
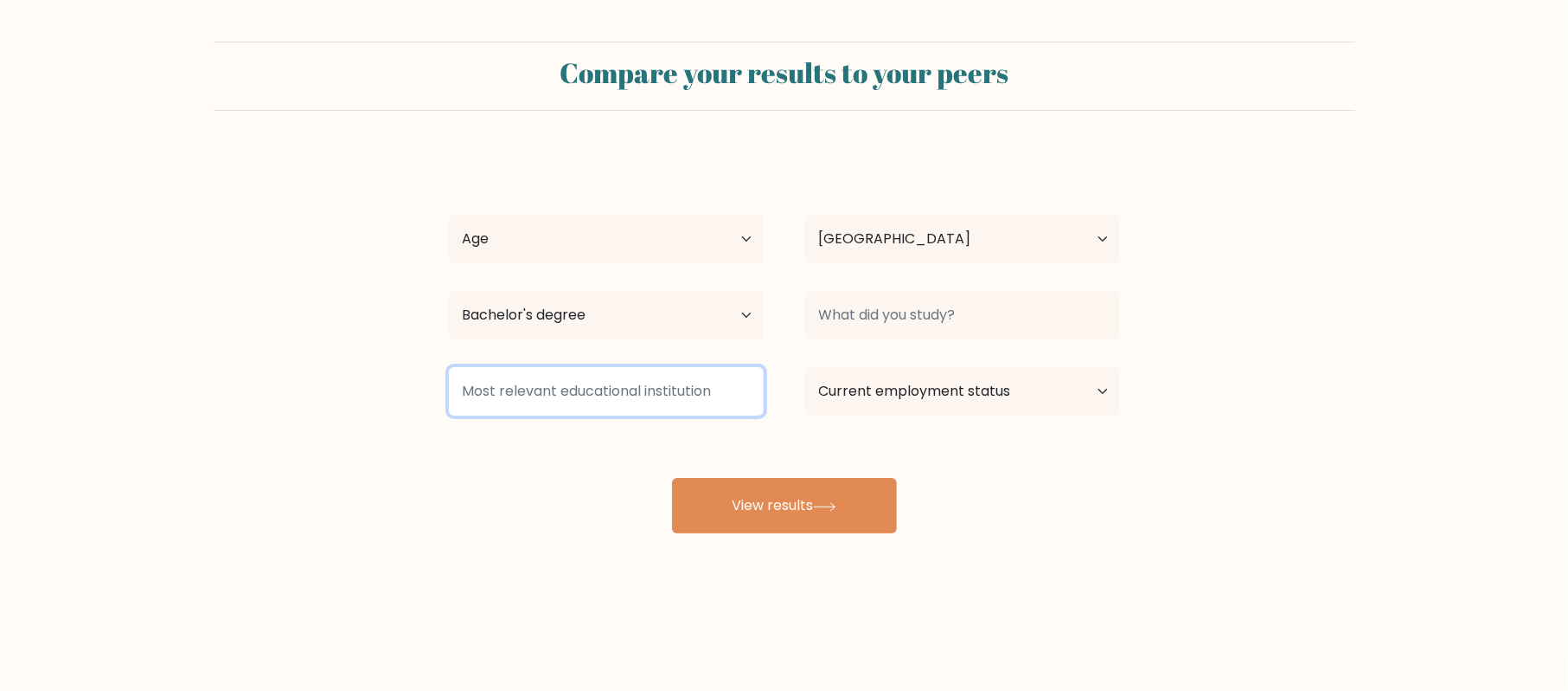
click at [605, 405] on input at bounding box center [606, 392] width 315 height 48
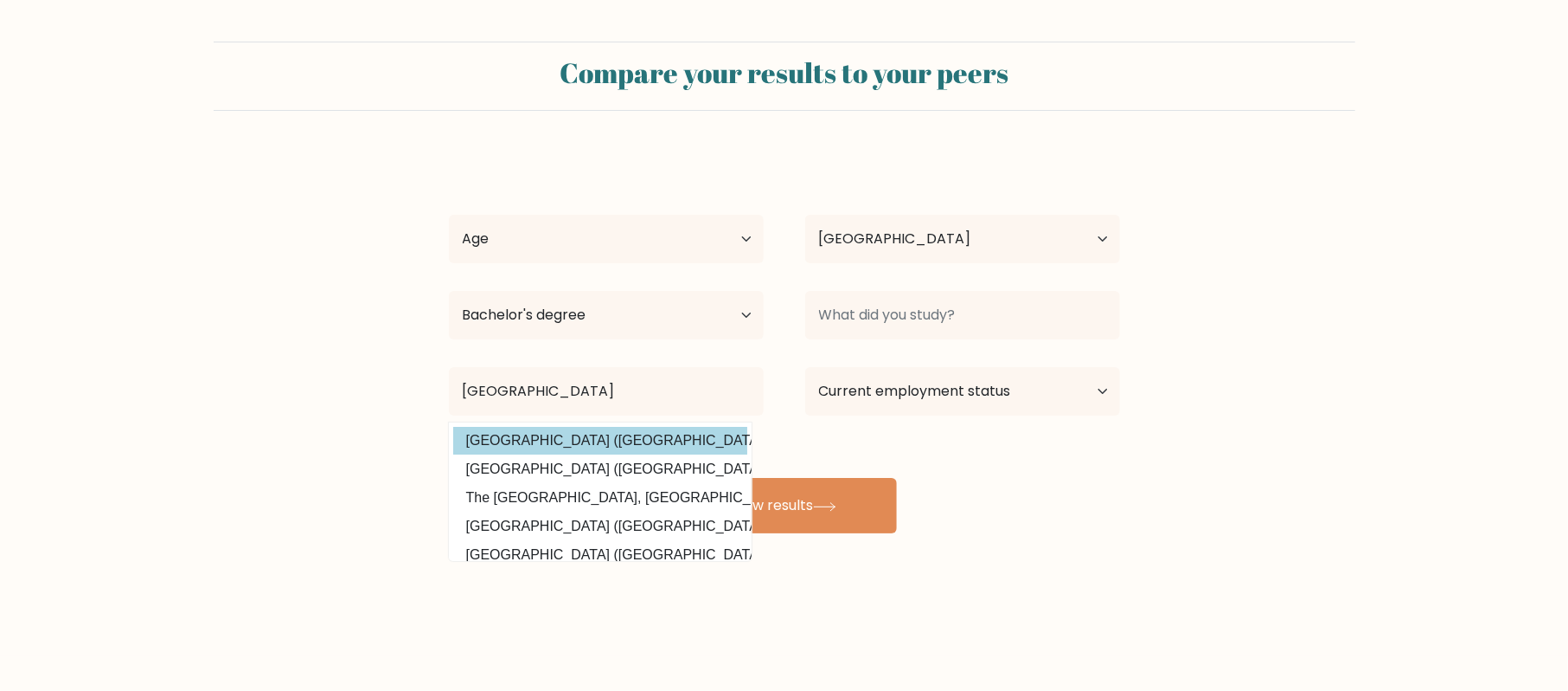
click at [606, 448] on option "Al Iraqia University (Iraq)" at bounding box center [600, 441] width 294 height 28
type input "[GEOGRAPHIC_DATA]"
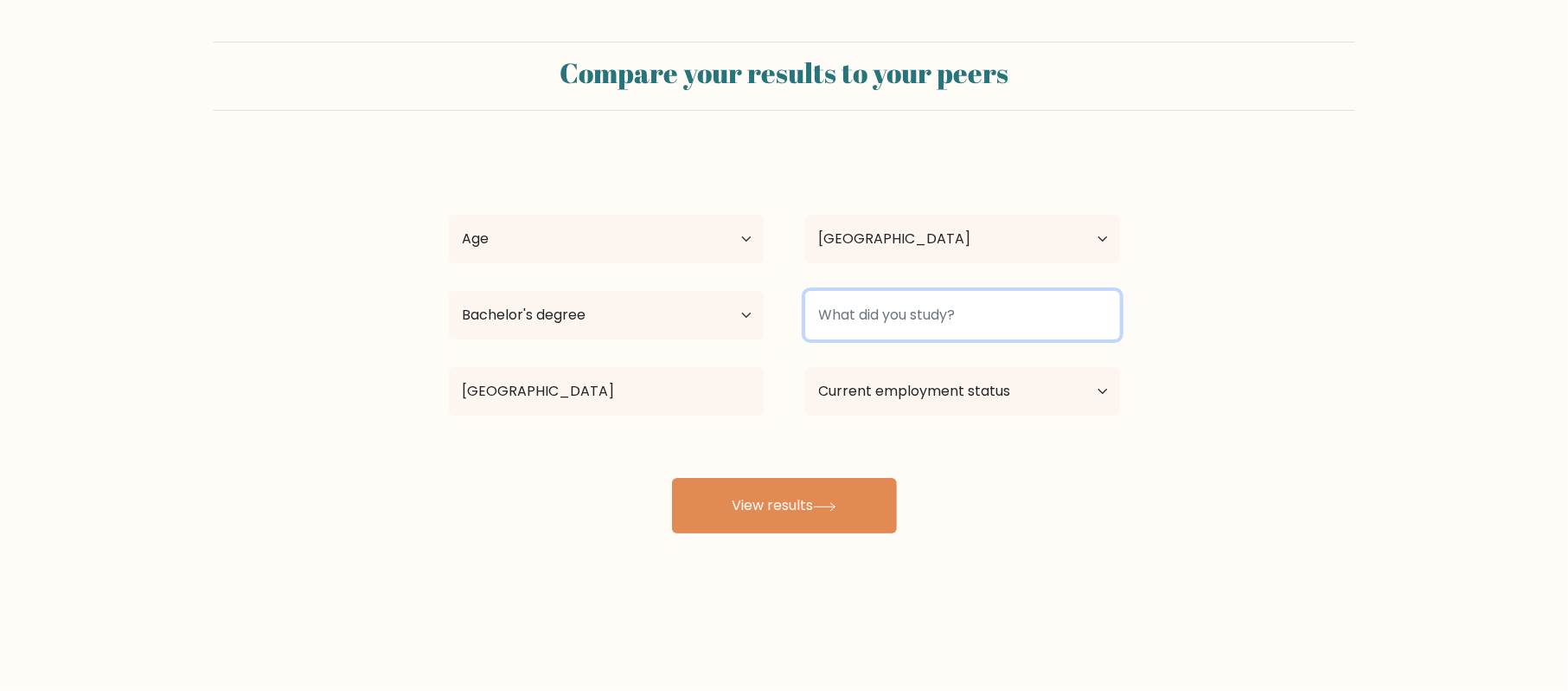
click at [892, 330] on input at bounding box center [962, 315] width 315 height 48
click at [883, 326] on input at bounding box center [962, 315] width 315 height 48
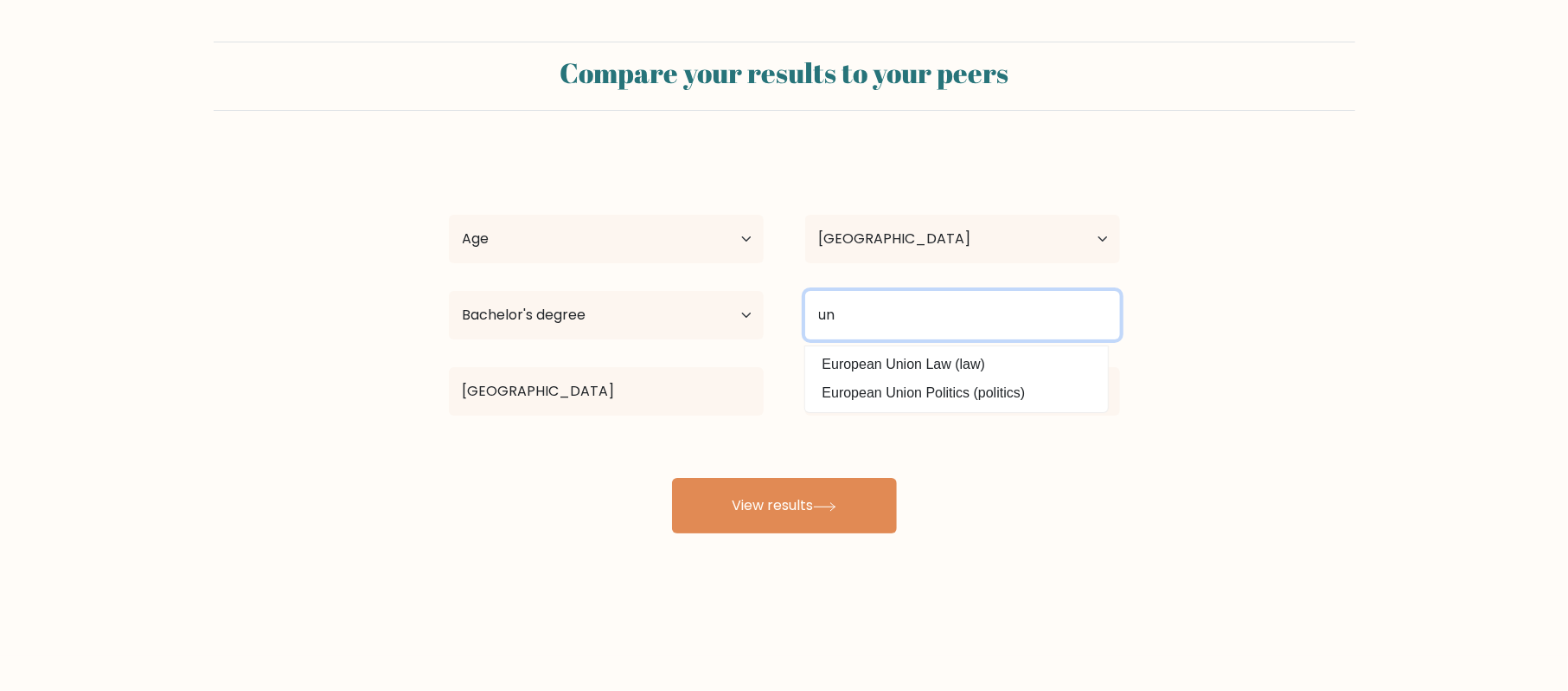
type input "u"
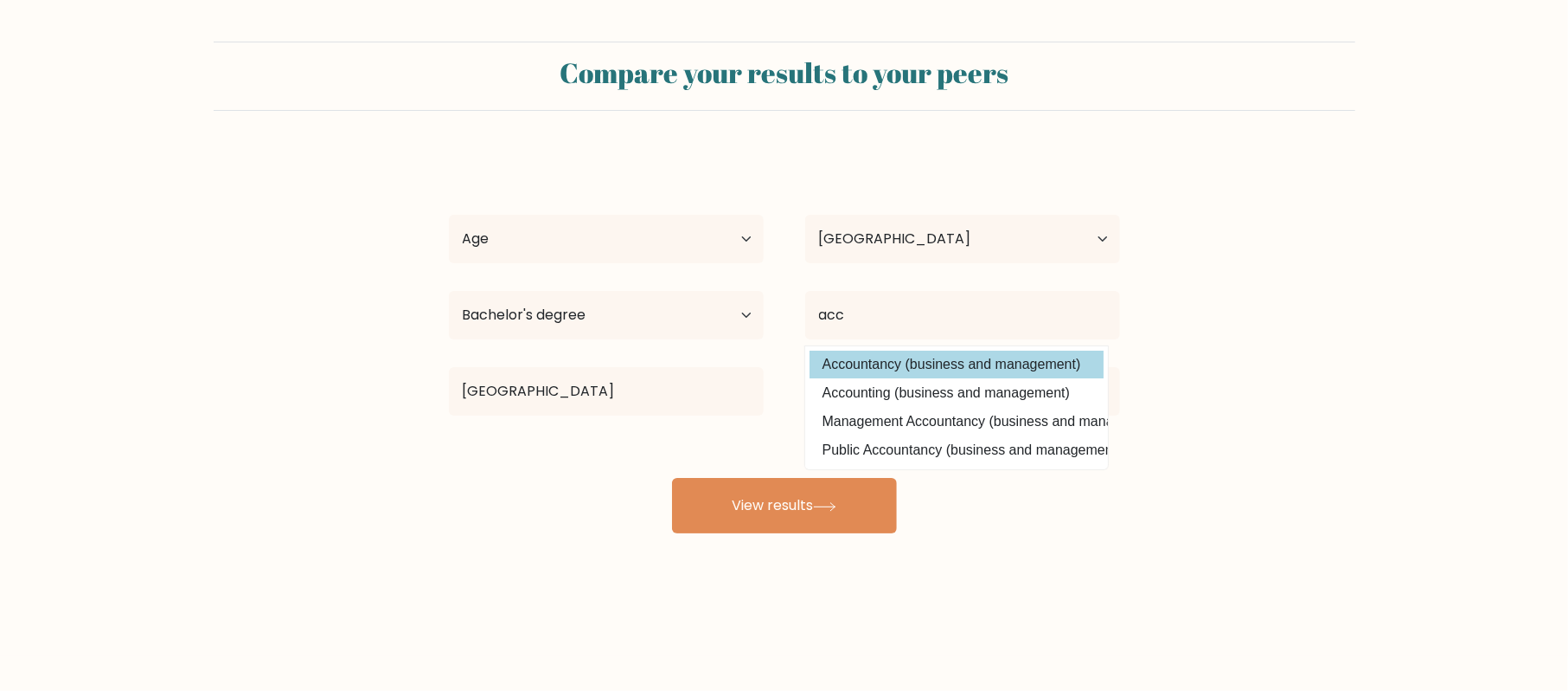
click at [907, 353] on option "Accountancy (business and management)" at bounding box center [956, 365] width 294 height 28
type input "Accountancy"
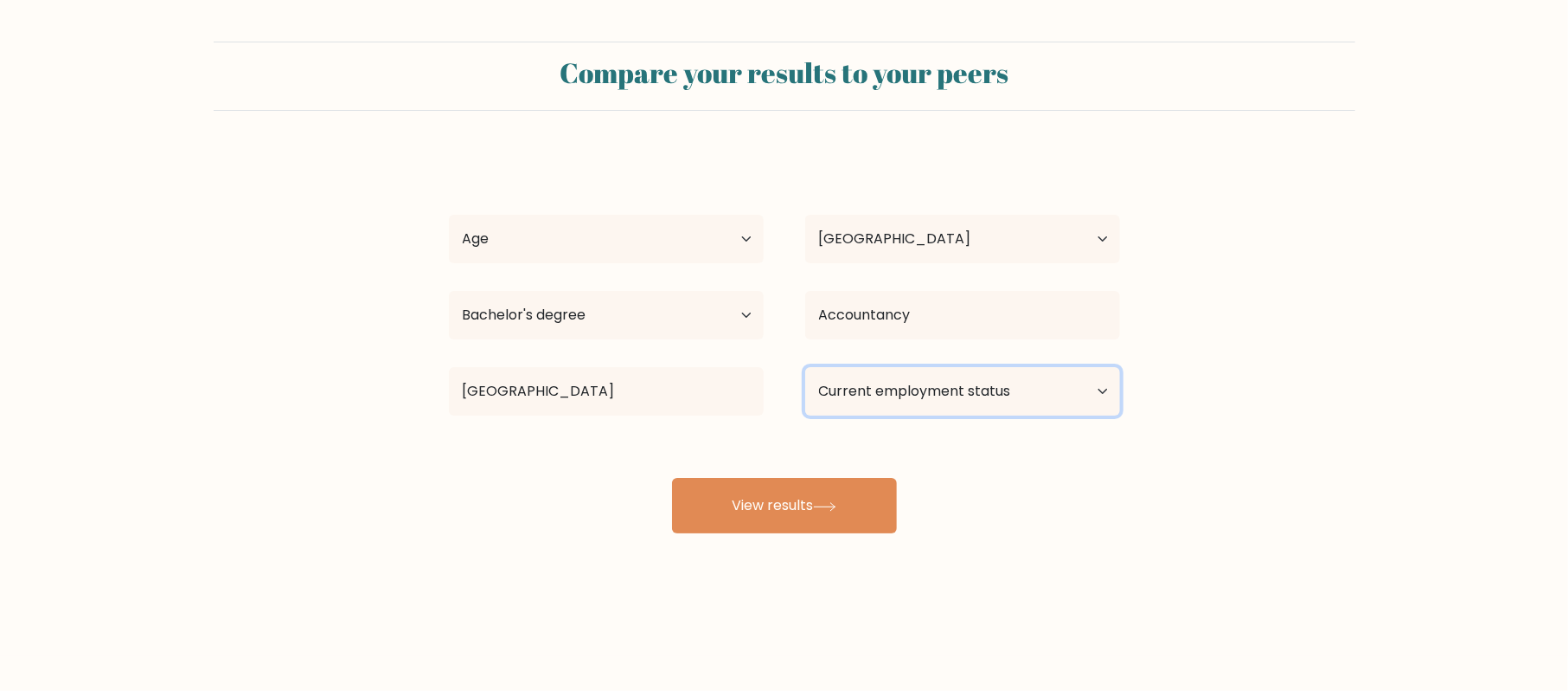
click at [910, 392] on select "Current employment status Employed Student Retired Other / prefer not to answer" at bounding box center [962, 392] width 315 height 48
select select "other"
click at [805, 368] on select "Current employment status Employed Student Retired Other / prefer not to answer" at bounding box center [962, 392] width 315 height 48
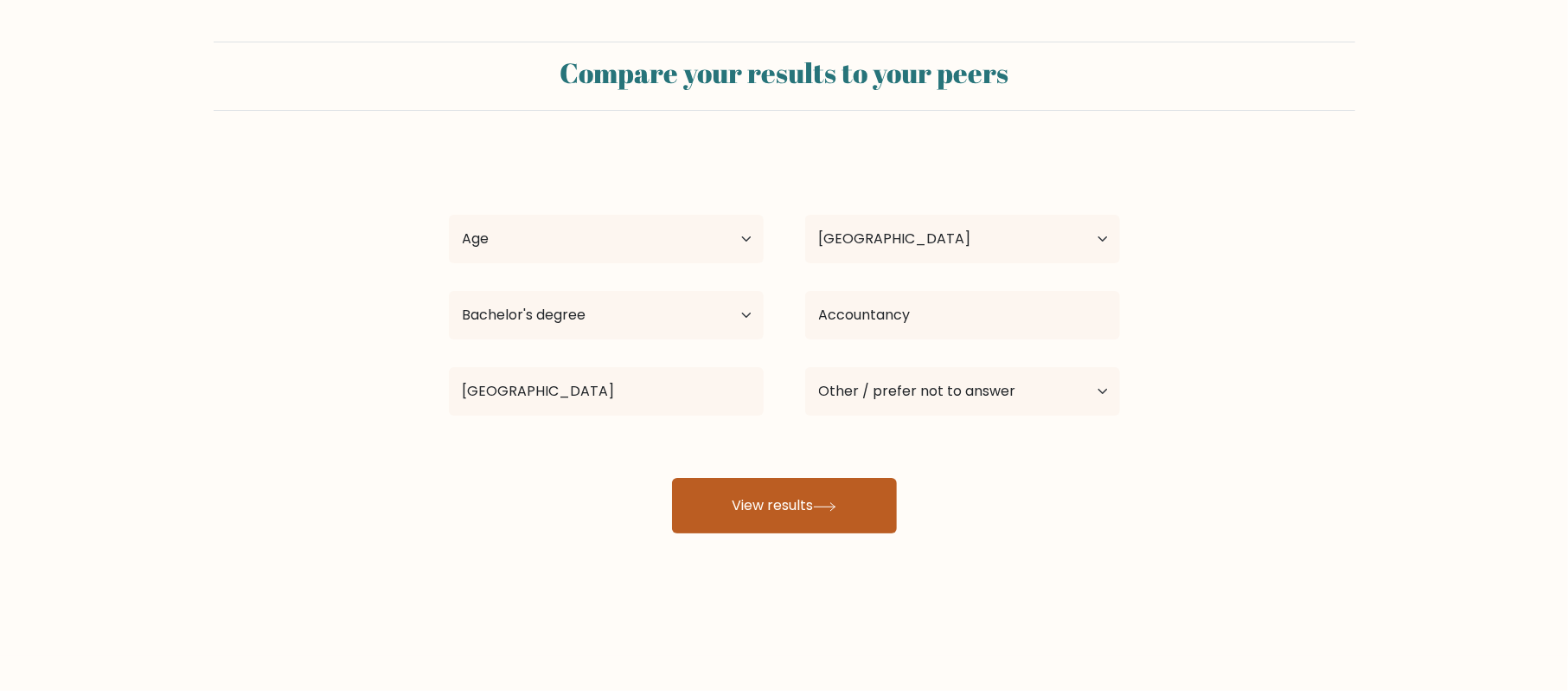
click at [855, 512] on button "View results" at bounding box center [784, 506] width 225 height 56
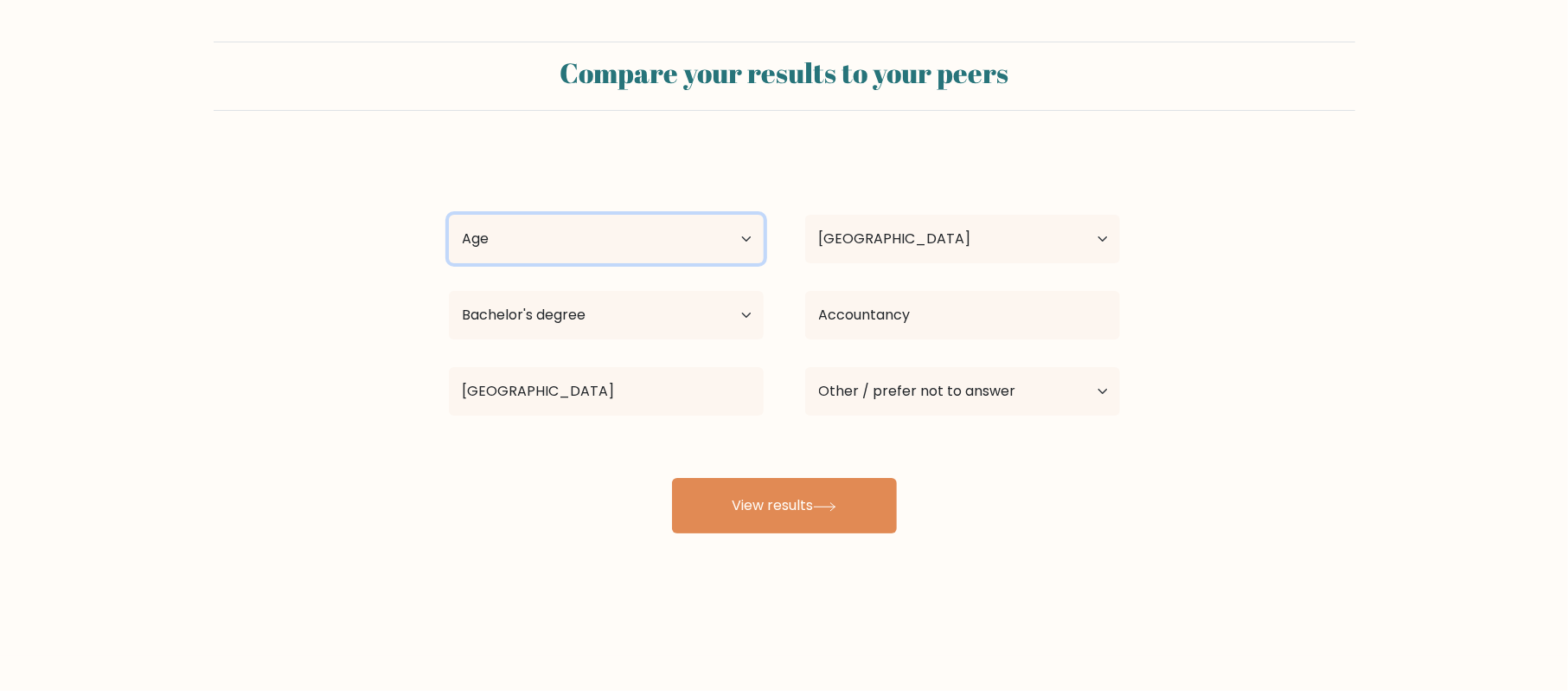
click at [602, 241] on select "Age Under 18 years old 18-24 years old 25-34 years old 35-44 years old 45-54 ye…" at bounding box center [606, 239] width 315 height 48
select select "18_24"
click at [449, 216] on select "Age Under 18 years old 18-24 years old 25-34 years old 35-44 years old 45-54 ye…" at bounding box center [606, 239] width 315 height 48
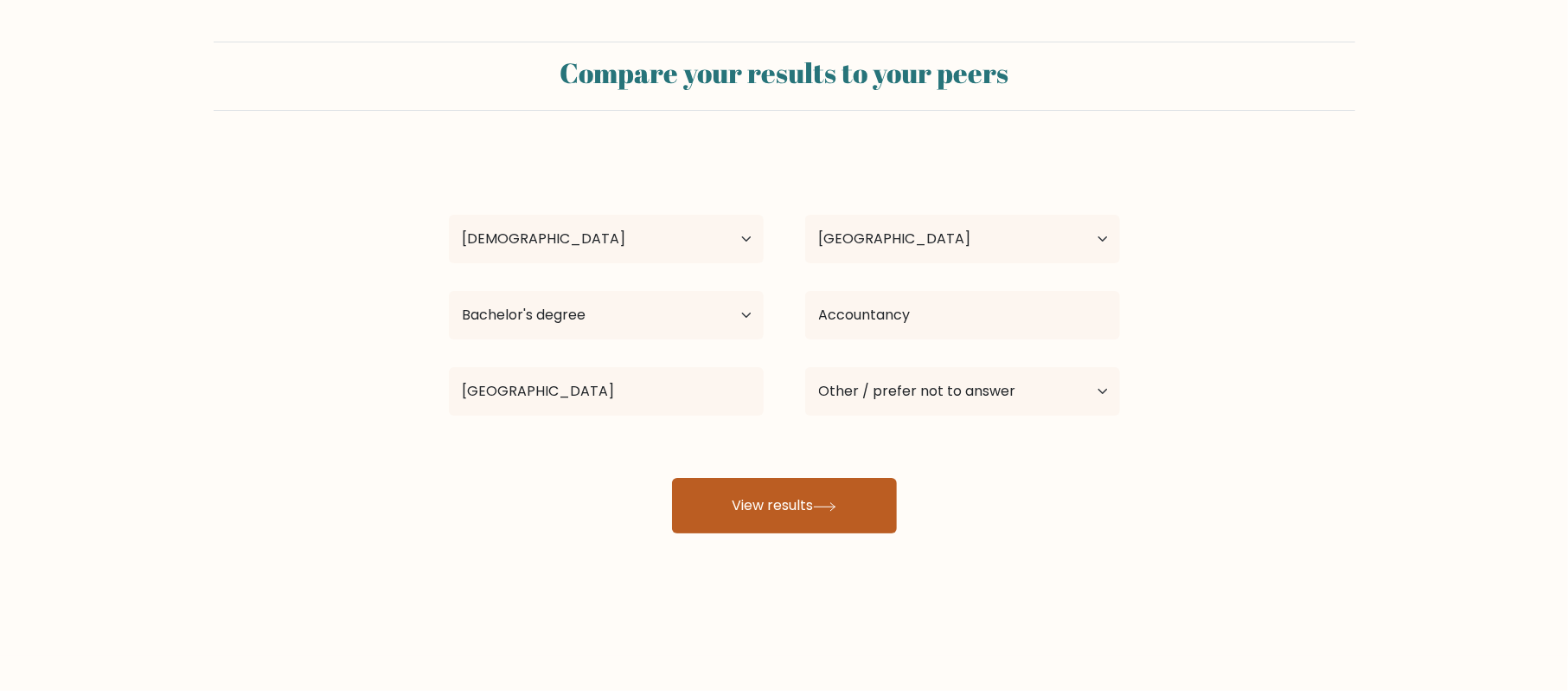
click at [742, 495] on button "View results" at bounding box center [784, 506] width 225 height 56
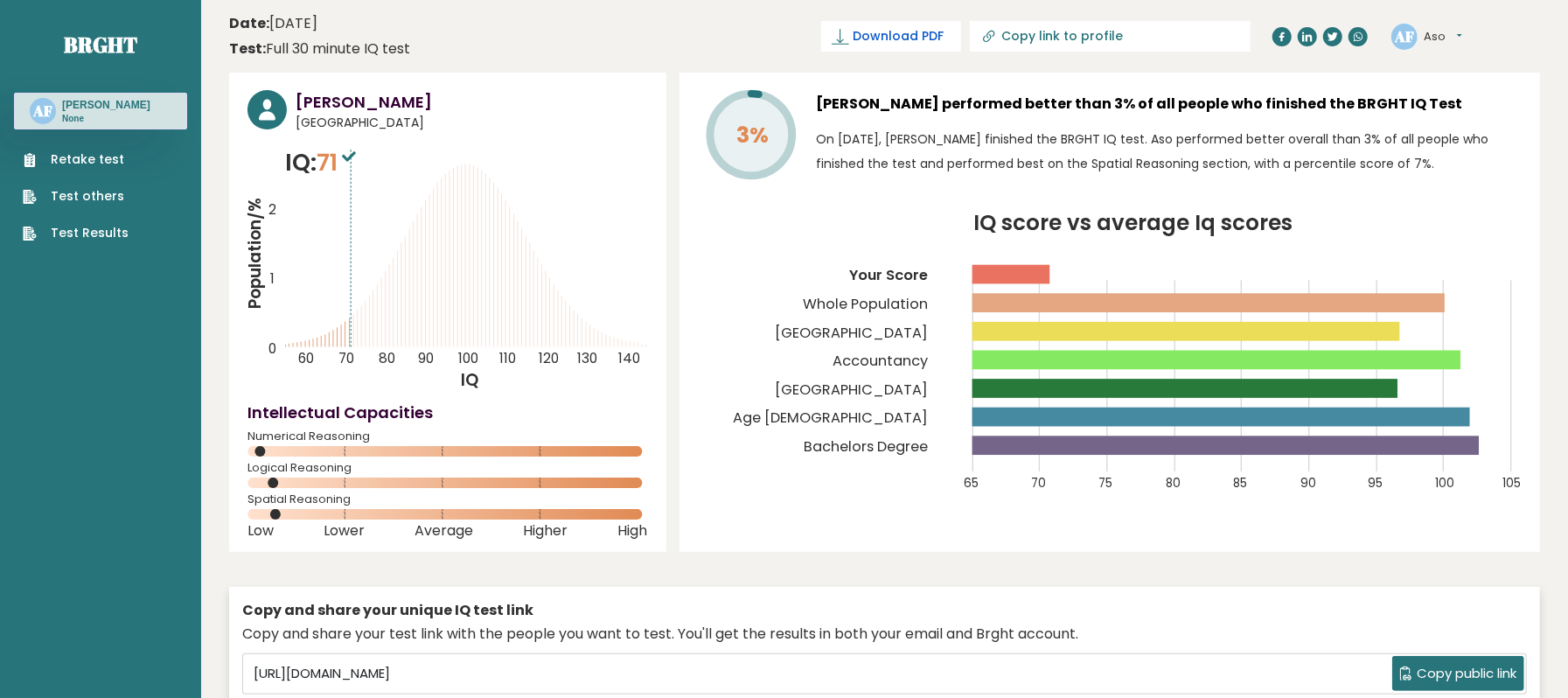
click at [943, 40] on span "Download PDF" at bounding box center [897, 37] width 91 height 19
